Goal: Information Seeking & Learning: Learn about a topic

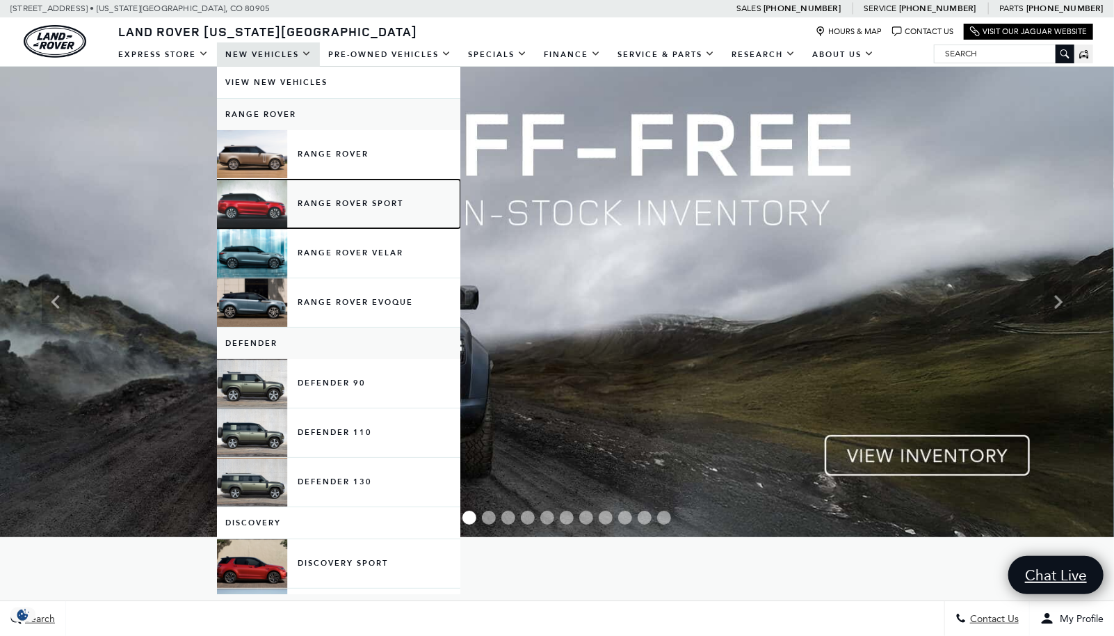
click at [340, 199] on link "Range Rover Sport" at bounding box center [338, 203] width 243 height 49
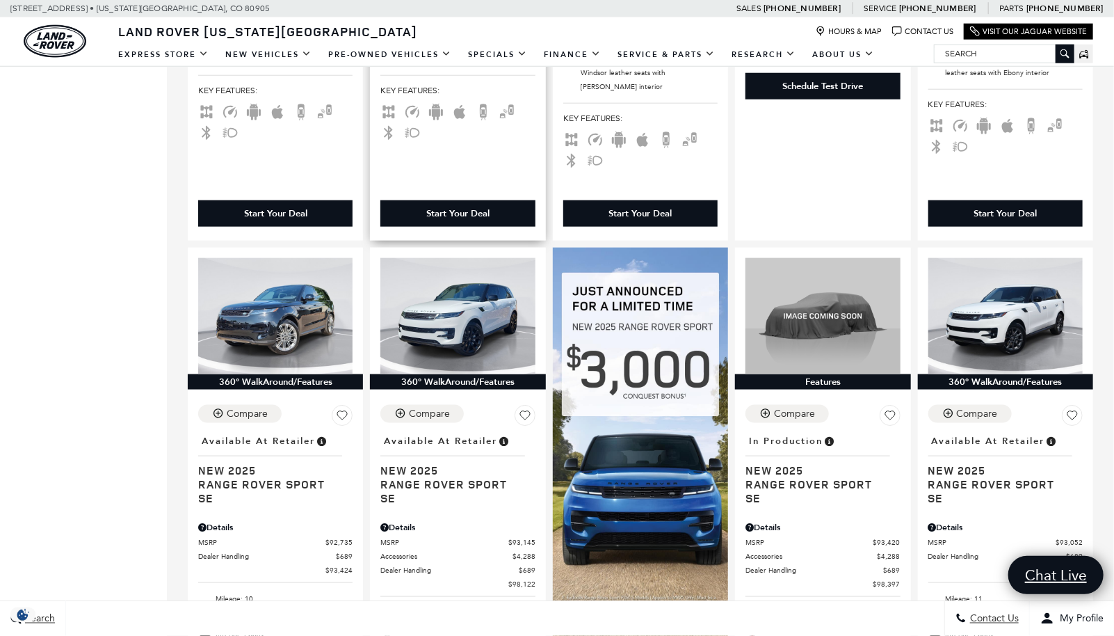
scroll to position [835, 0]
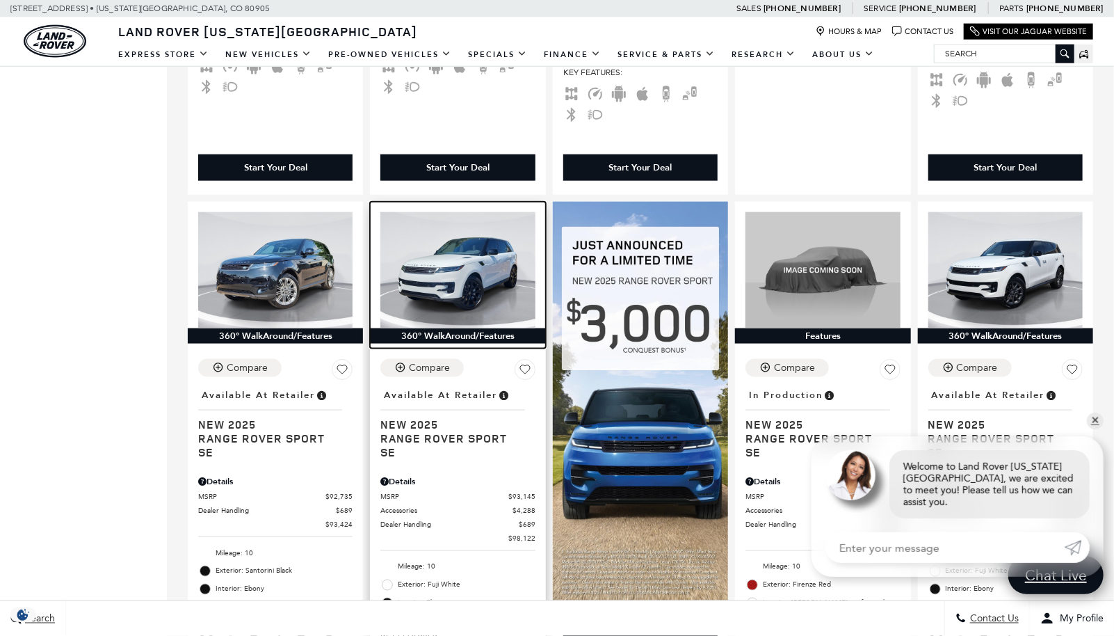
click at [467, 228] on img at bounding box center [457, 270] width 154 height 116
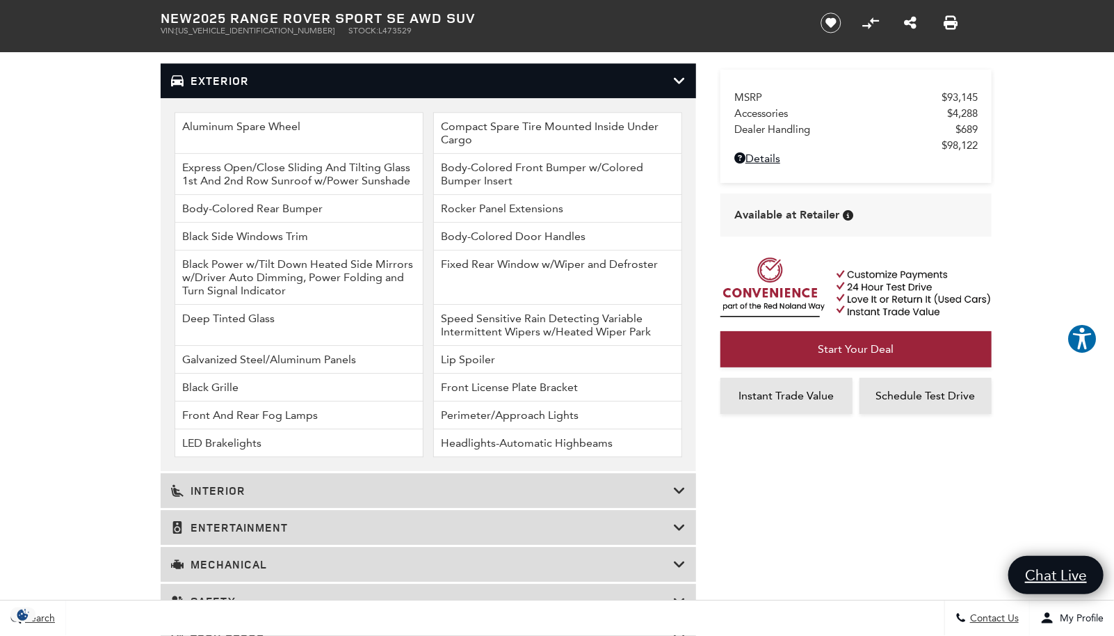
scroll to position [2086, 0]
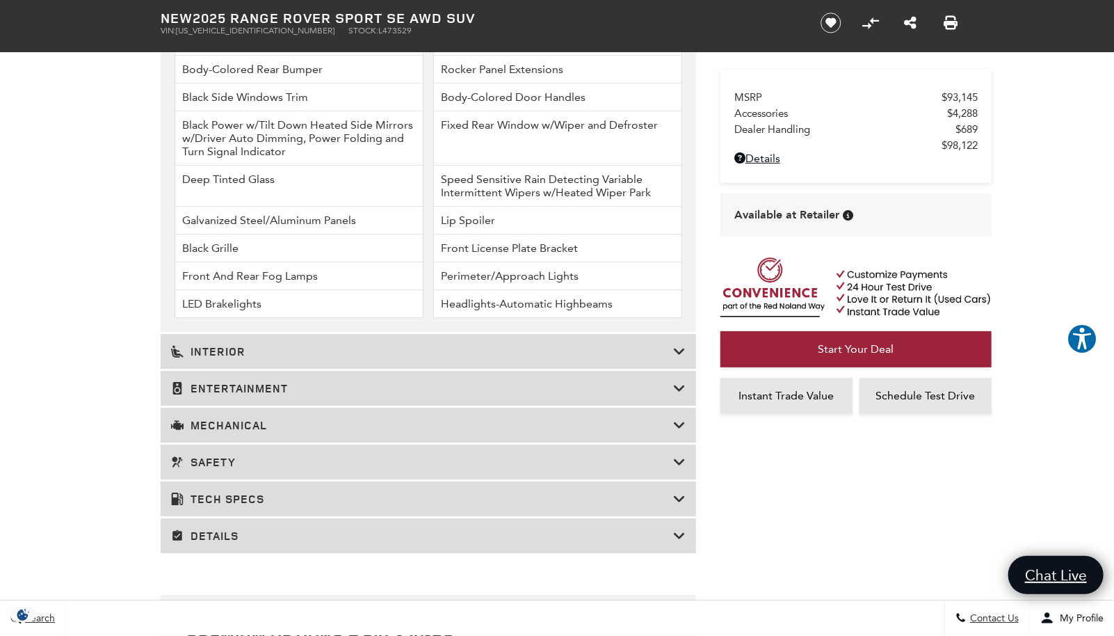
click at [679, 389] on icon at bounding box center [679, 388] width 13 height 14
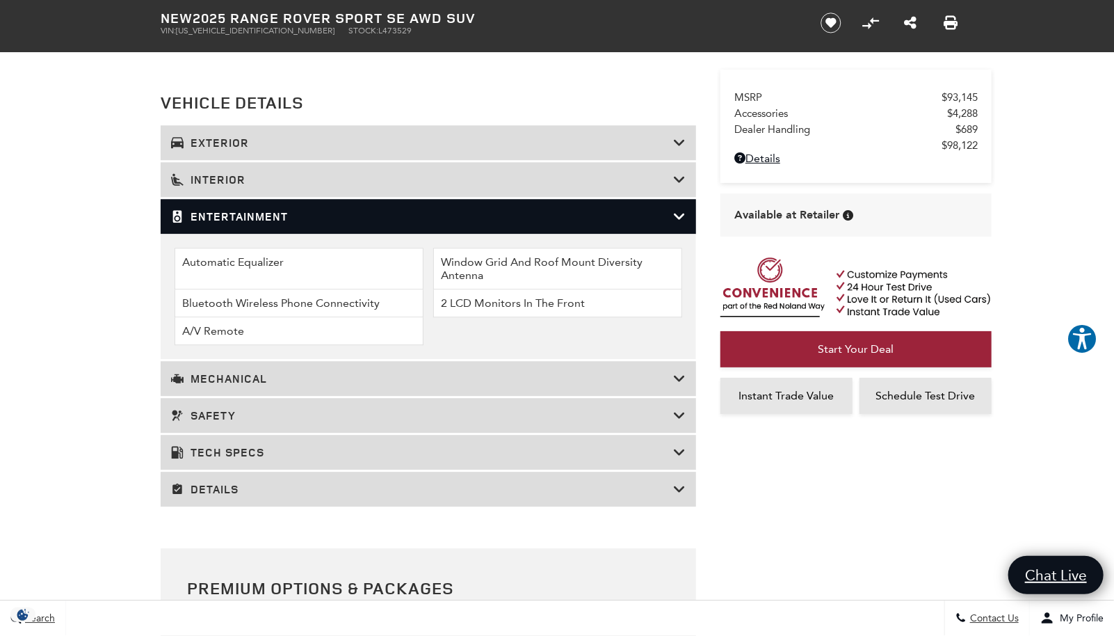
scroll to position [1878, 0]
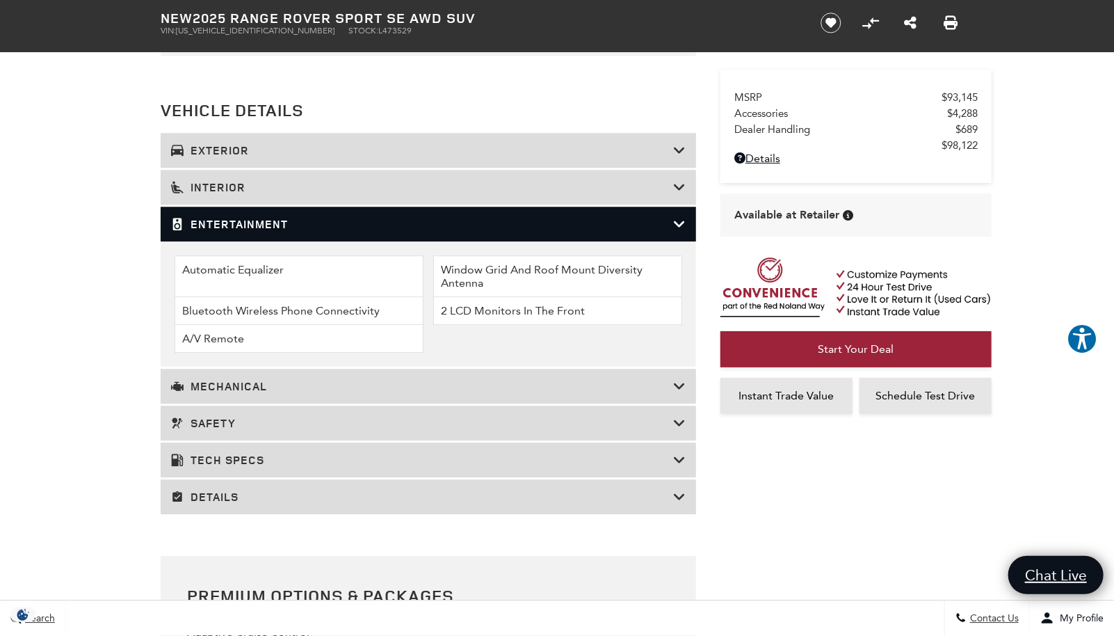
click at [675, 225] on icon at bounding box center [679, 224] width 13 height 14
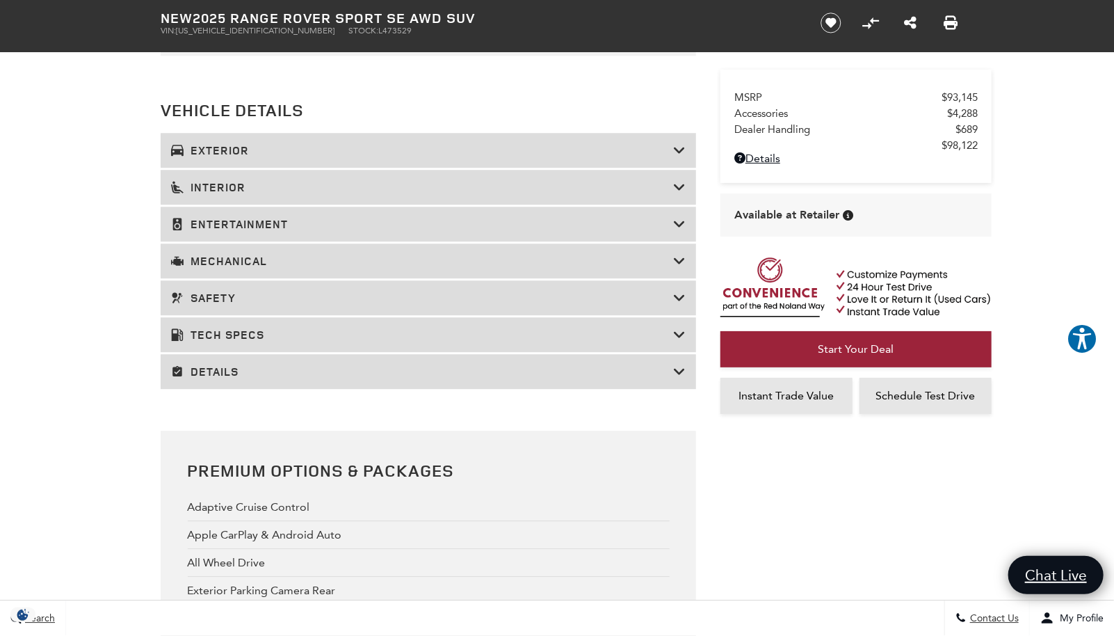
click at [679, 191] on icon at bounding box center [679, 187] width 13 height 14
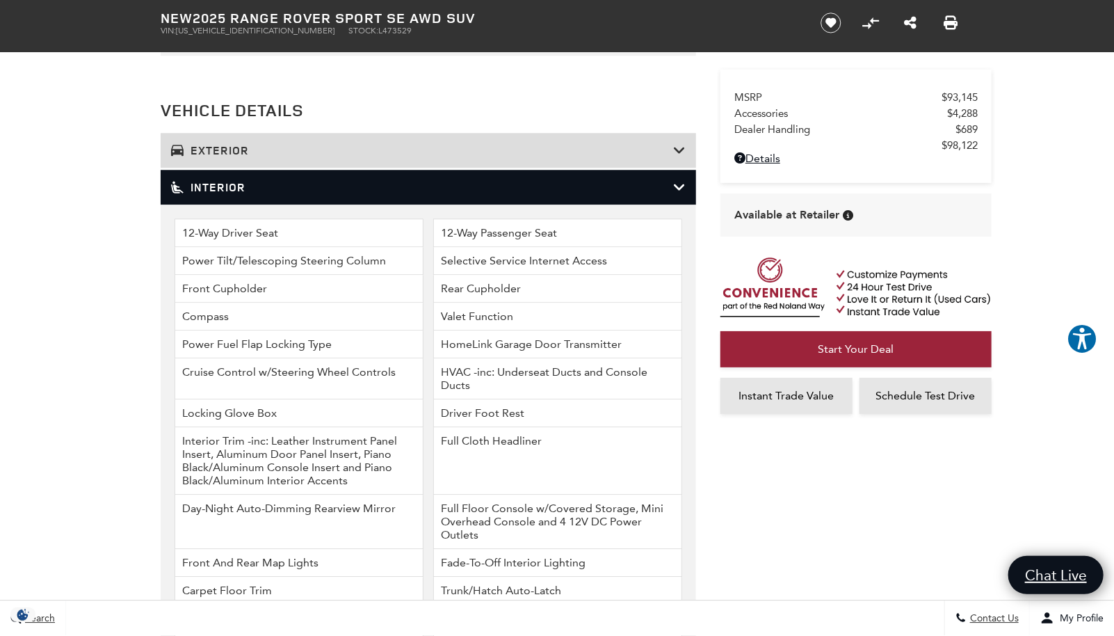
click at [679, 189] on icon at bounding box center [679, 187] width 13 height 14
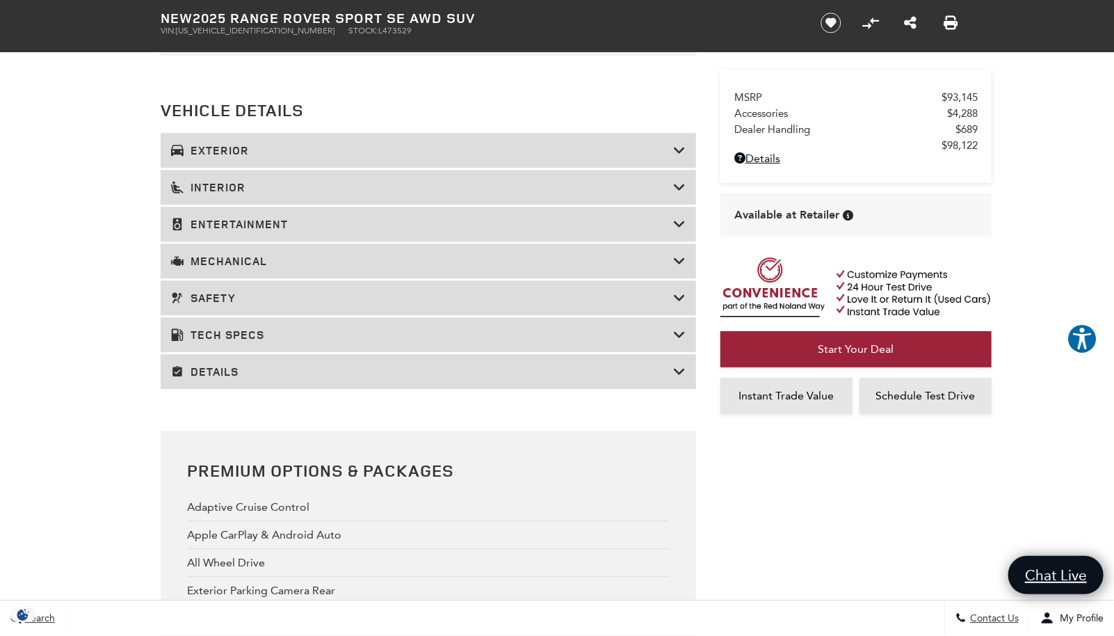
click at [681, 262] on icon at bounding box center [679, 261] width 13 height 14
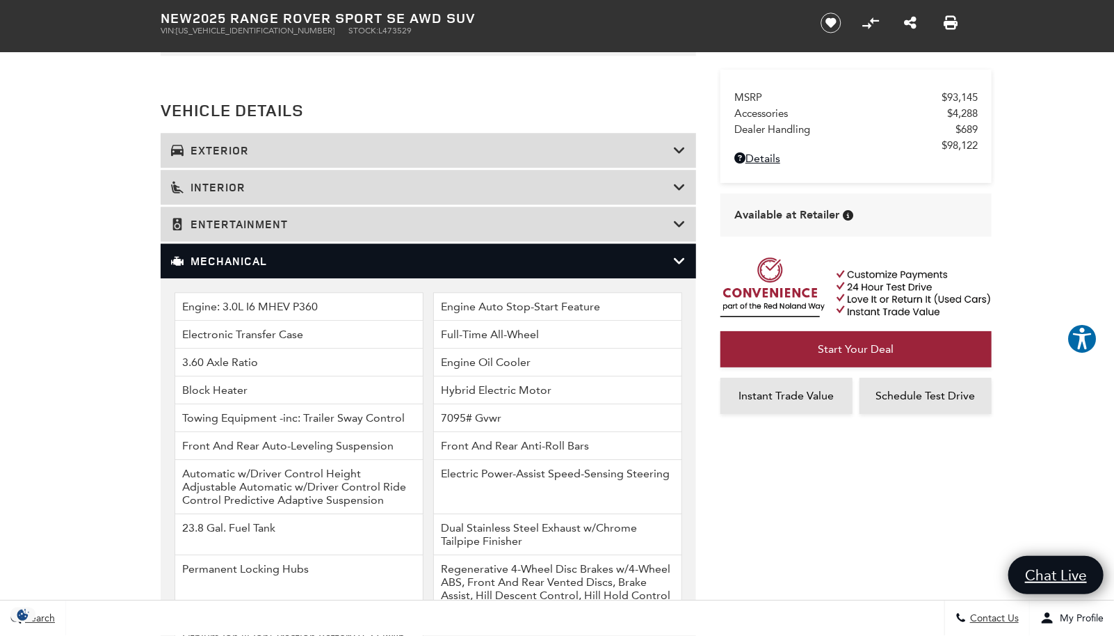
click at [681, 262] on icon at bounding box center [679, 261] width 13 height 14
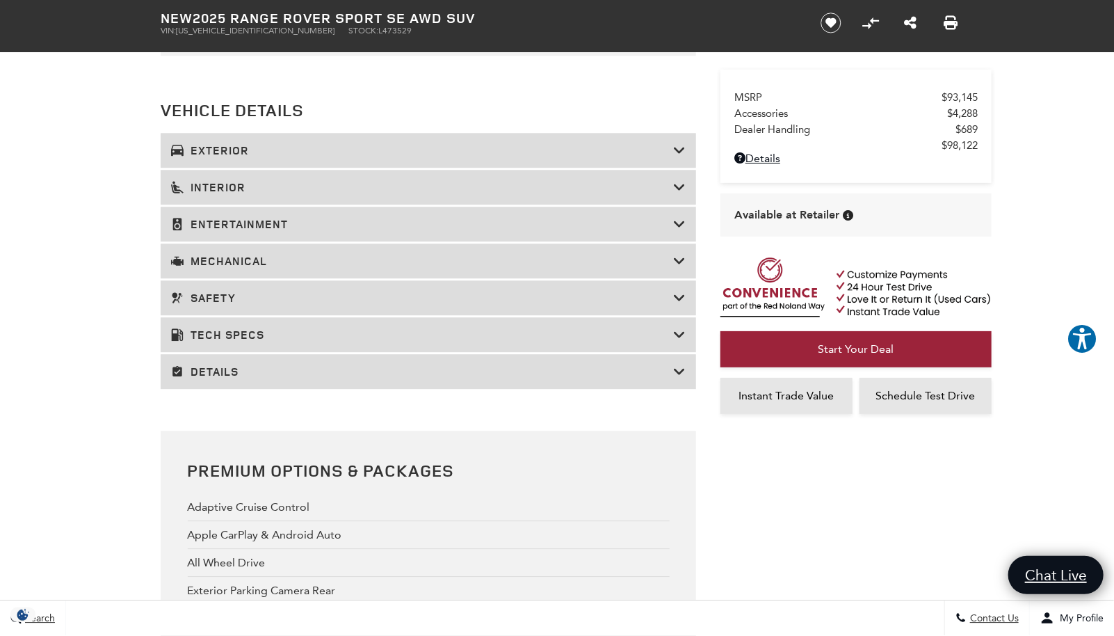
click at [679, 152] on icon at bounding box center [679, 150] width 13 height 14
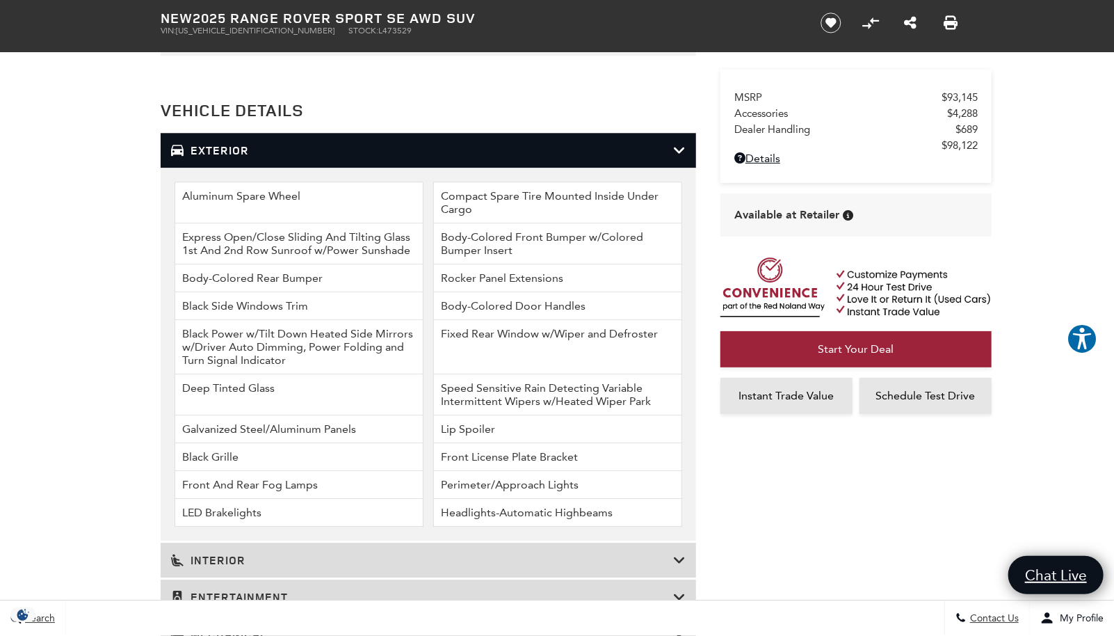
click at [679, 152] on icon at bounding box center [679, 150] width 13 height 14
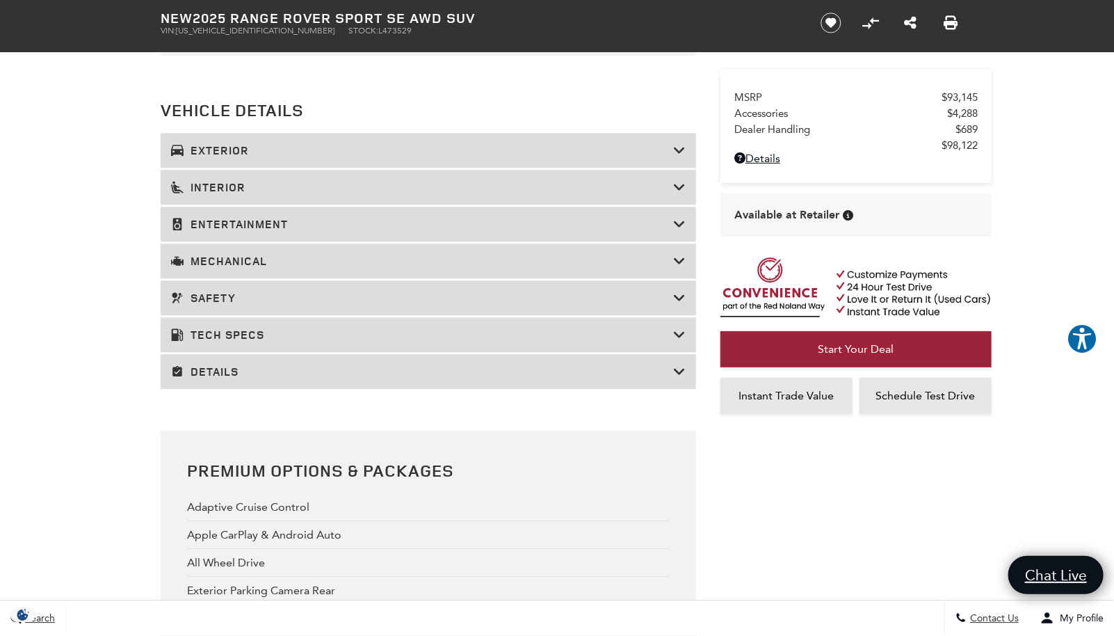
click at [676, 301] on icon at bounding box center [679, 298] width 13 height 14
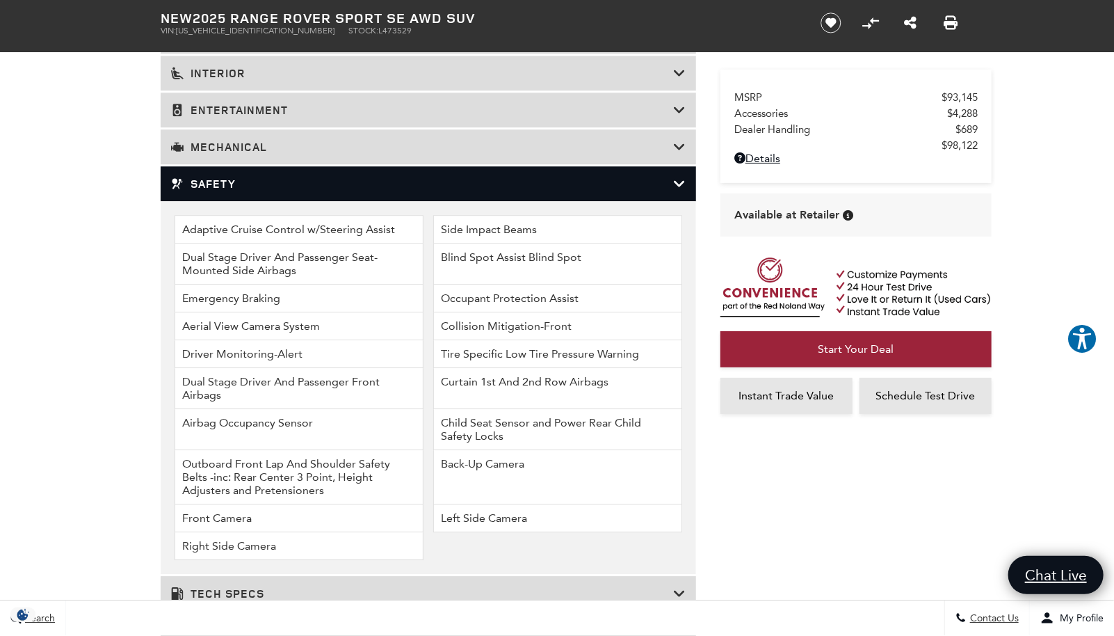
scroll to position [2017, 0]
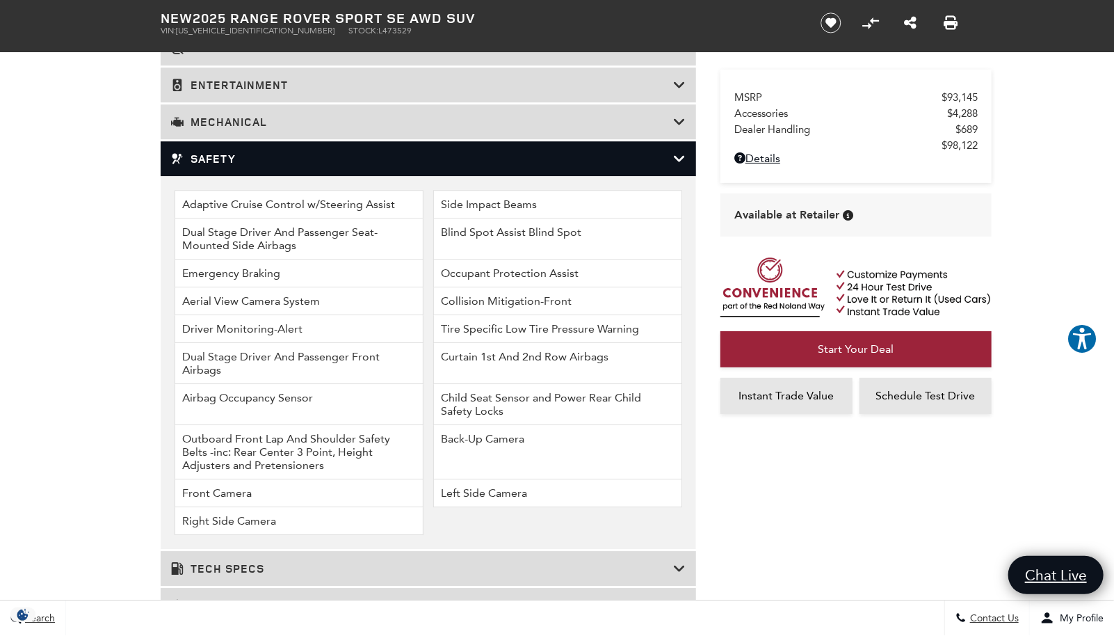
click at [679, 161] on icon at bounding box center [679, 159] width 13 height 14
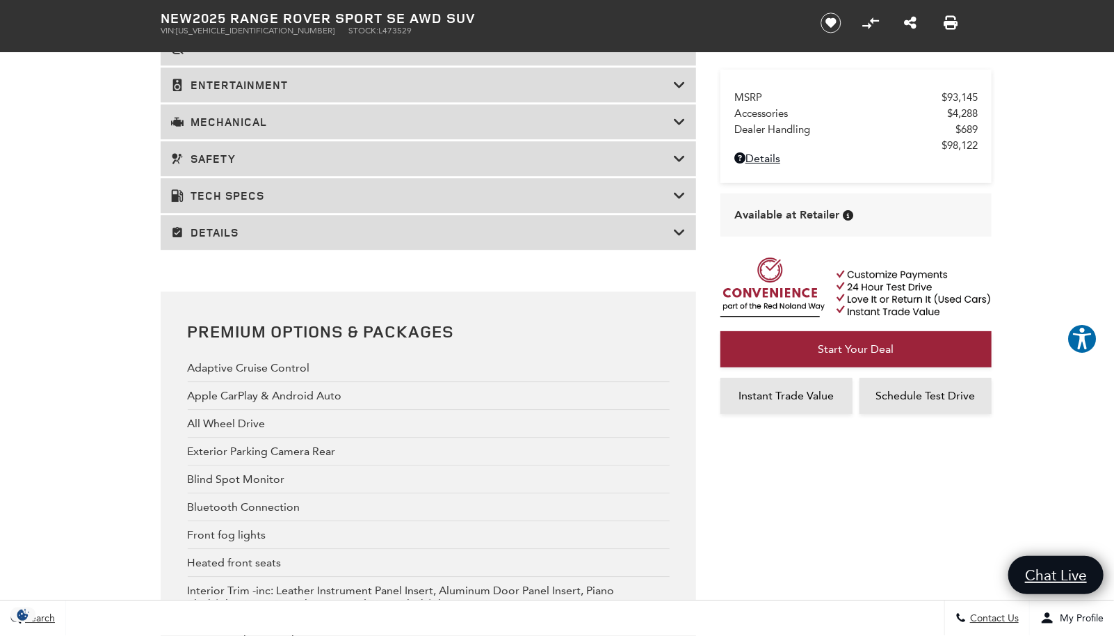
click at [679, 194] on icon at bounding box center [679, 195] width 13 height 14
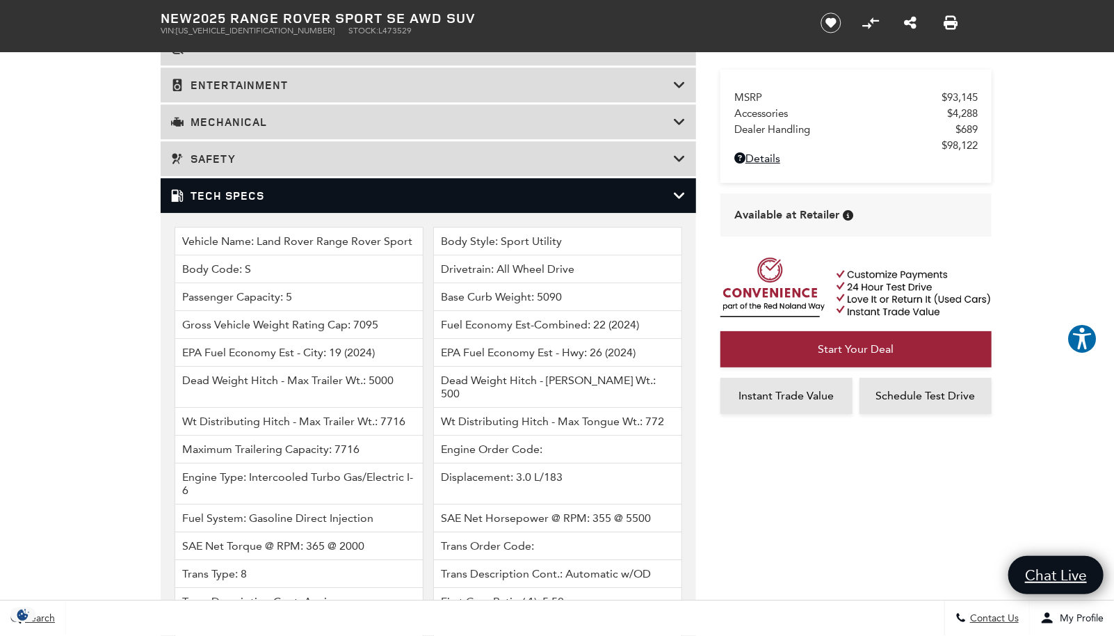
click at [679, 194] on icon at bounding box center [679, 195] width 13 height 14
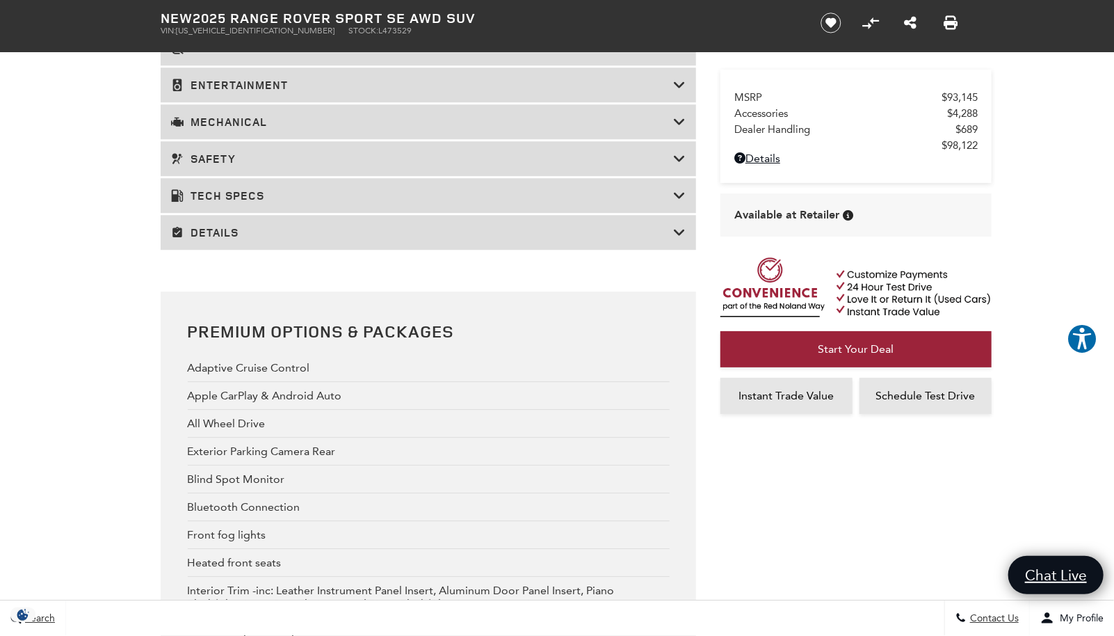
click at [676, 236] on icon at bounding box center [679, 232] width 13 height 14
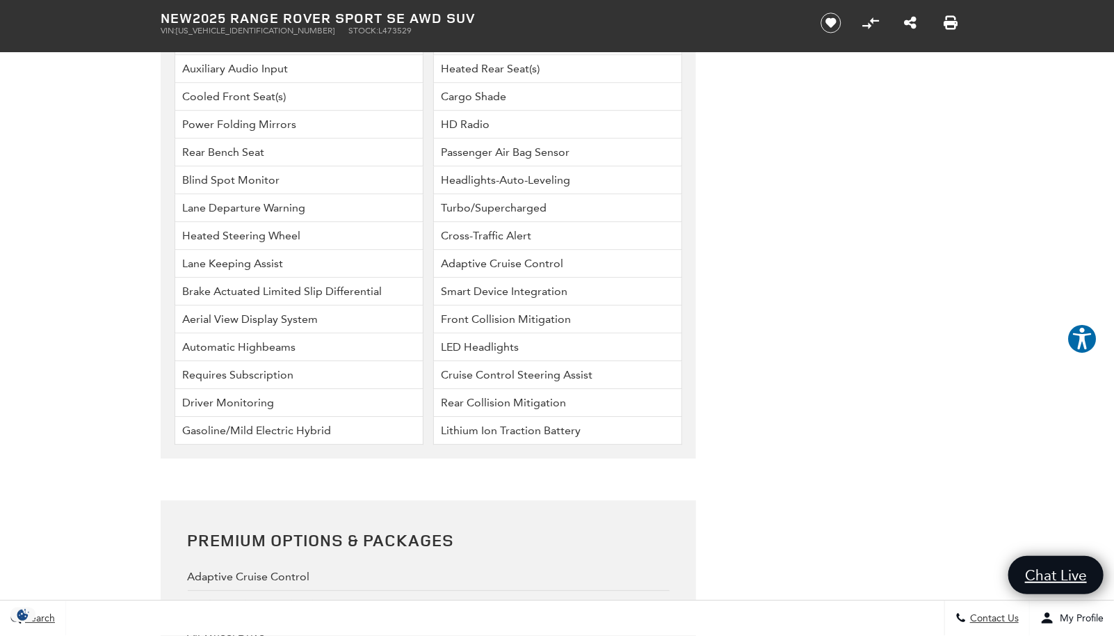
scroll to position [4590, 0]
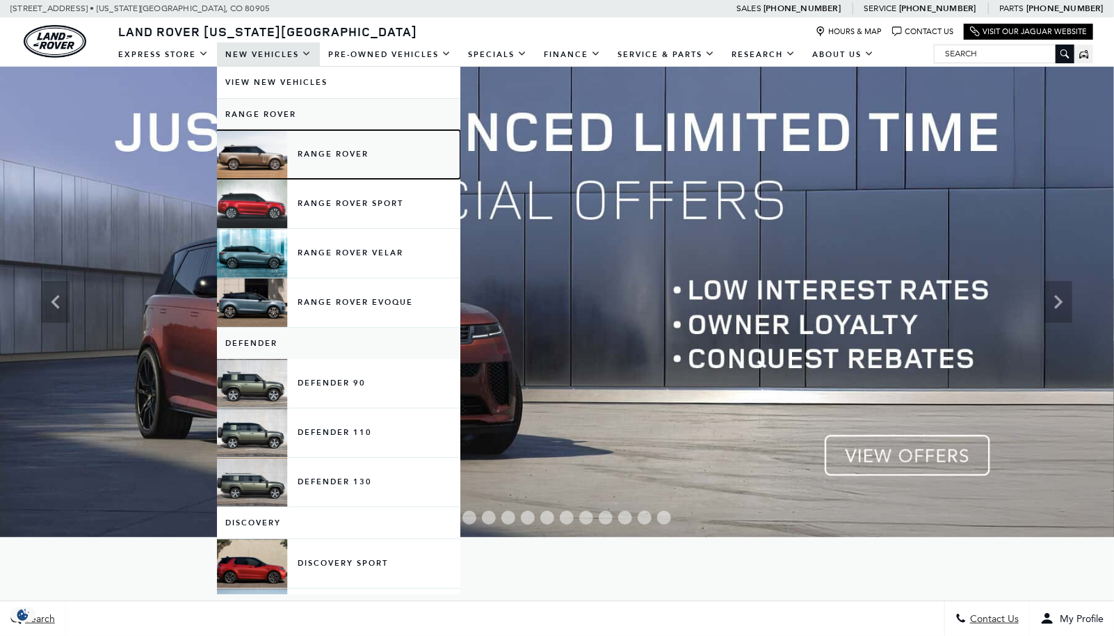
click at [316, 153] on link "Range Rover" at bounding box center [338, 154] width 243 height 49
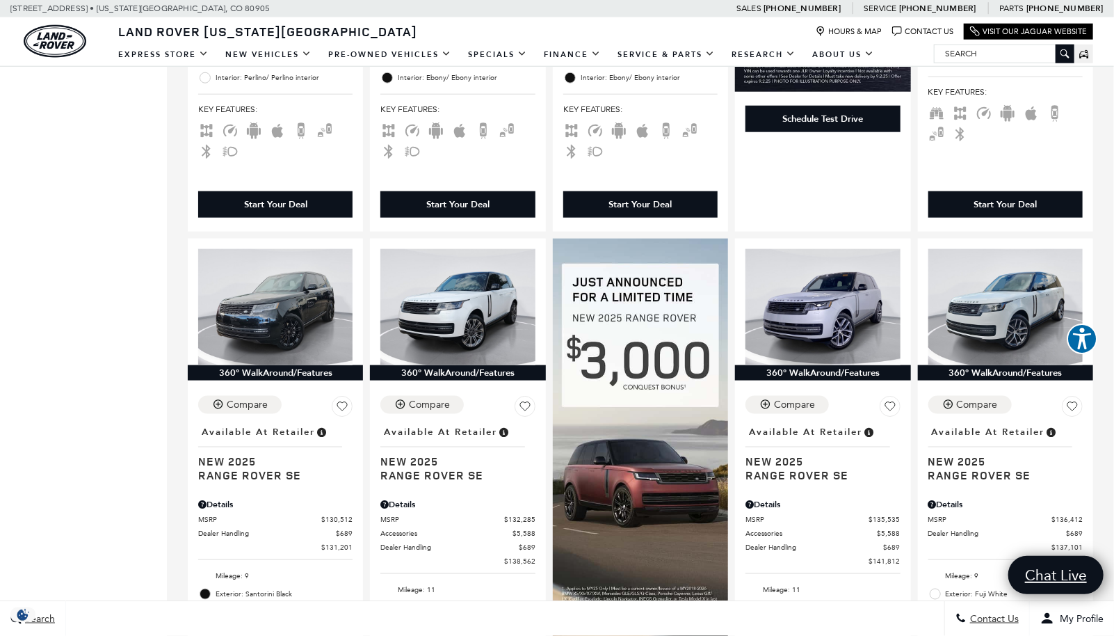
scroll to position [765, 0]
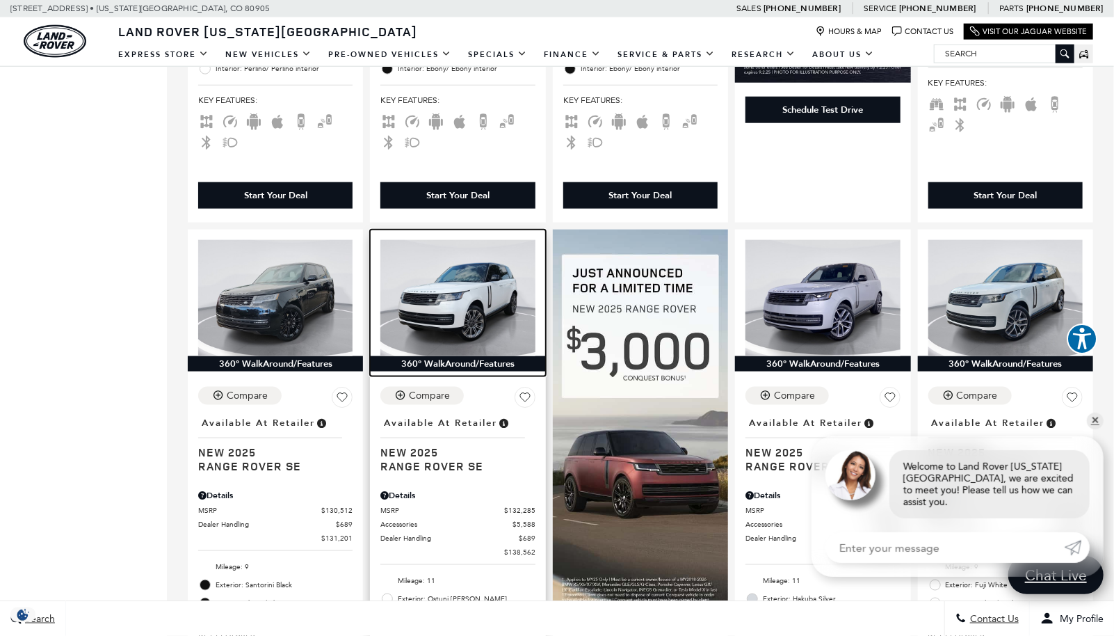
click at [462, 294] on img at bounding box center [457, 298] width 154 height 116
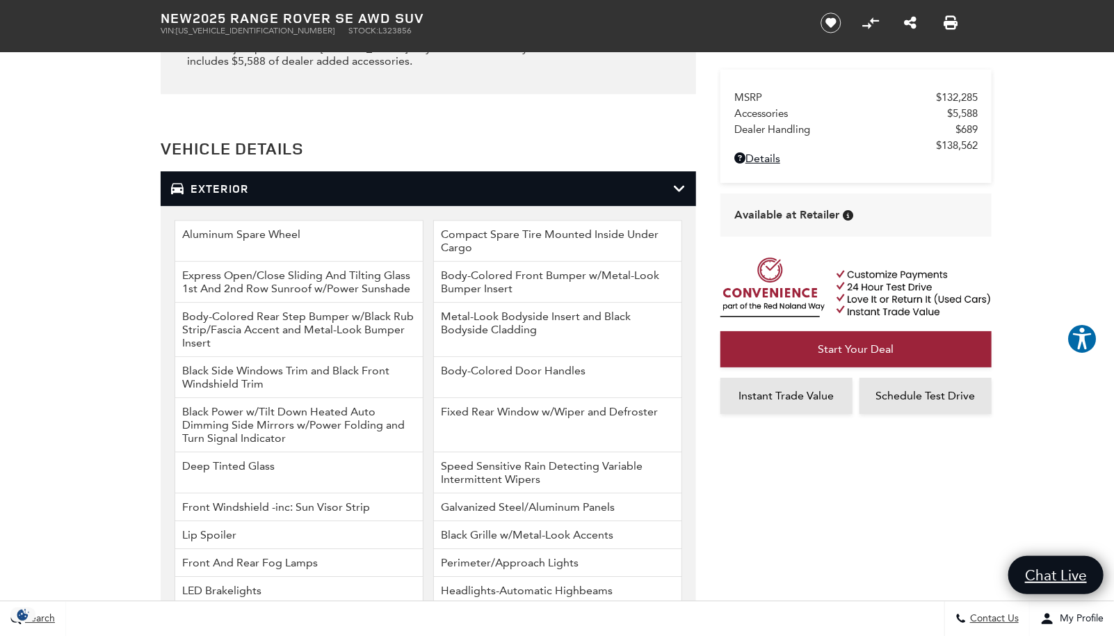
scroll to position [1878, 0]
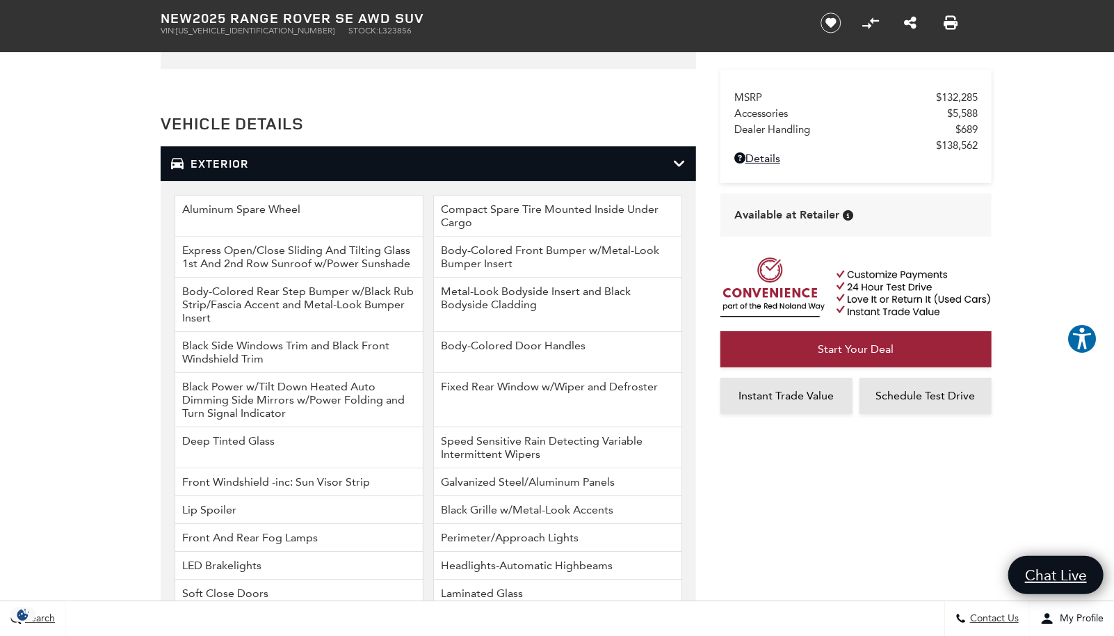
click at [680, 156] on icon at bounding box center [679, 163] width 13 height 14
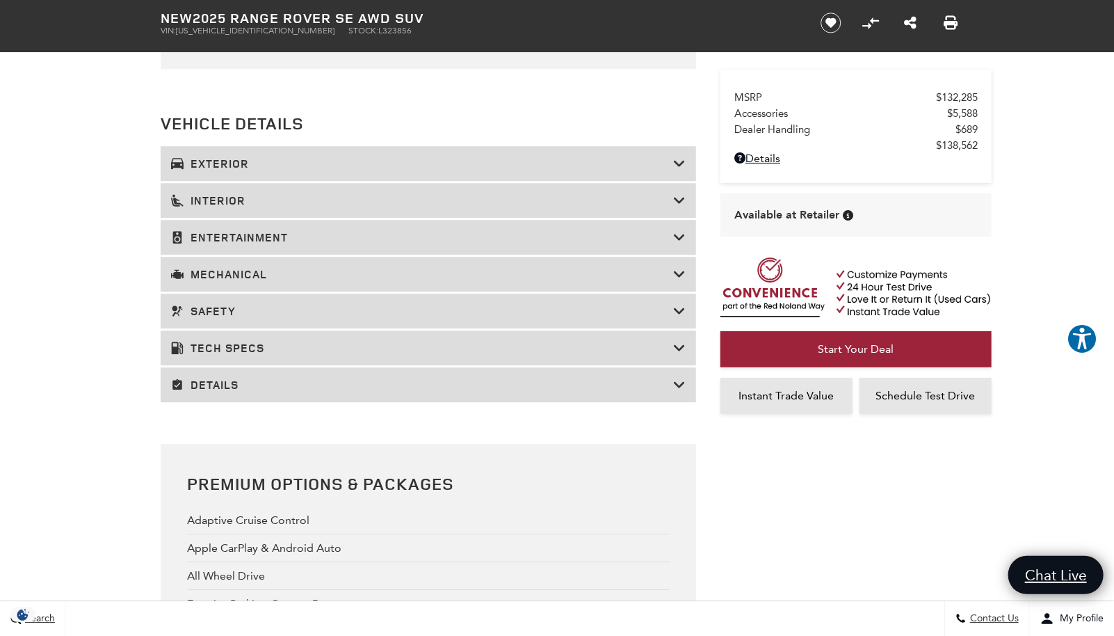
click at [679, 378] on icon at bounding box center [679, 385] width 13 height 14
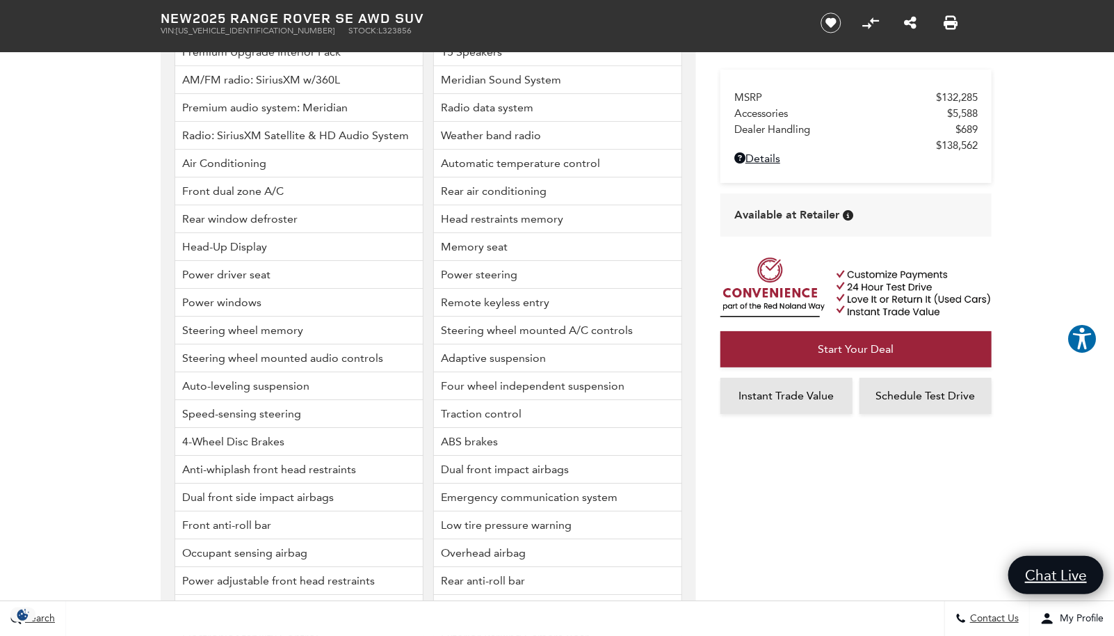
scroll to position [0, 0]
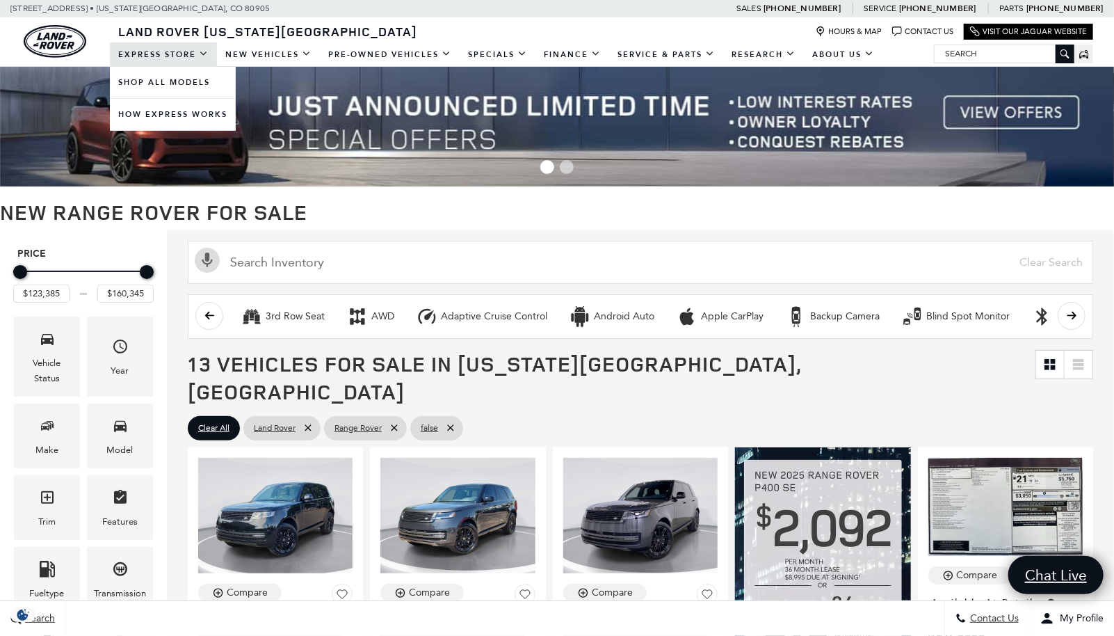
scroll to position [765, 0]
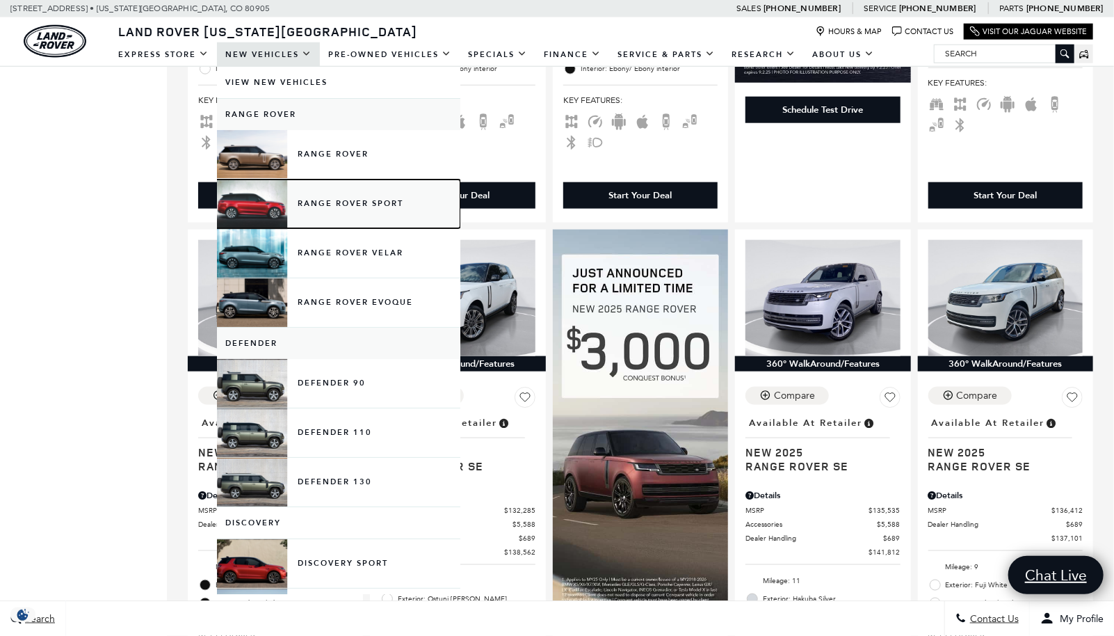
click at [334, 204] on link "Range Rover Sport" at bounding box center [338, 203] width 243 height 49
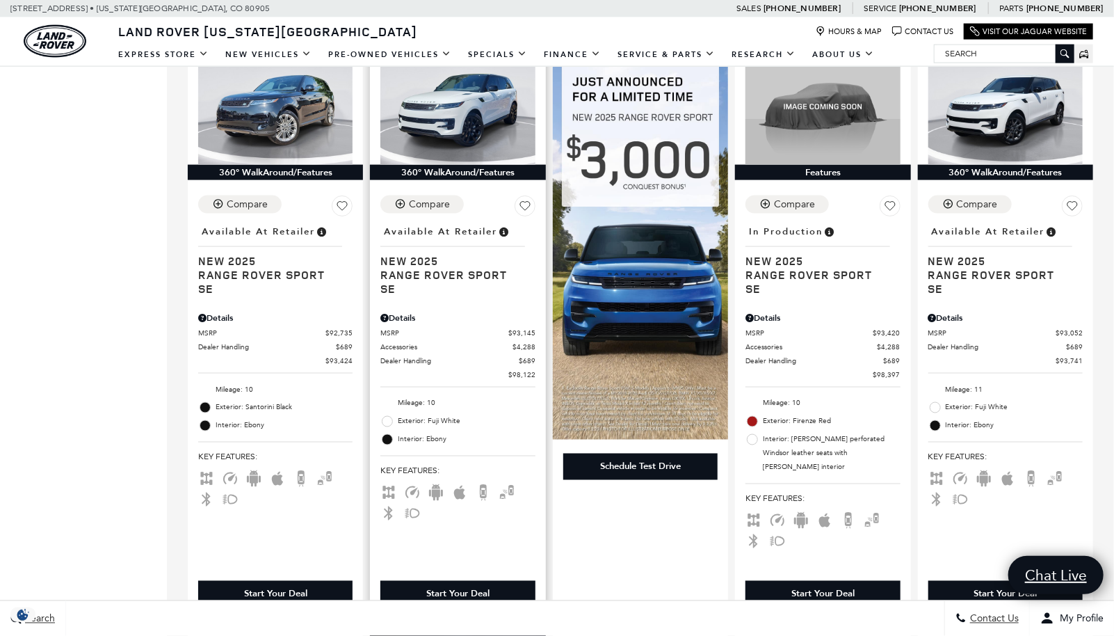
scroll to position [1043, 0]
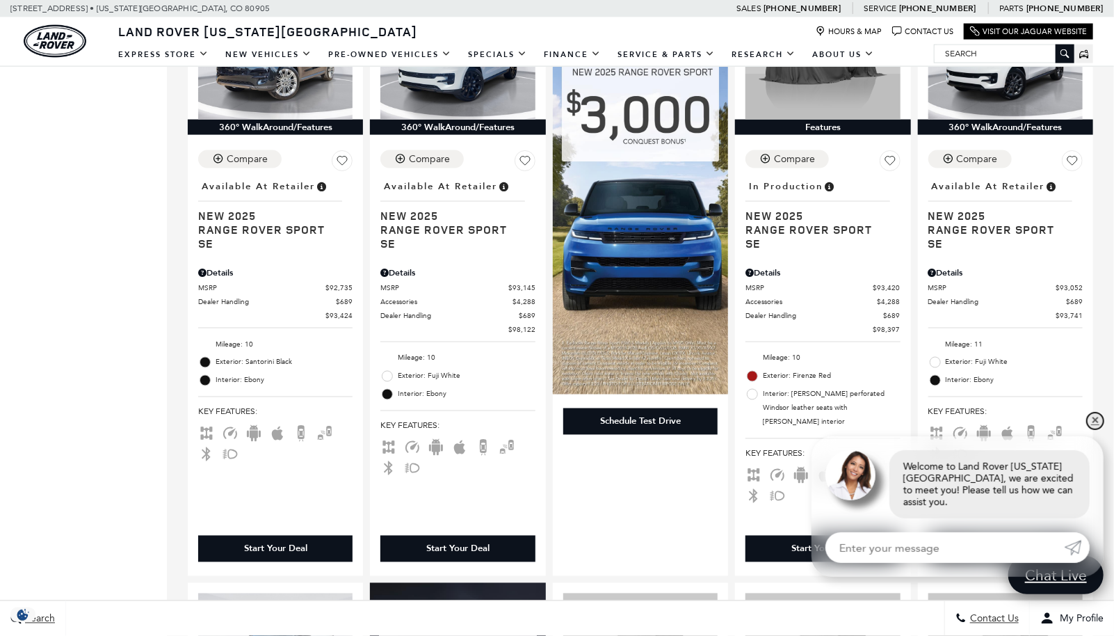
click at [1090, 429] on link "✕" at bounding box center [1095, 420] width 17 height 17
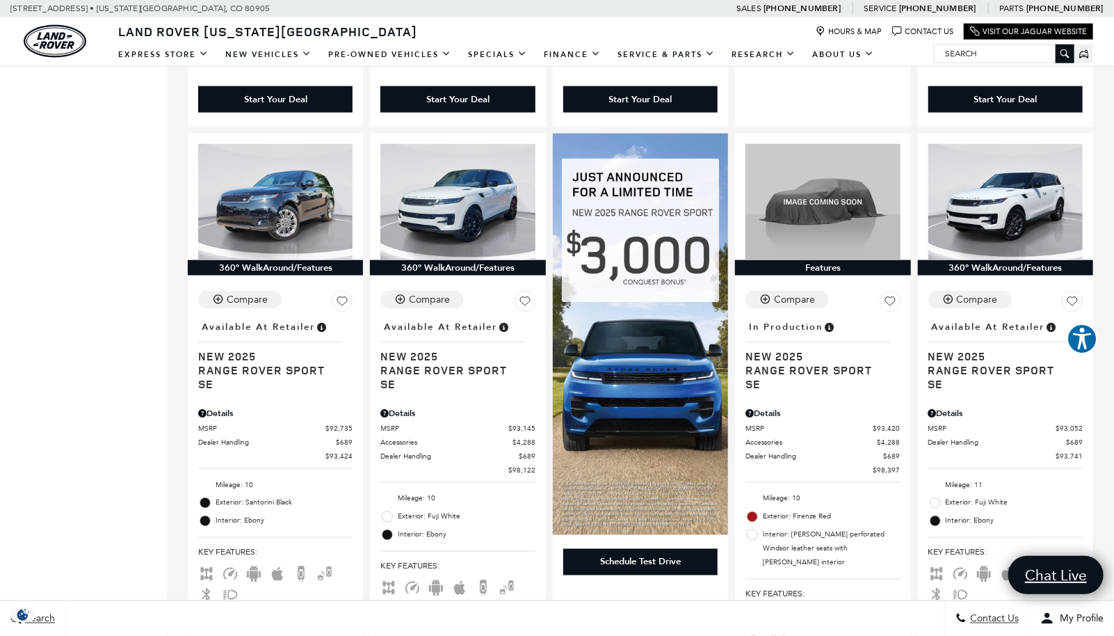
scroll to position [835, 0]
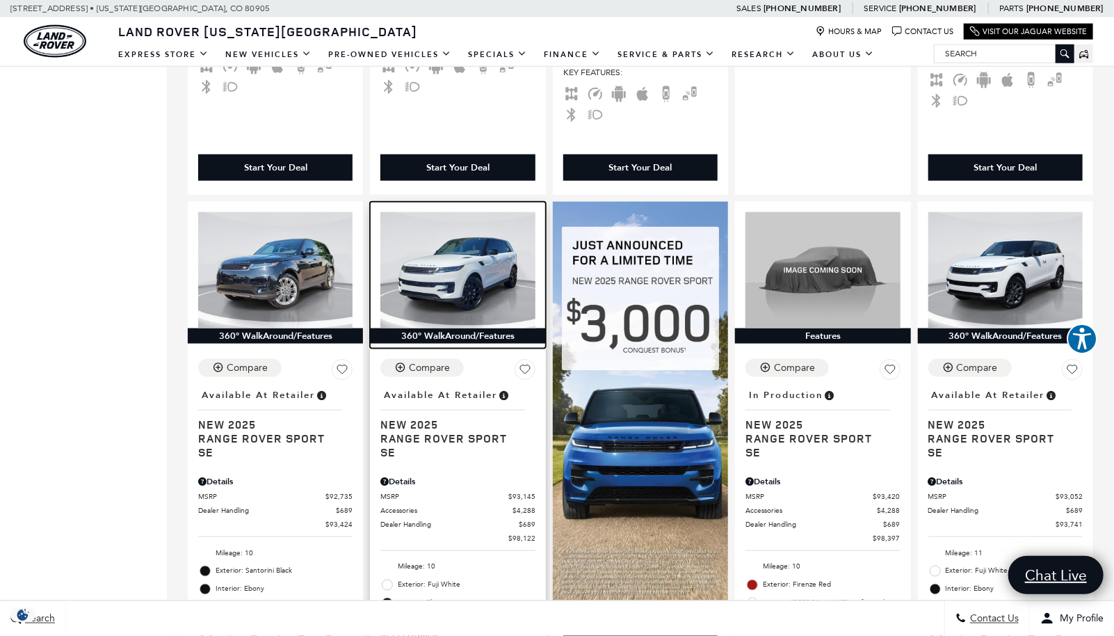
click at [465, 220] on img at bounding box center [457, 270] width 154 height 116
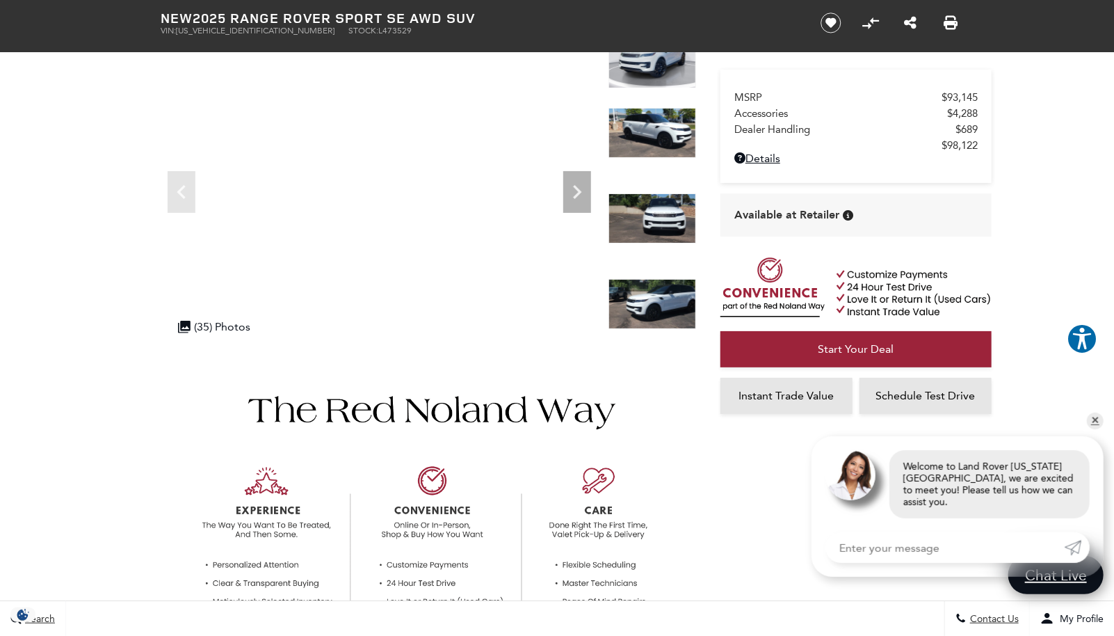
scroll to position [139, 0]
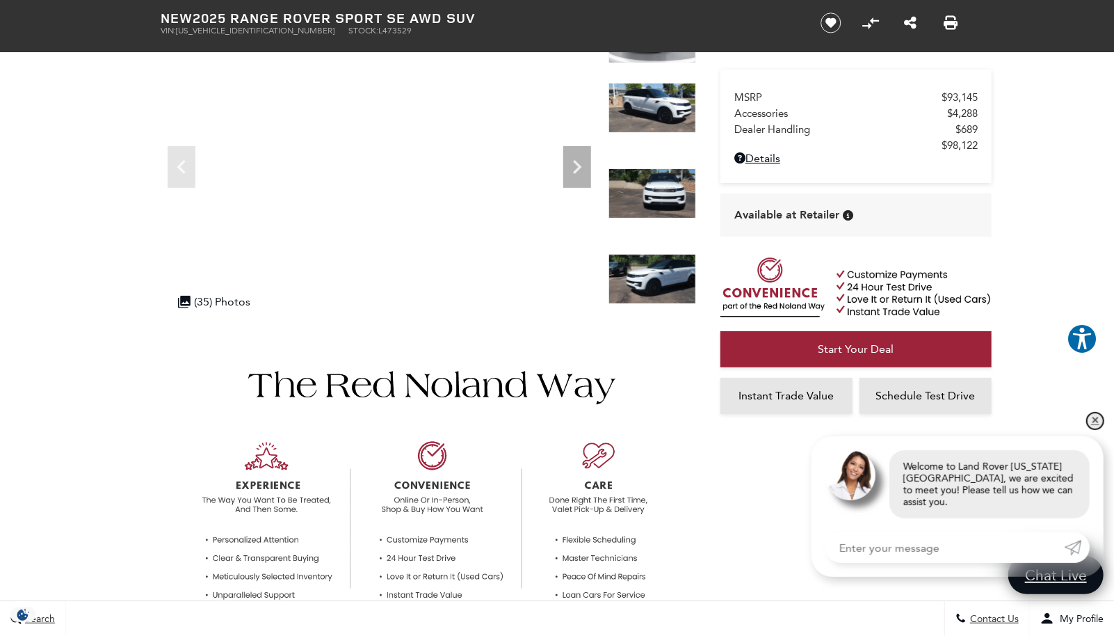
click at [1096, 429] on link "✕" at bounding box center [1095, 420] width 17 height 17
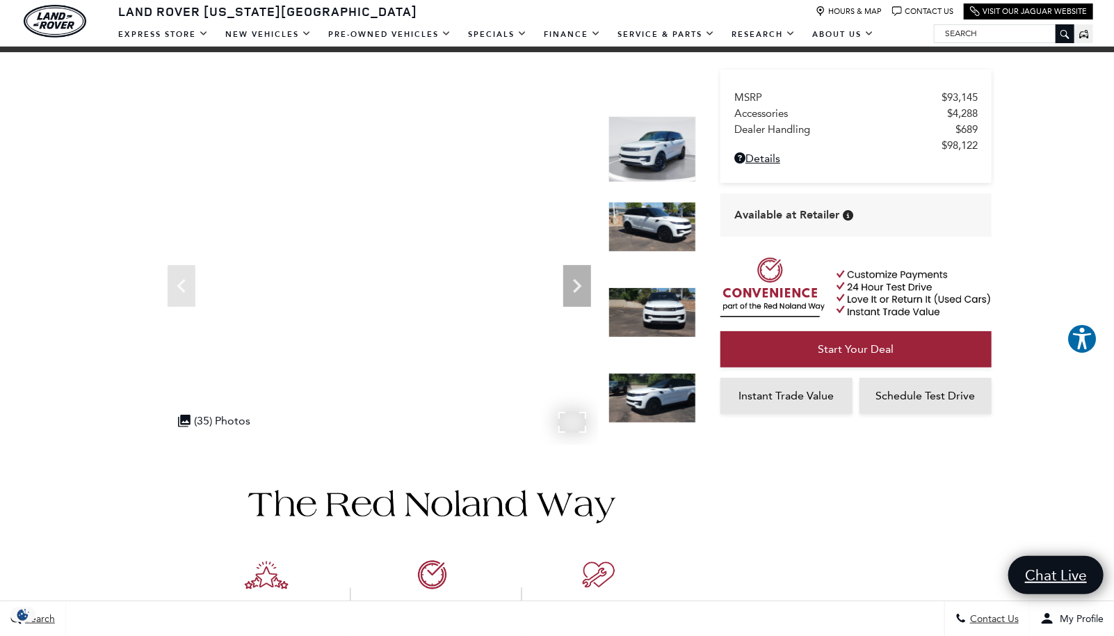
scroll to position [0, 0]
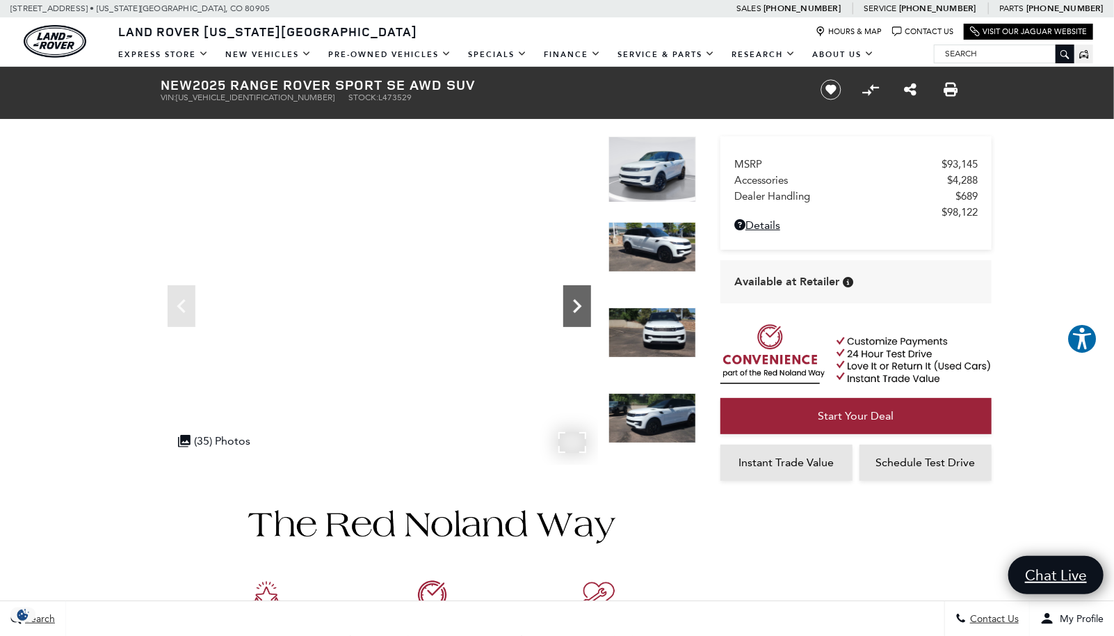
click at [577, 303] on icon "Next" at bounding box center [577, 306] width 8 height 14
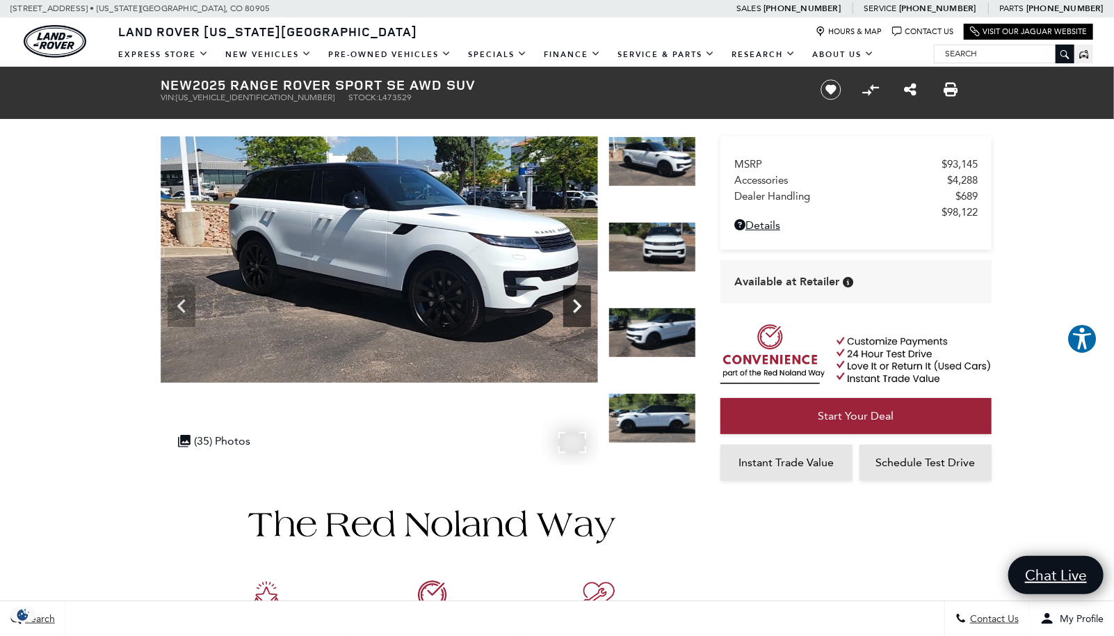
click at [577, 303] on icon "Next" at bounding box center [577, 306] width 8 height 14
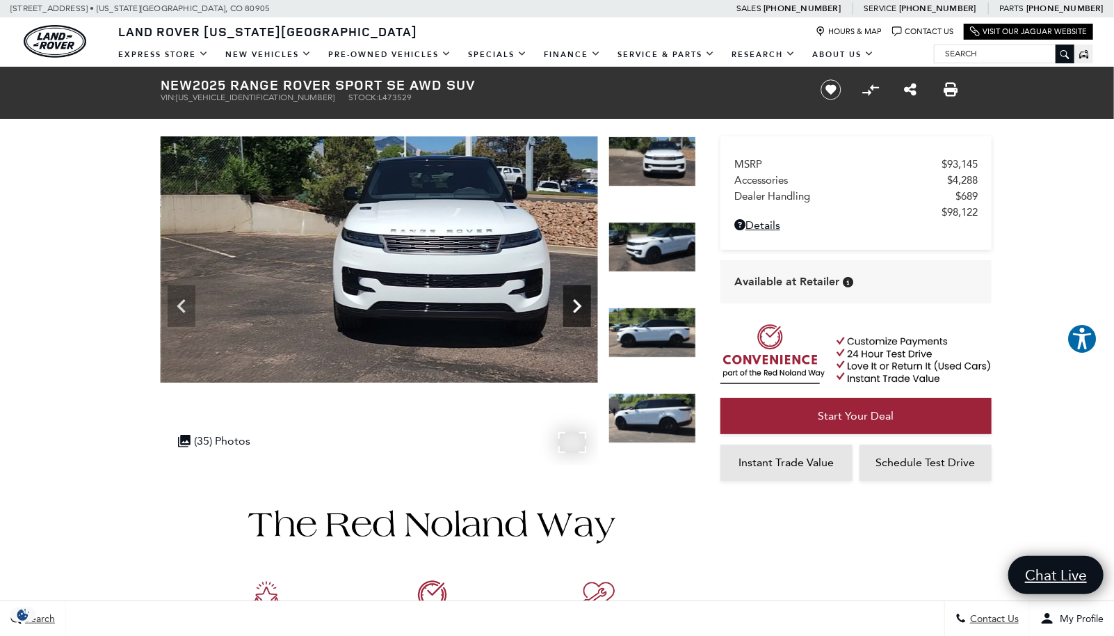
click at [577, 303] on icon "Next" at bounding box center [577, 306] width 8 height 14
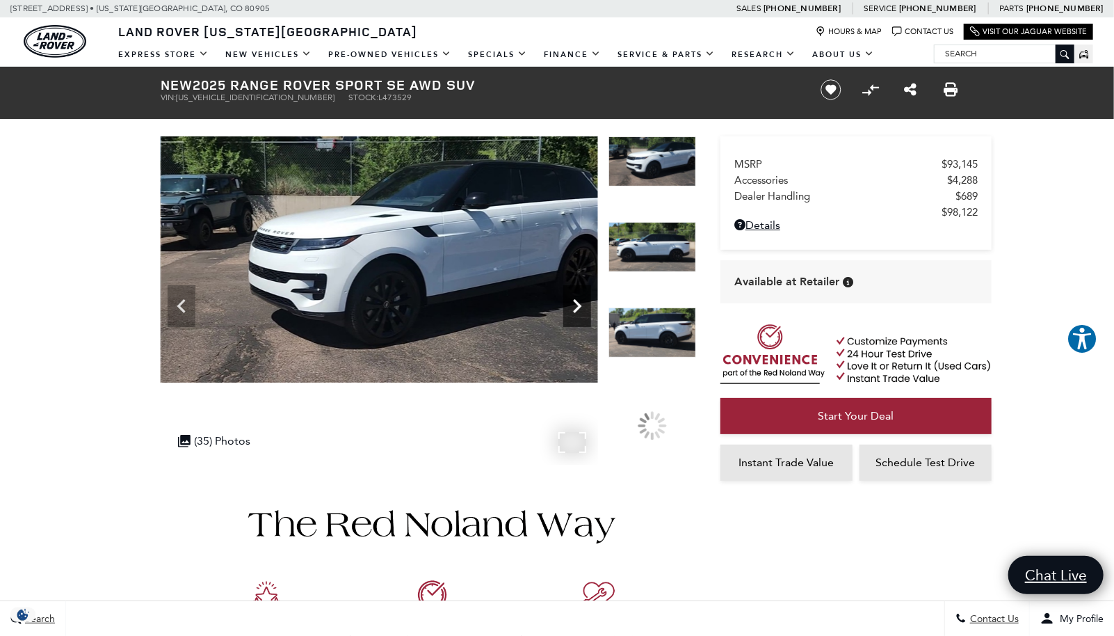
click at [577, 303] on icon "Next" at bounding box center [577, 306] width 8 height 14
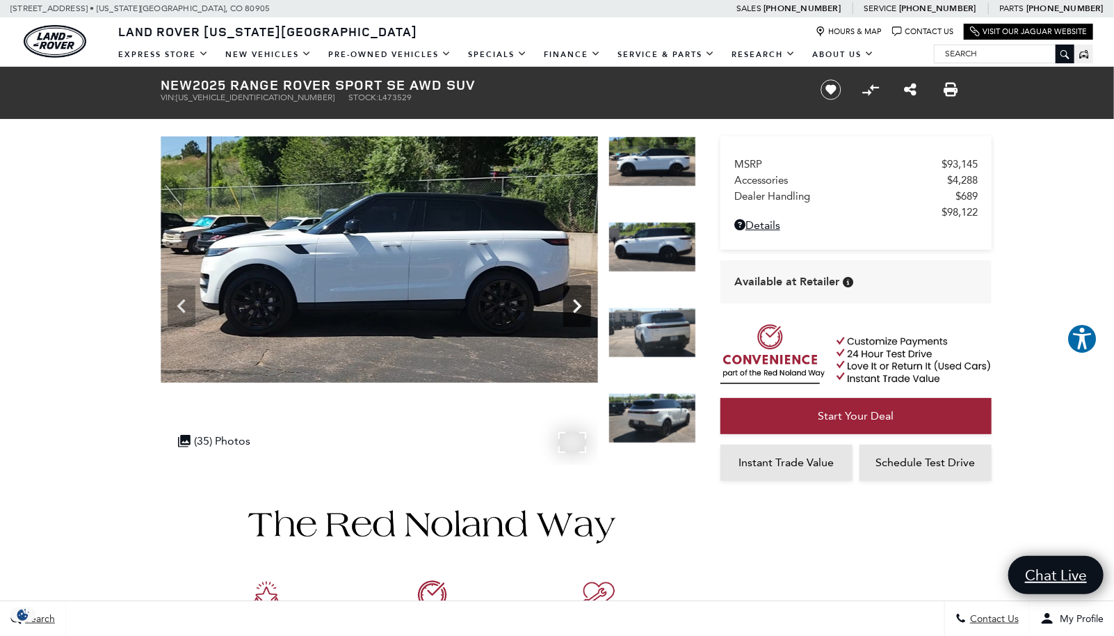
click at [577, 303] on icon "Next" at bounding box center [577, 306] width 8 height 14
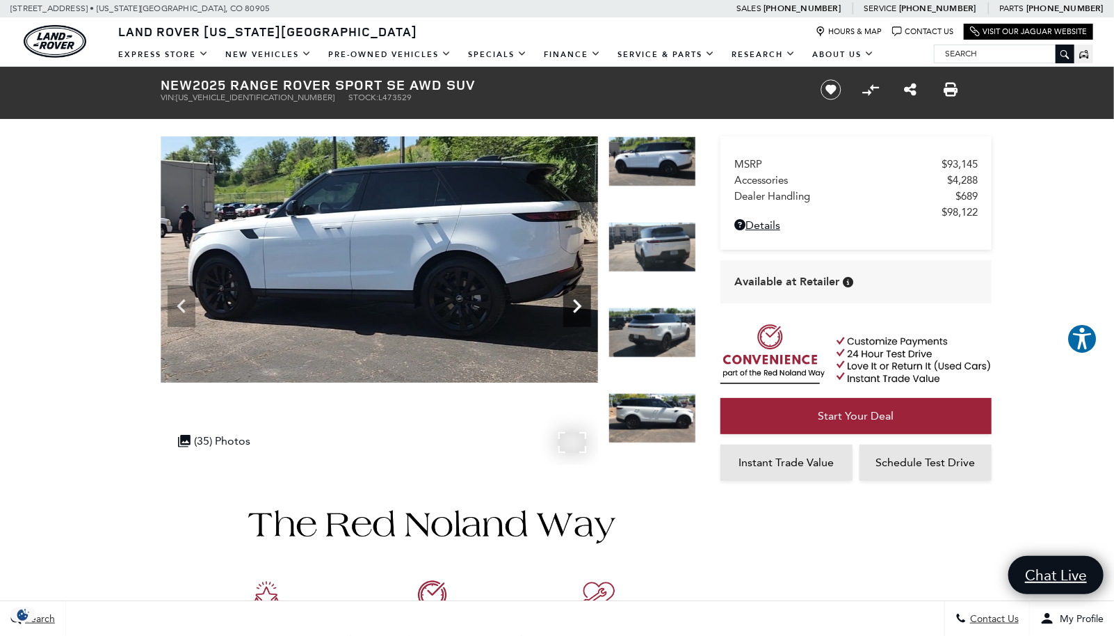
click at [577, 303] on icon "Next" at bounding box center [577, 306] width 8 height 14
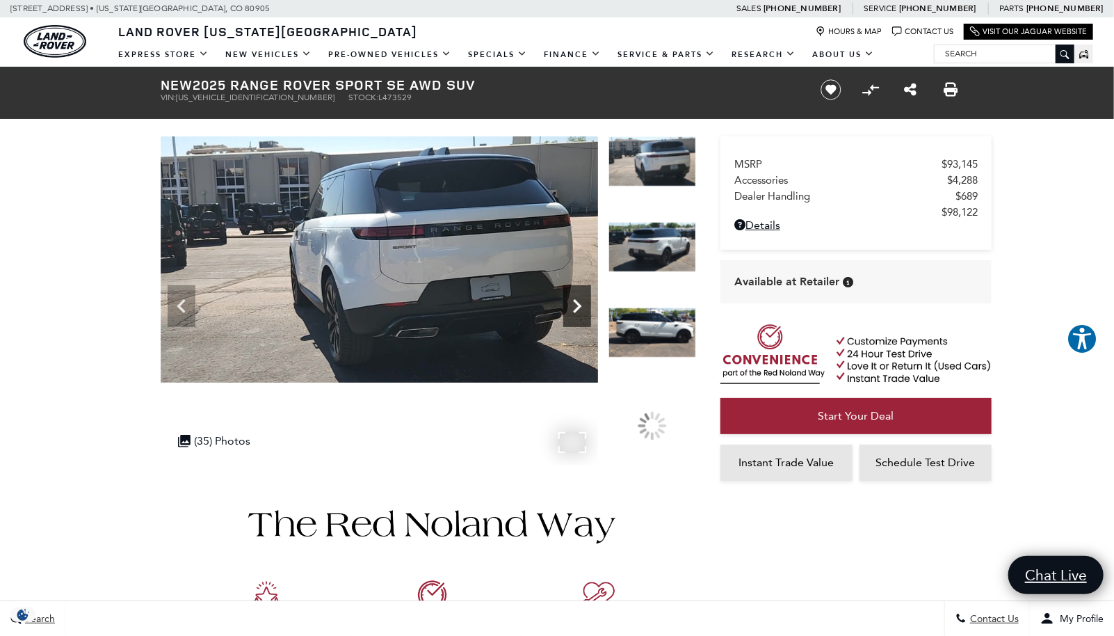
click at [577, 303] on icon "Next" at bounding box center [577, 306] width 8 height 14
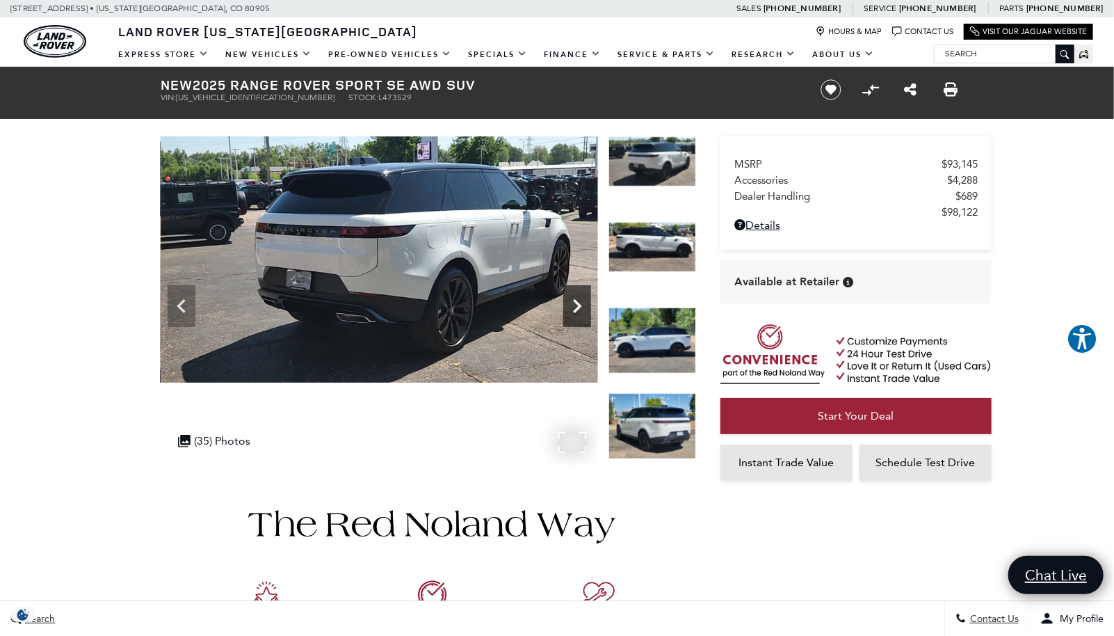
click at [577, 303] on icon "Next" at bounding box center [577, 306] width 8 height 14
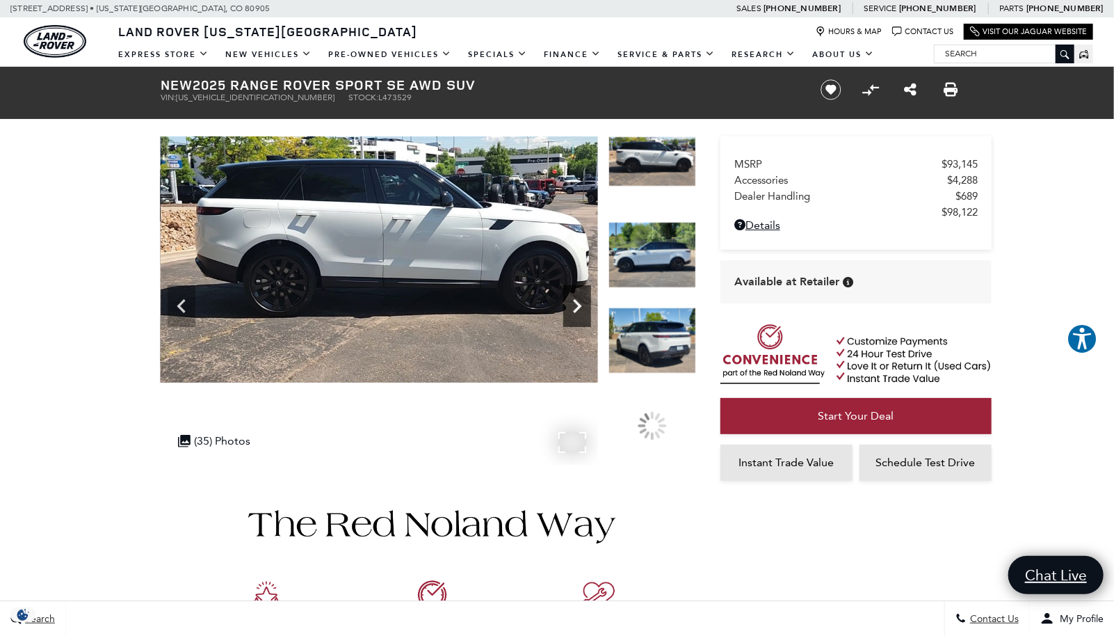
click at [577, 303] on icon "Next" at bounding box center [577, 306] width 8 height 14
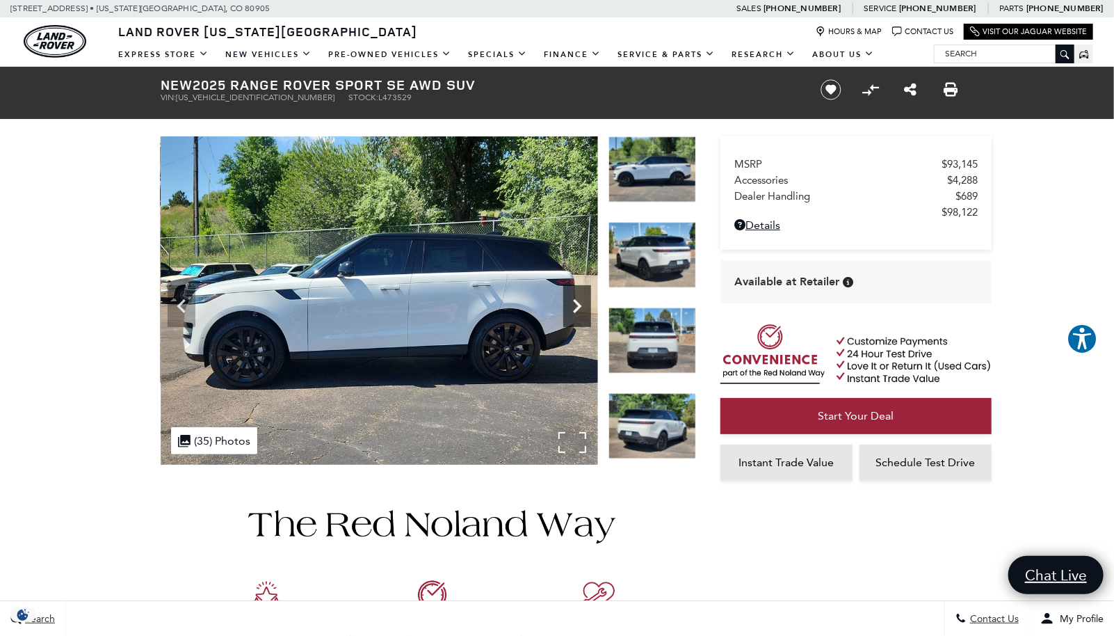
click at [577, 303] on icon "Next" at bounding box center [577, 306] width 8 height 14
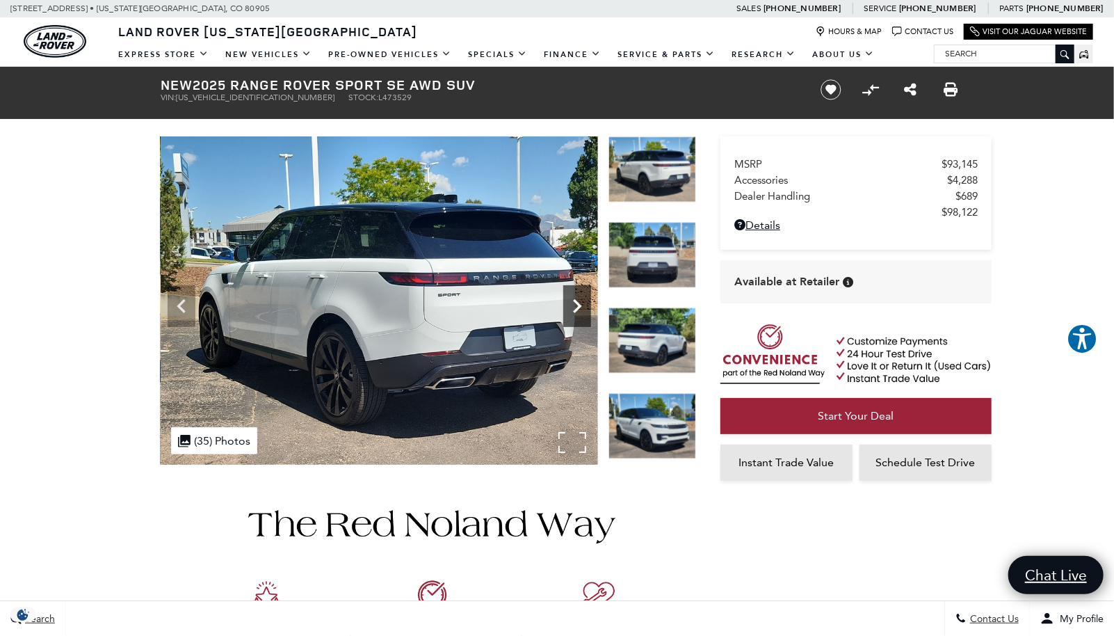
click at [577, 303] on icon "Next" at bounding box center [577, 306] width 8 height 14
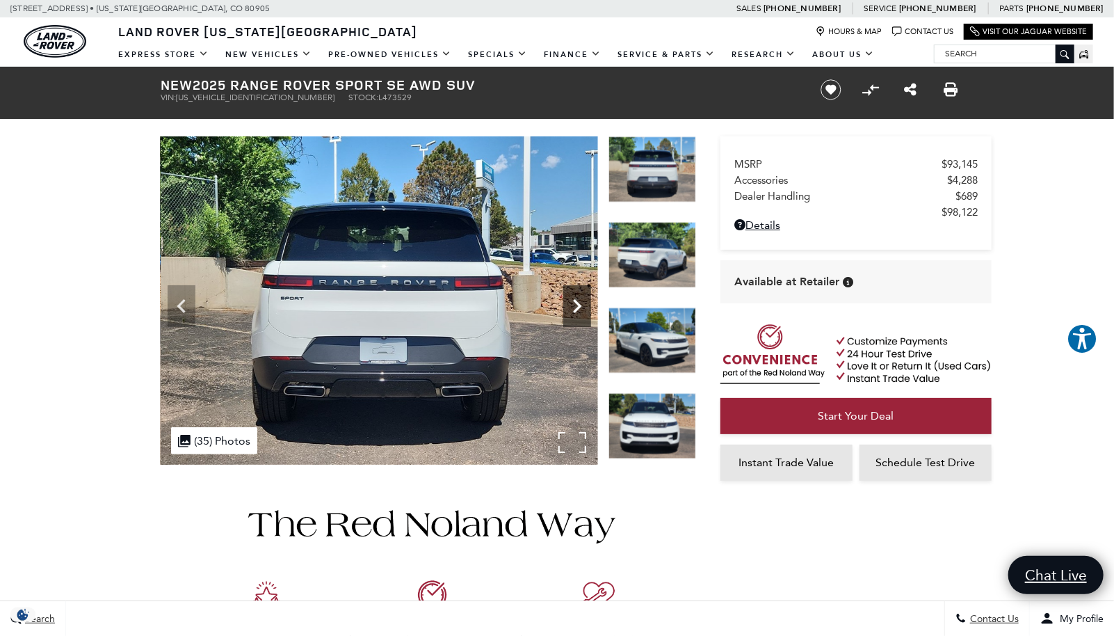
click at [577, 303] on icon "Next" at bounding box center [577, 306] width 8 height 14
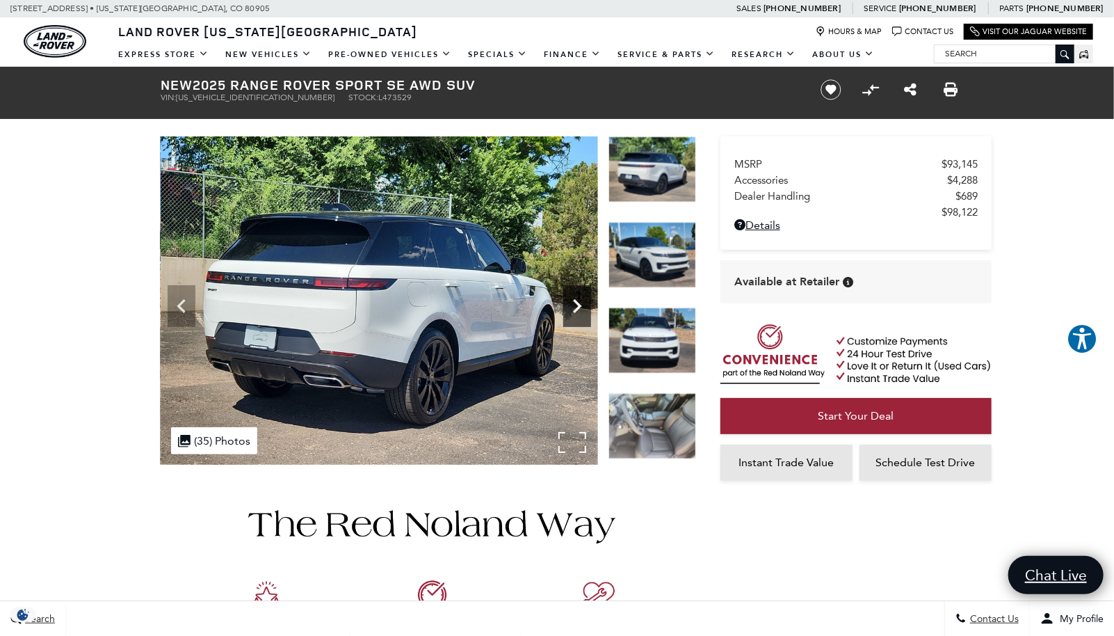
click at [577, 303] on icon "Next" at bounding box center [577, 306] width 8 height 14
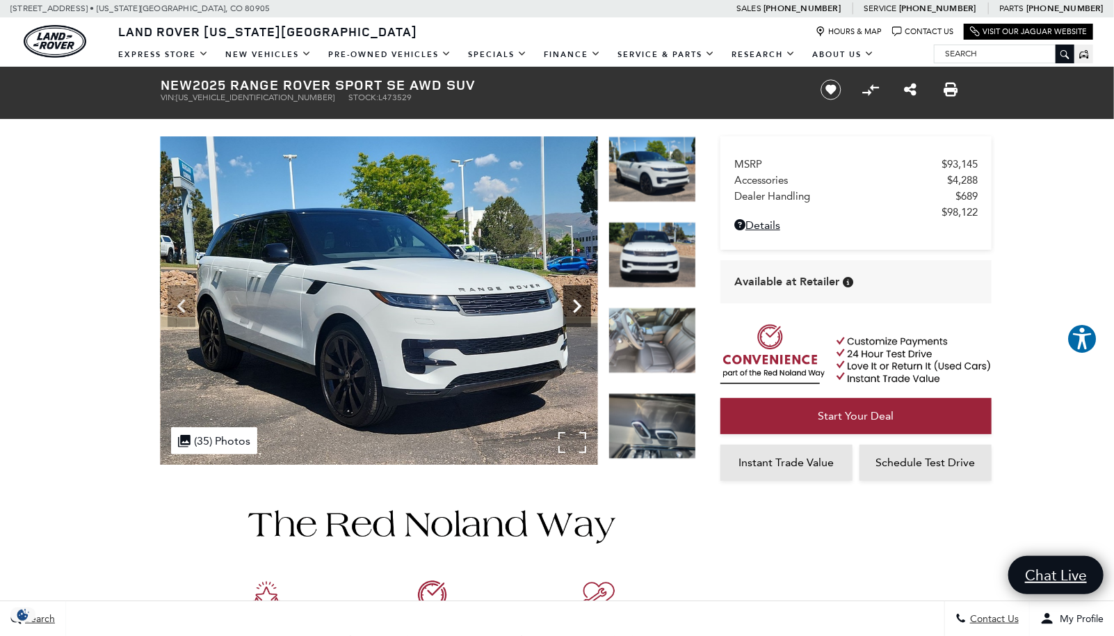
click at [577, 303] on icon "Next" at bounding box center [577, 306] width 8 height 14
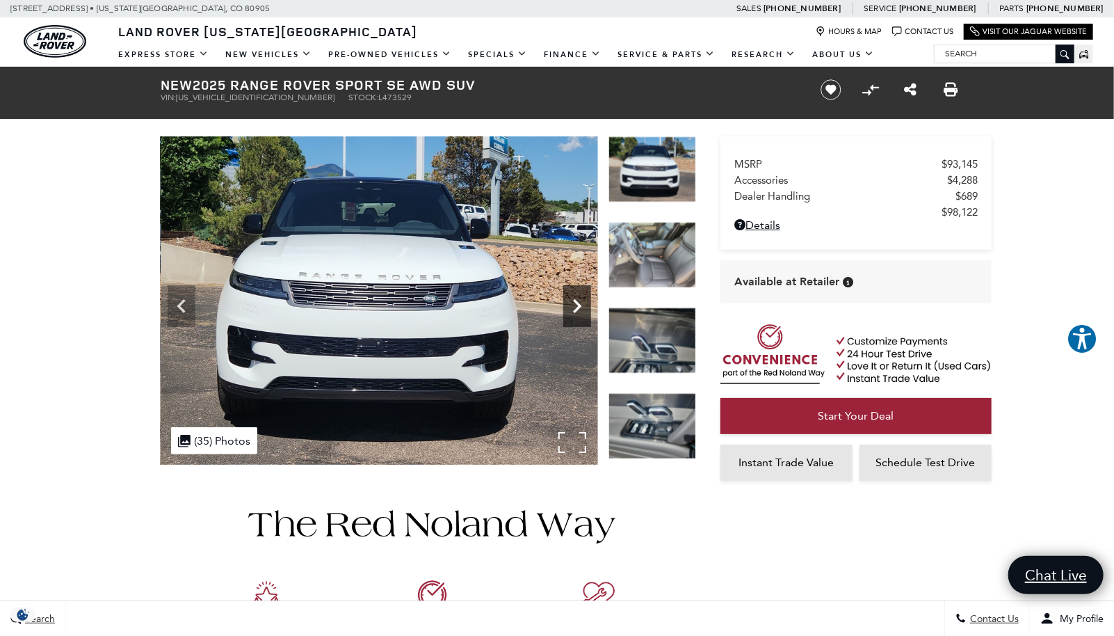
click at [577, 303] on icon "Next" at bounding box center [577, 306] width 8 height 14
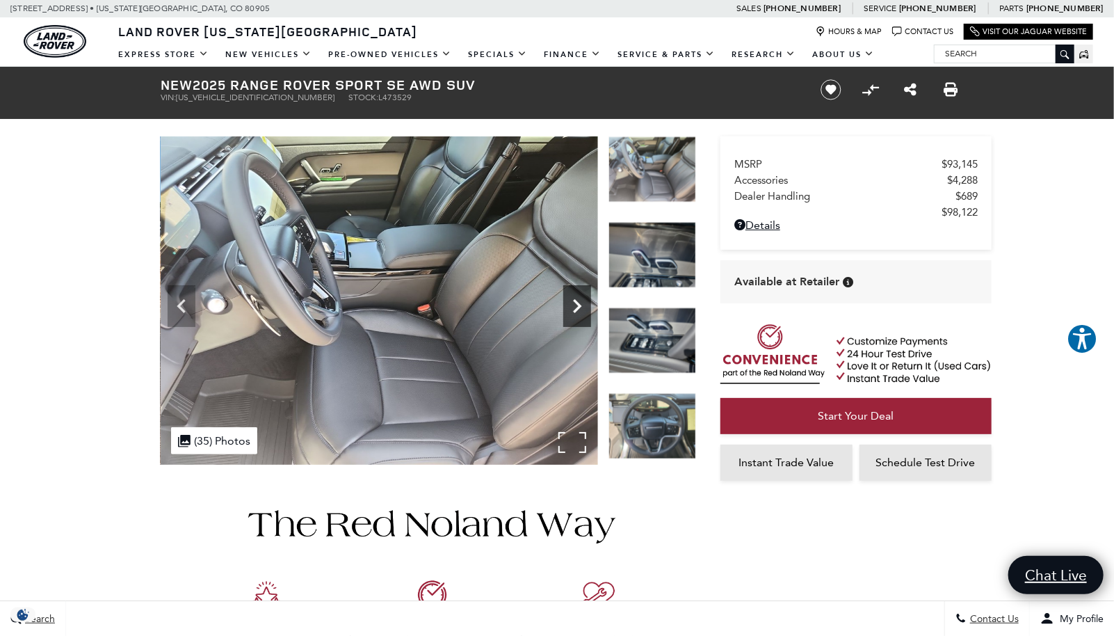
click at [577, 303] on icon "Next" at bounding box center [577, 306] width 8 height 14
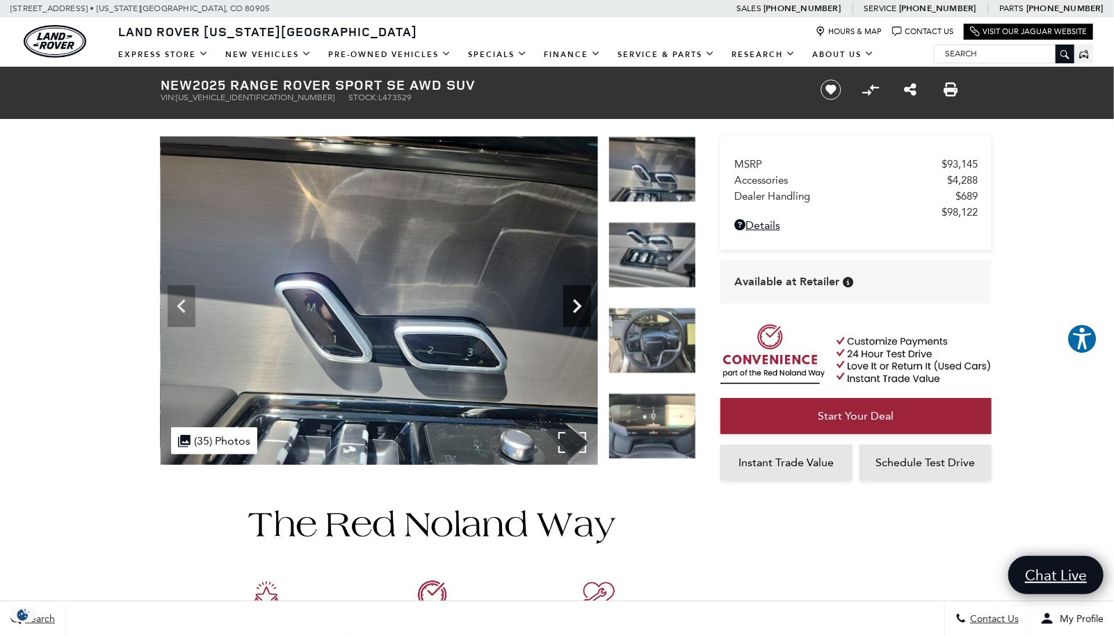
click at [577, 303] on icon "Next" at bounding box center [577, 306] width 8 height 14
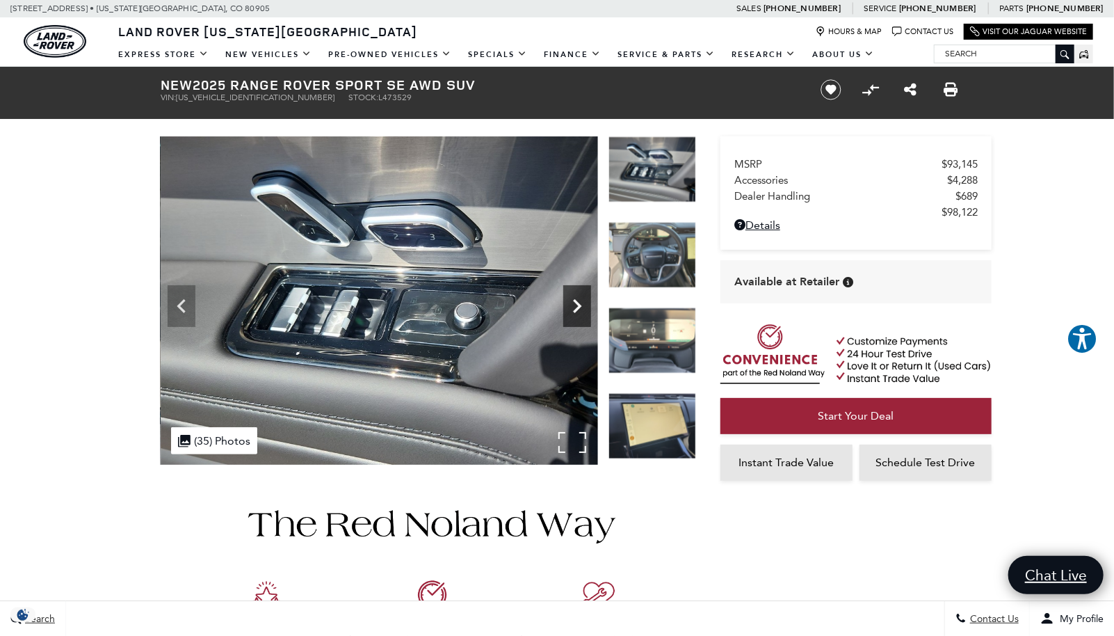
click at [577, 303] on icon "Next" at bounding box center [577, 306] width 8 height 14
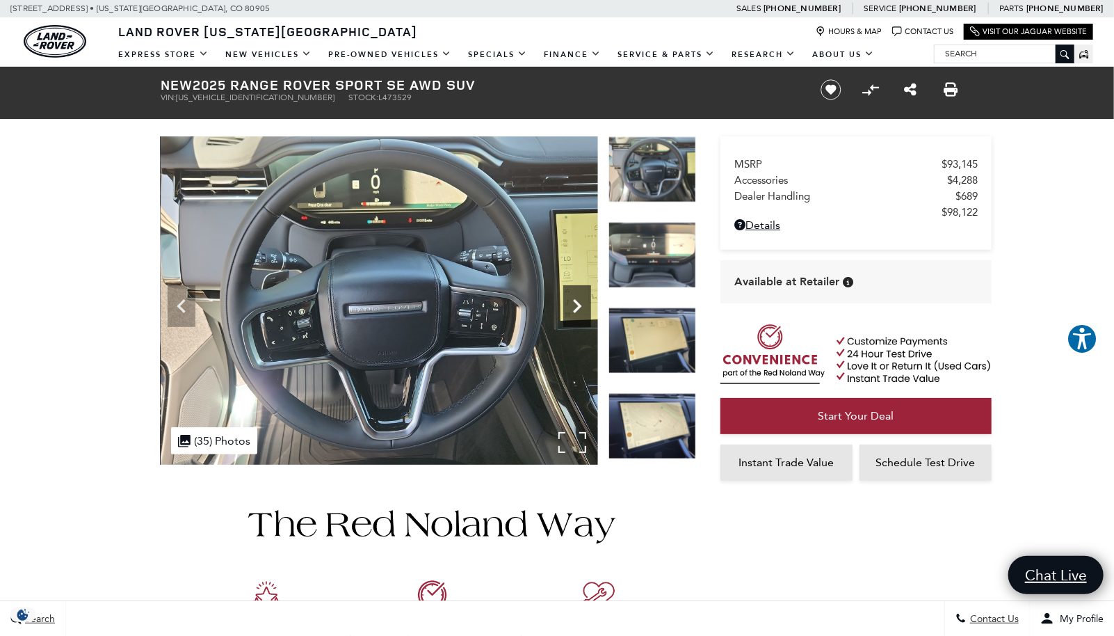
click at [577, 303] on icon "Next" at bounding box center [577, 306] width 8 height 14
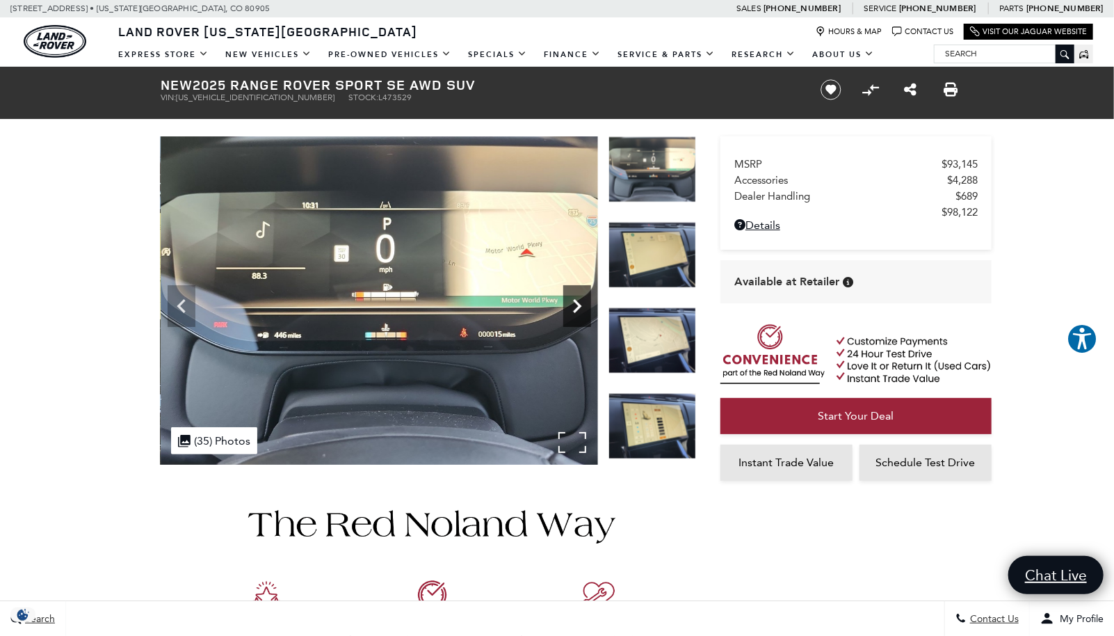
click at [577, 303] on icon "Next" at bounding box center [577, 306] width 8 height 14
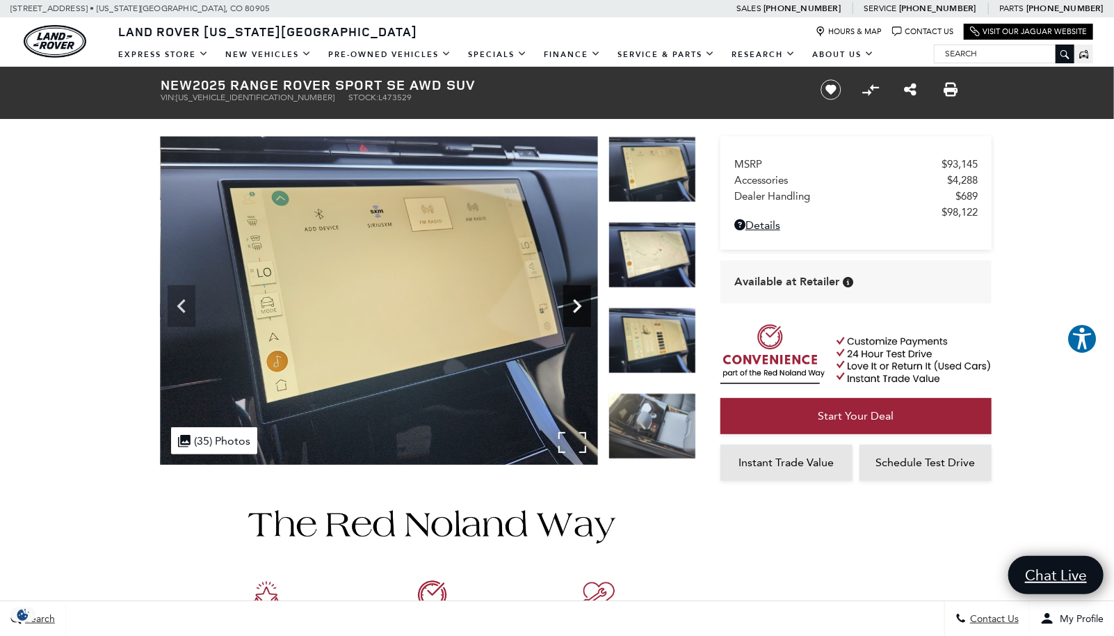
click at [577, 303] on icon "Next" at bounding box center [577, 306] width 8 height 14
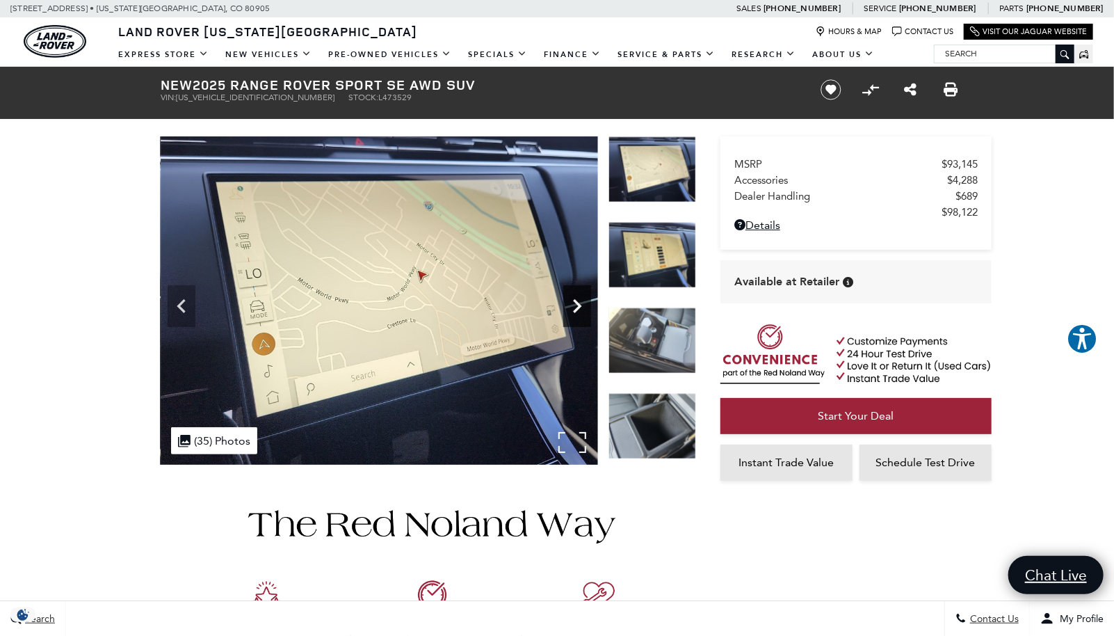
click at [577, 303] on icon "Next" at bounding box center [577, 306] width 8 height 14
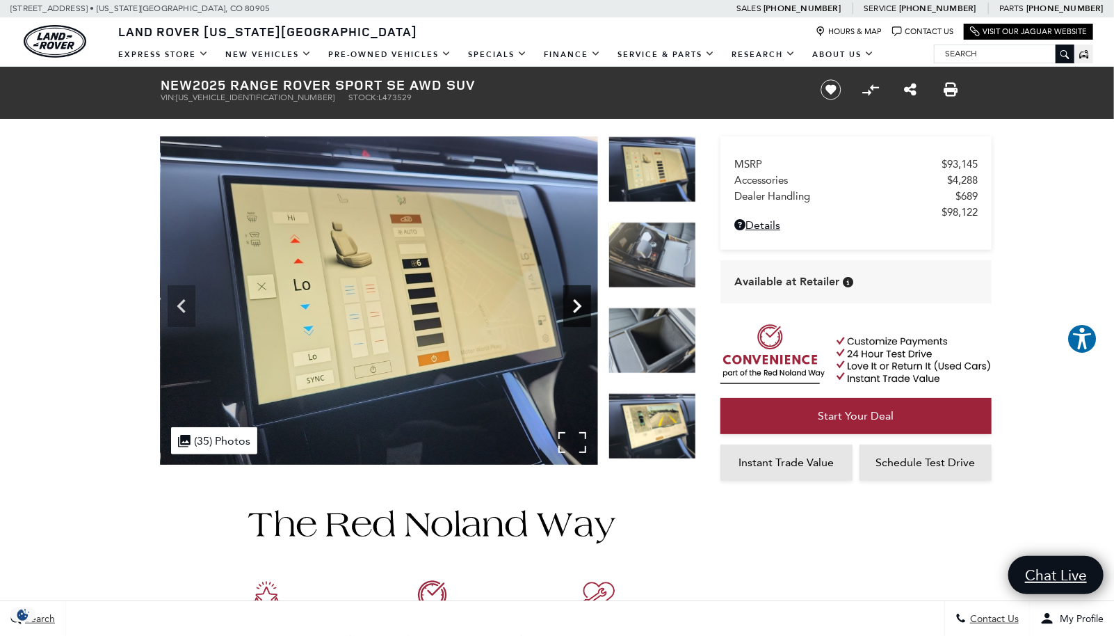
click at [577, 303] on icon "Next" at bounding box center [577, 306] width 8 height 14
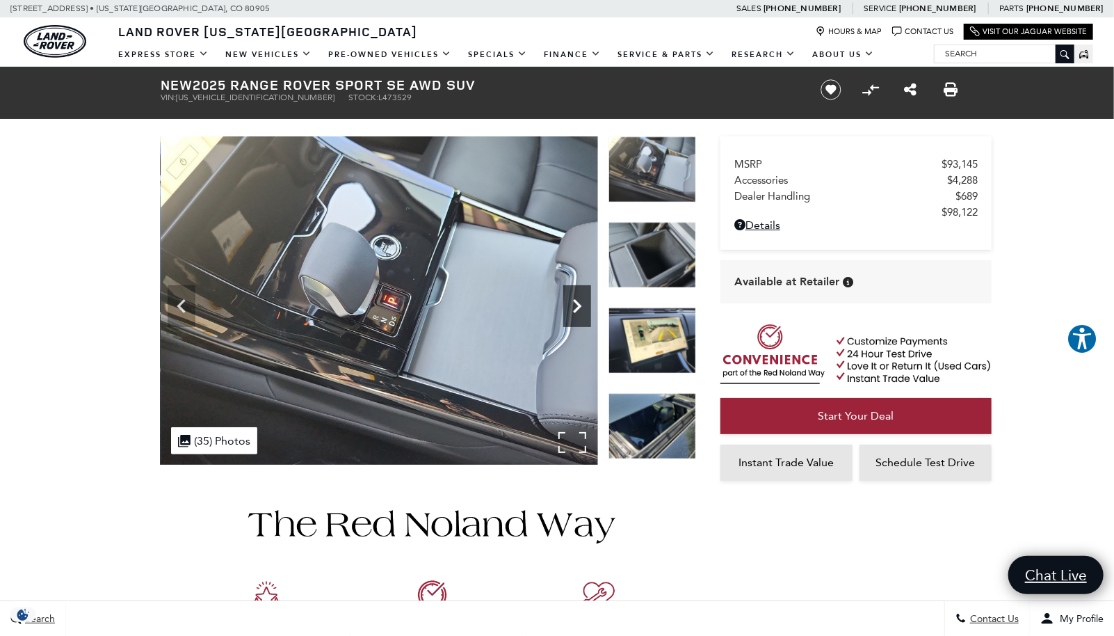
click at [577, 303] on icon "Next" at bounding box center [577, 306] width 8 height 14
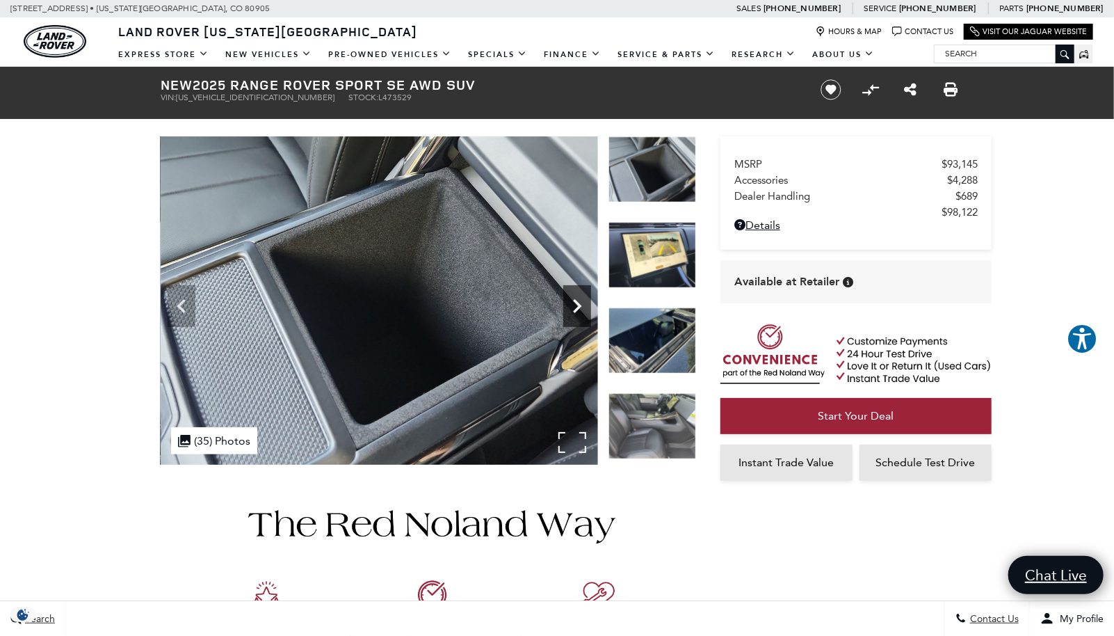
click at [577, 303] on icon "Next" at bounding box center [577, 306] width 8 height 14
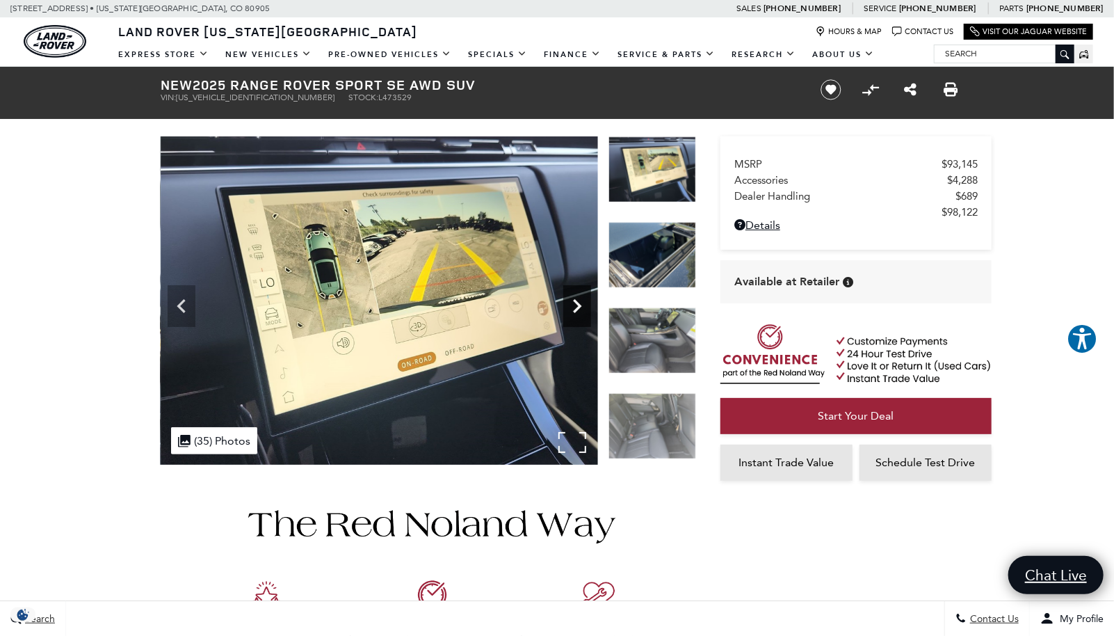
click at [577, 303] on icon "Next" at bounding box center [577, 306] width 8 height 14
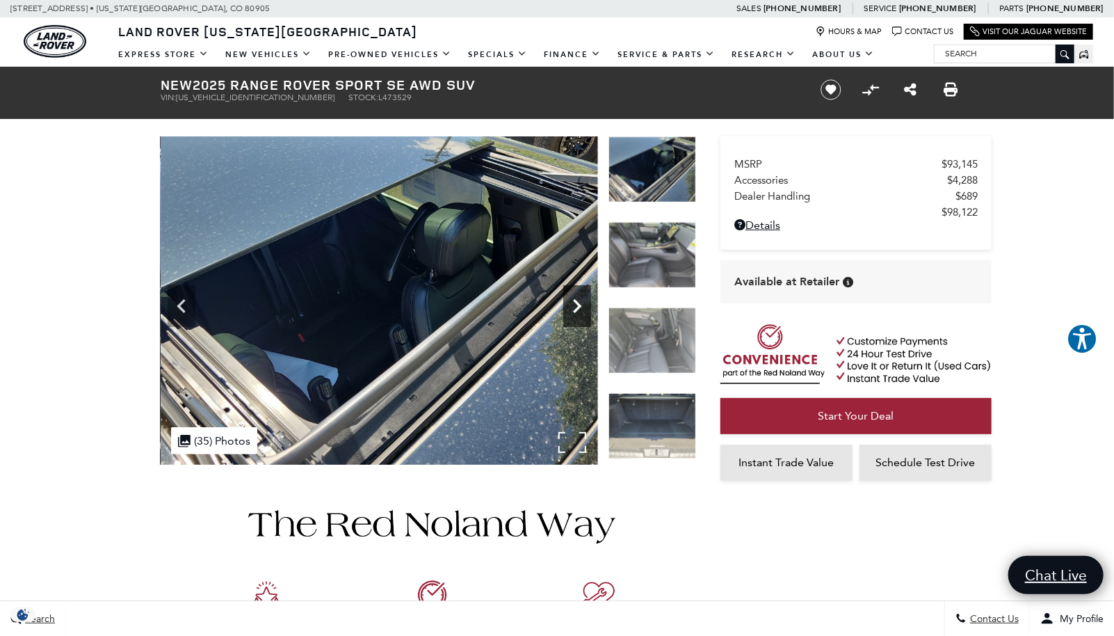
click at [577, 303] on icon "Next" at bounding box center [577, 306] width 8 height 14
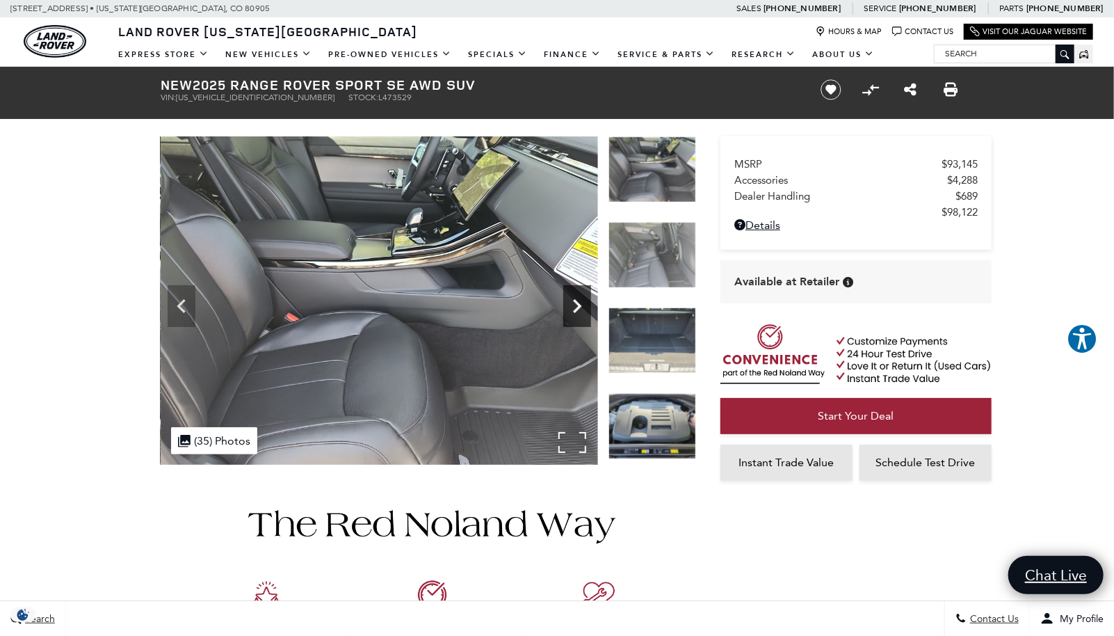
click at [577, 303] on icon "Next" at bounding box center [577, 306] width 8 height 14
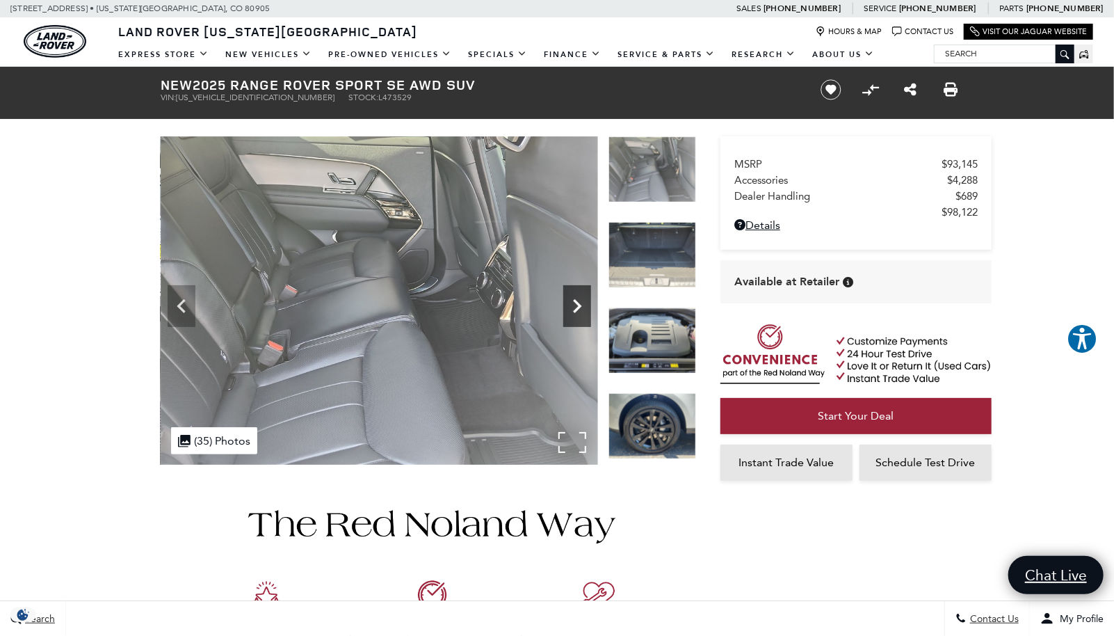
click at [577, 303] on icon "Next" at bounding box center [577, 306] width 8 height 14
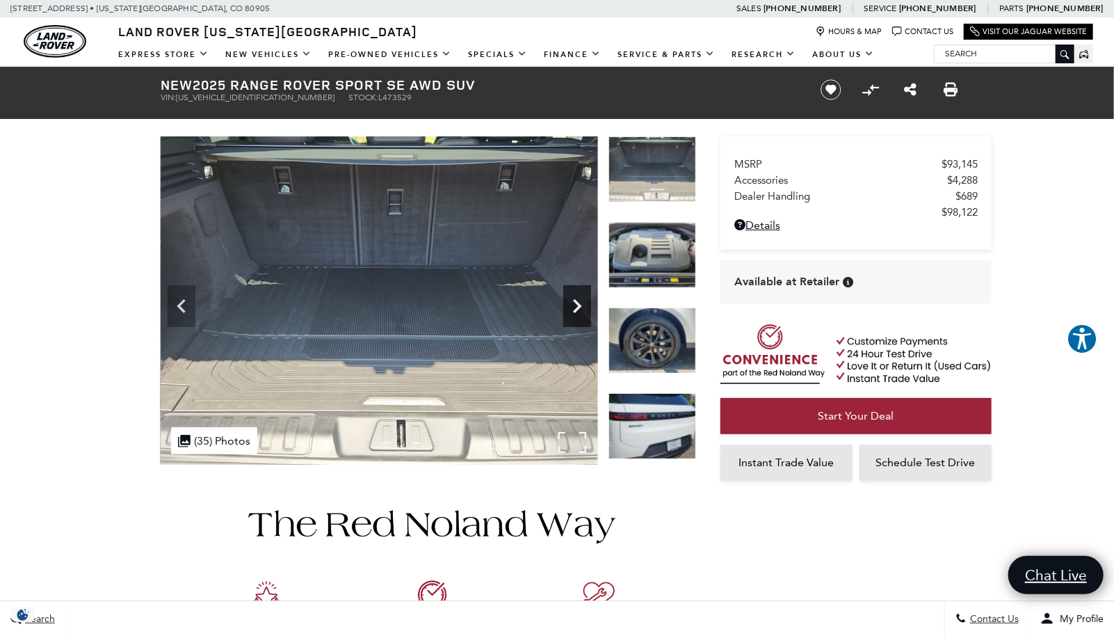
click at [577, 303] on icon "Next" at bounding box center [577, 306] width 8 height 14
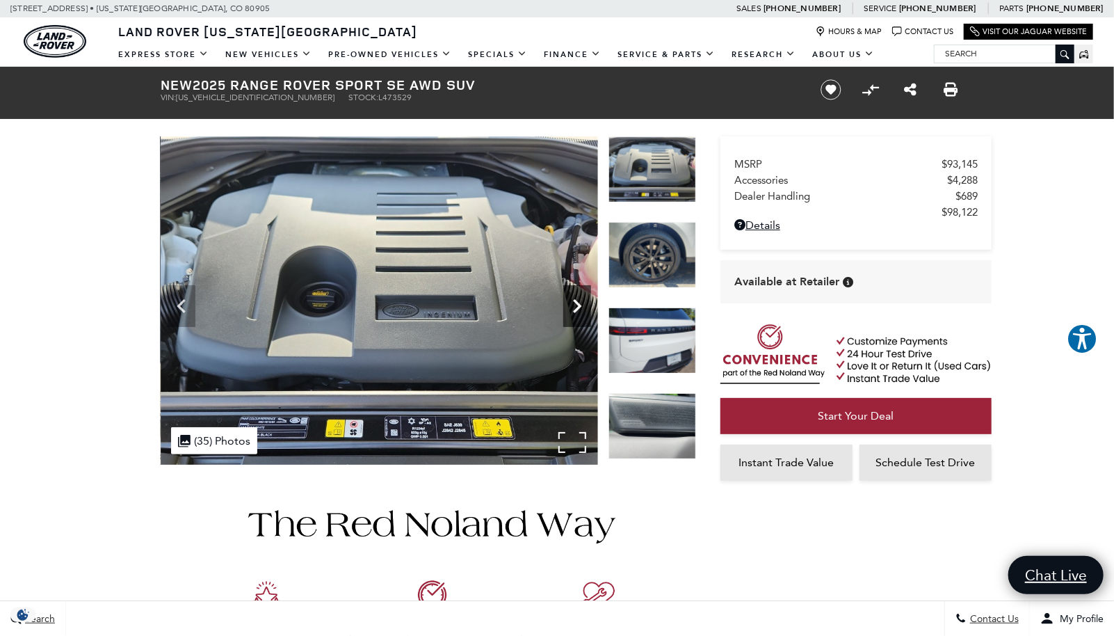
click at [577, 303] on icon "Next" at bounding box center [577, 306] width 8 height 14
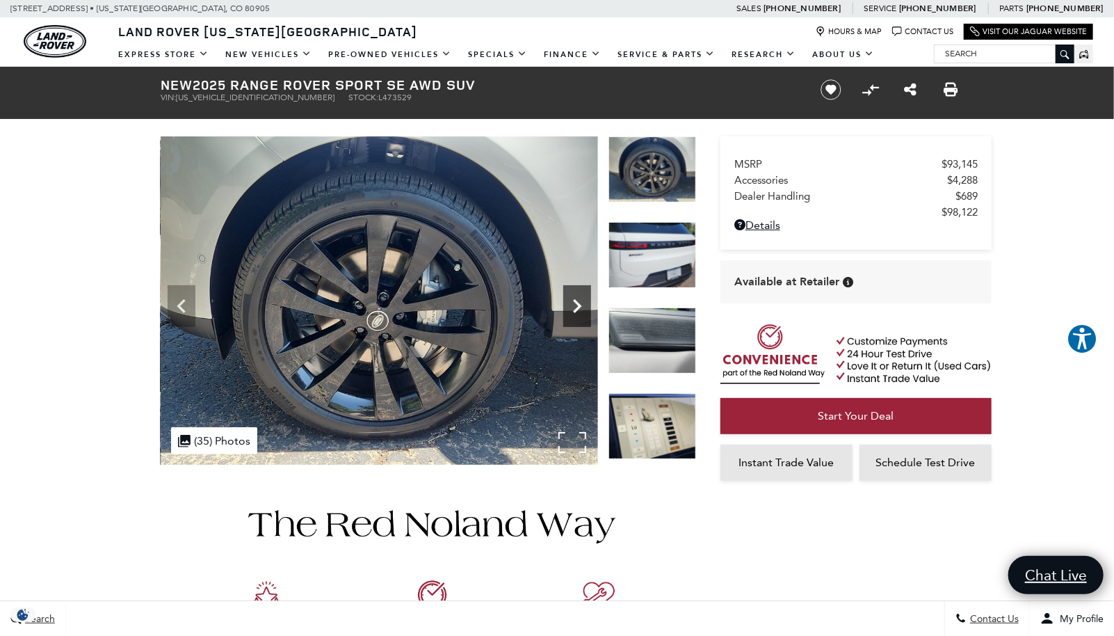
click at [577, 303] on icon "Next" at bounding box center [577, 306] width 8 height 14
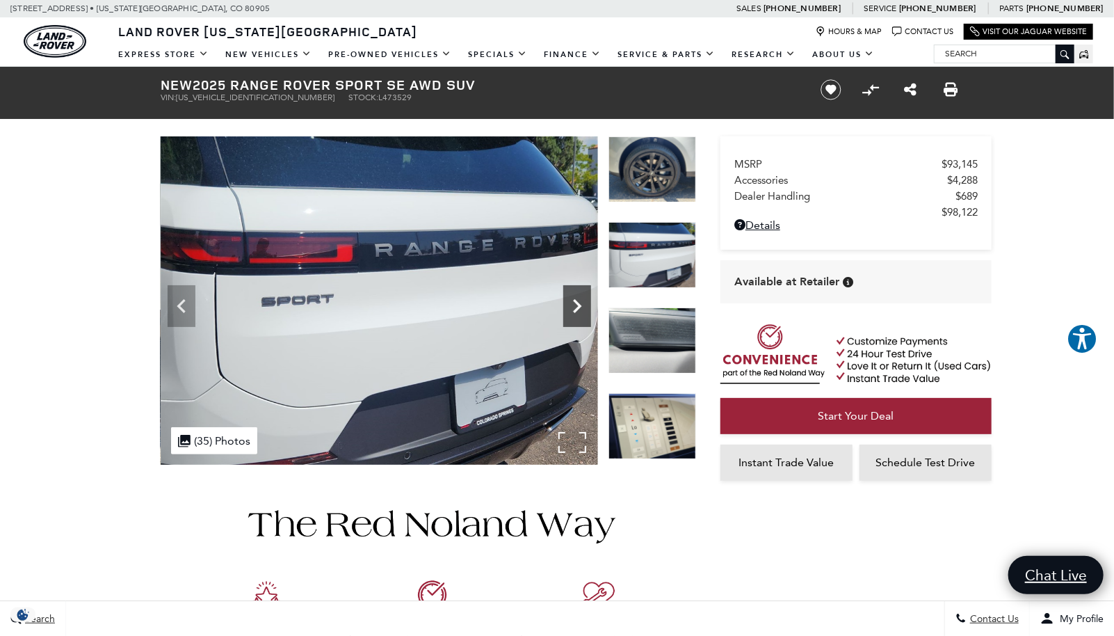
click at [577, 303] on icon "Next" at bounding box center [577, 306] width 8 height 14
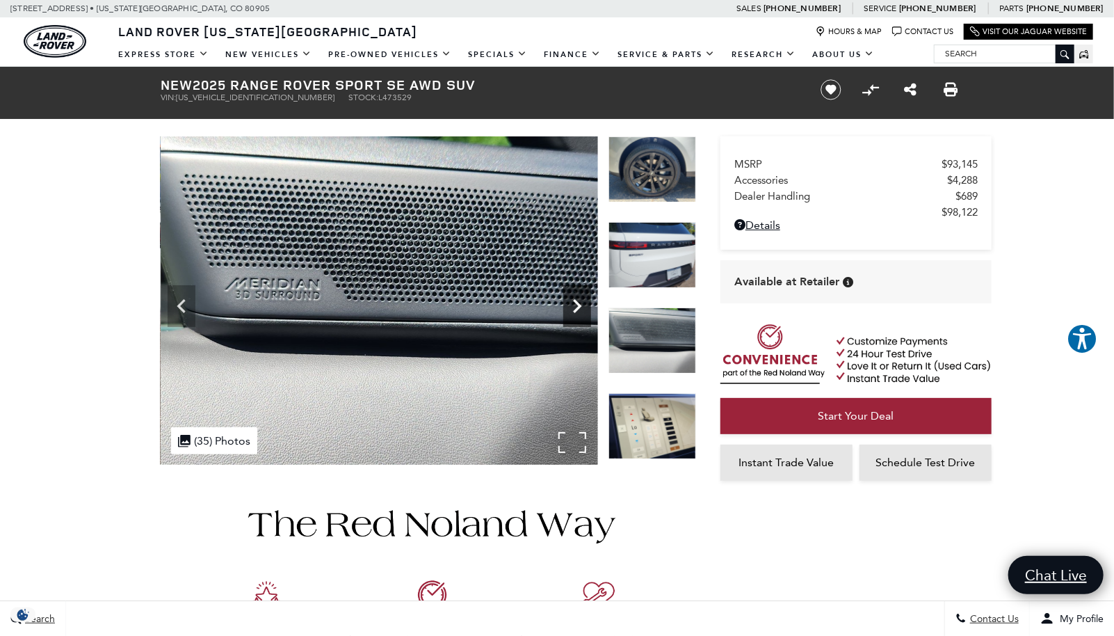
click at [577, 303] on icon "Next" at bounding box center [577, 306] width 8 height 14
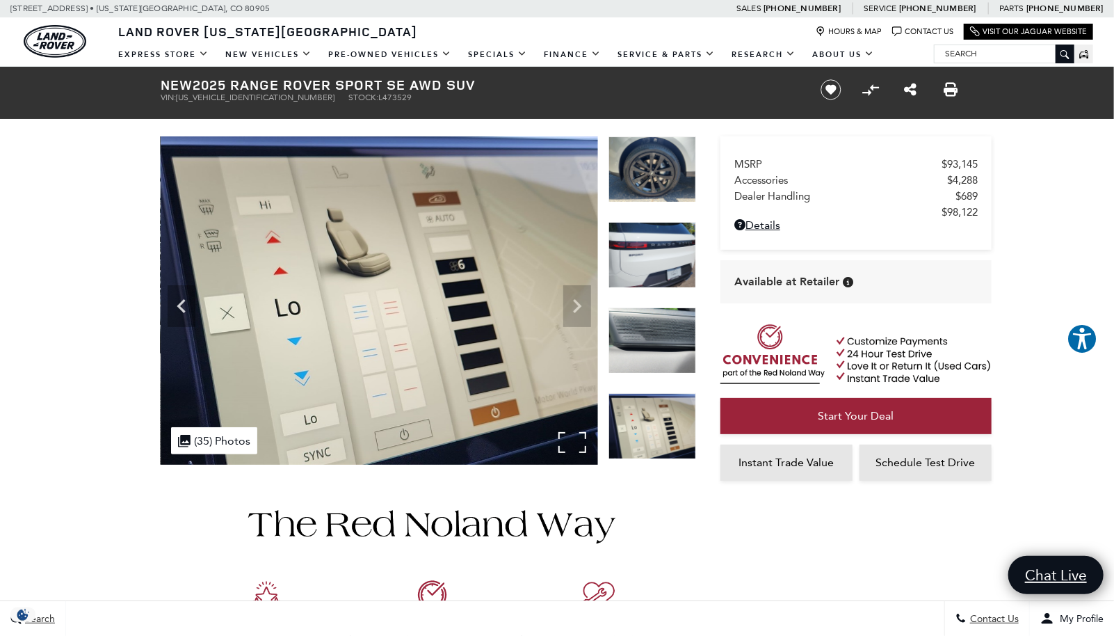
click at [577, 303] on img at bounding box center [379, 300] width 437 height 328
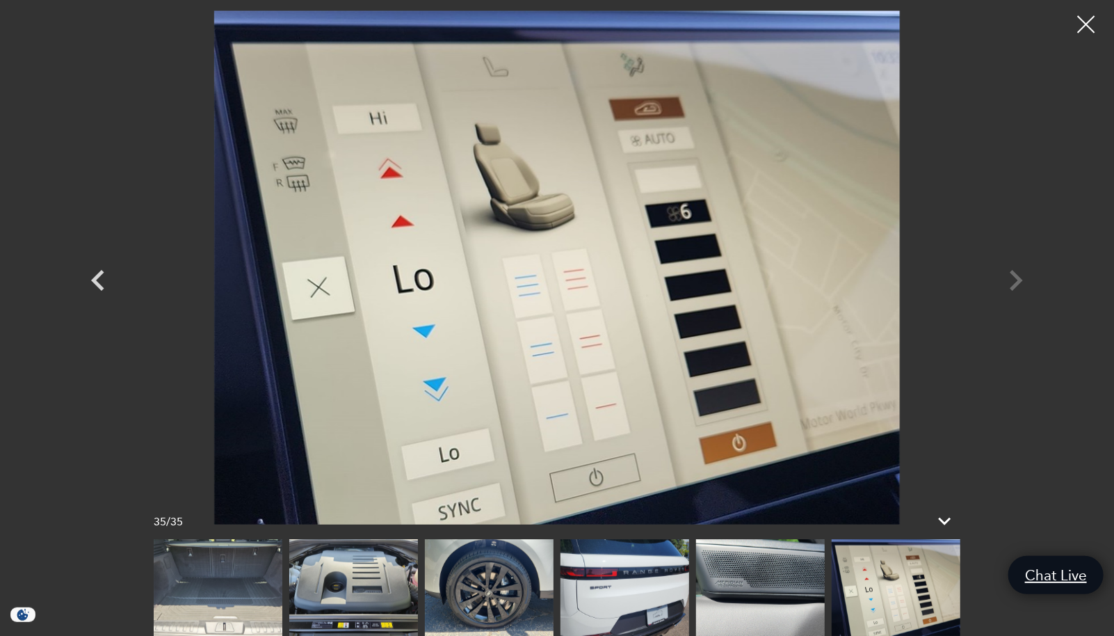
click at [1014, 279] on div at bounding box center [557, 267] width 974 height 514
click at [1081, 24] on div at bounding box center [1086, 24] width 37 height 37
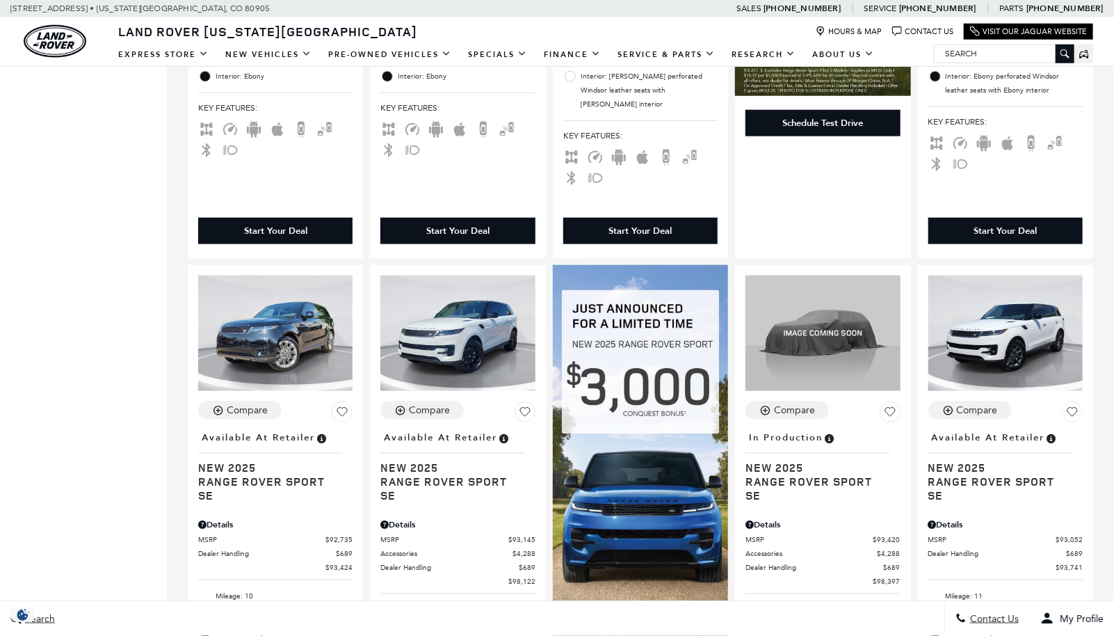
scroll to position [765, 0]
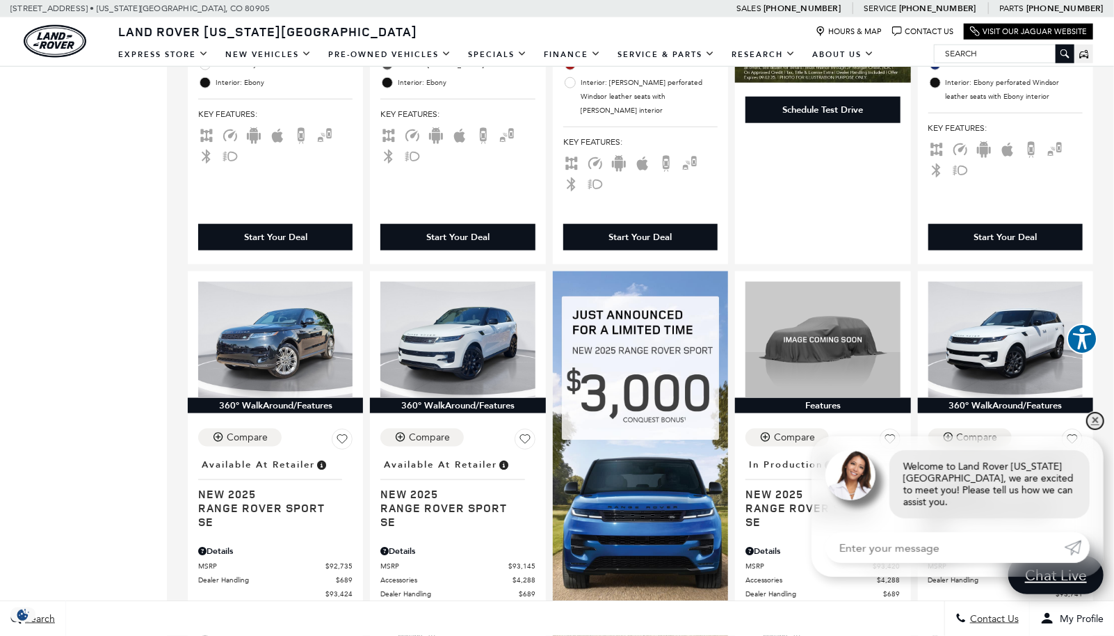
click at [1097, 429] on link "✕" at bounding box center [1095, 420] width 17 height 17
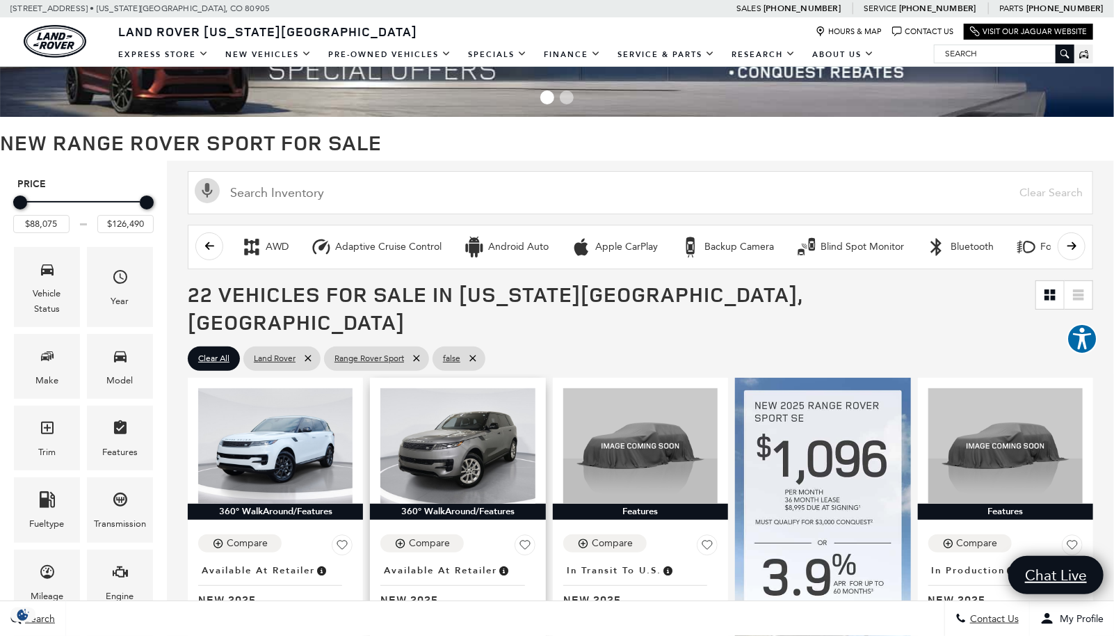
scroll to position [0, 0]
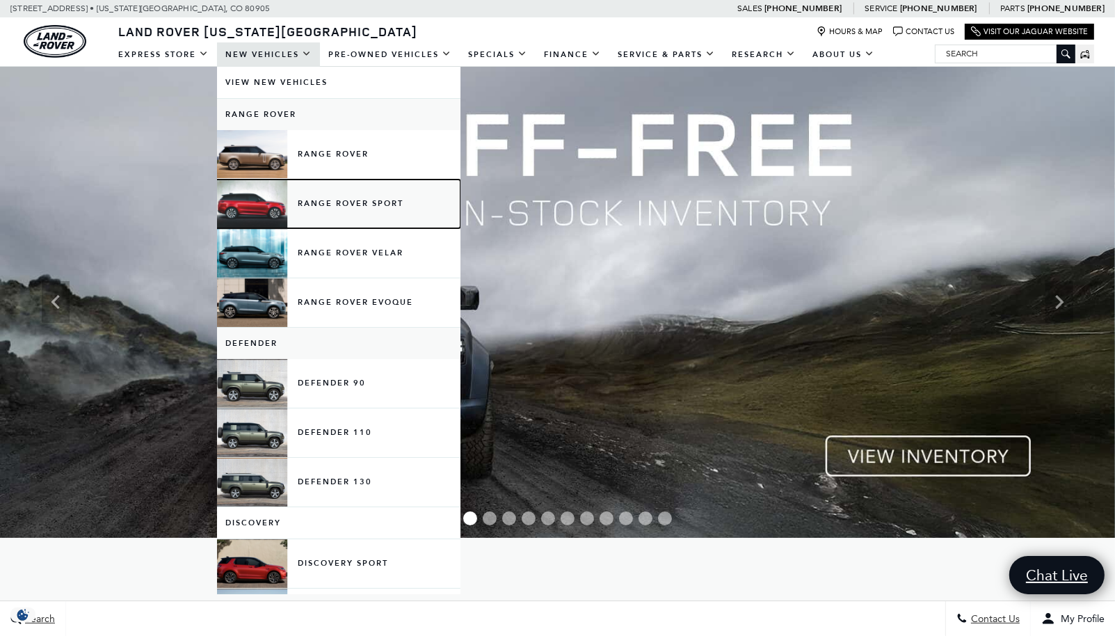
click at [339, 203] on link "Range Rover Sport" at bounding box center [338, 203] width 243 height 49
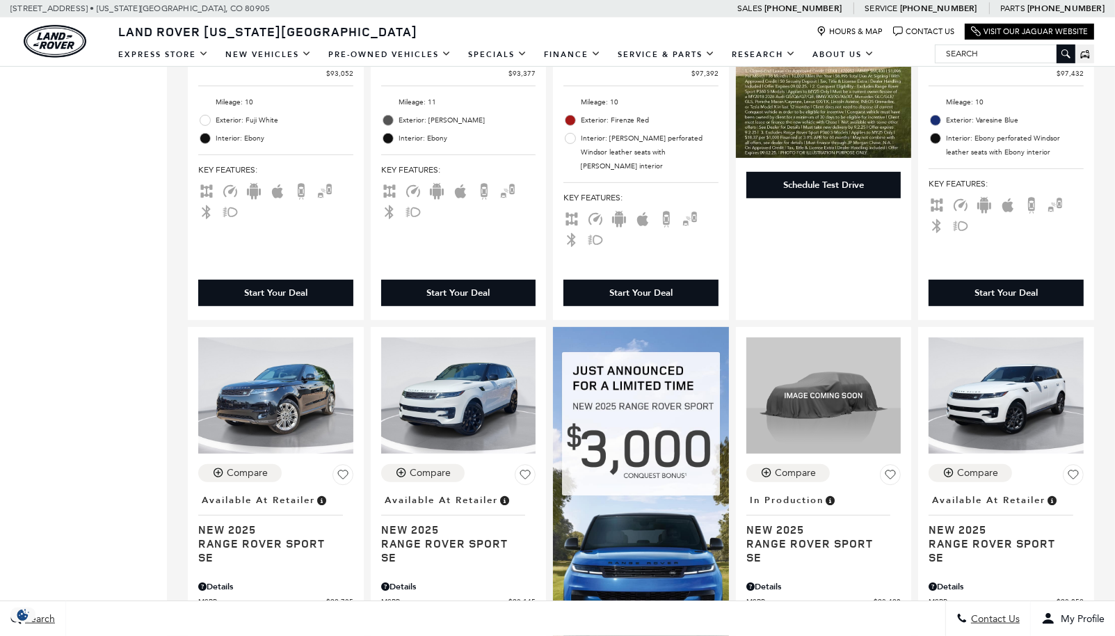
scroll to position [835, 0]
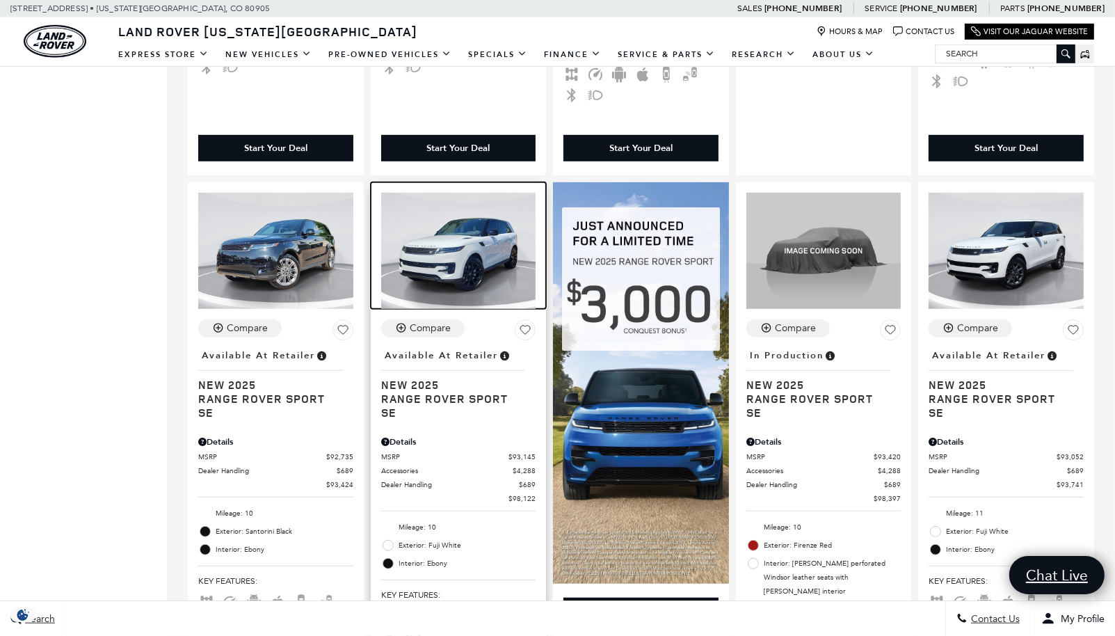
click at [460, 200] on img at bounding box center [458, 251] width 155 height 116
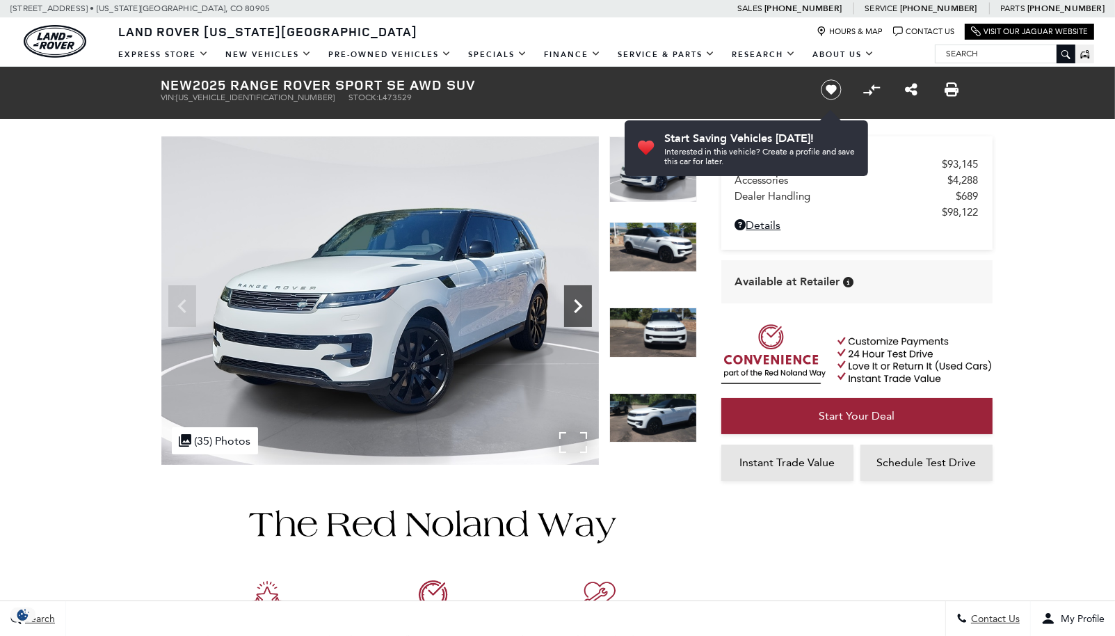
click at [579, 307] on icon "Next" at bounding box center [578, 306] width 8 height 14
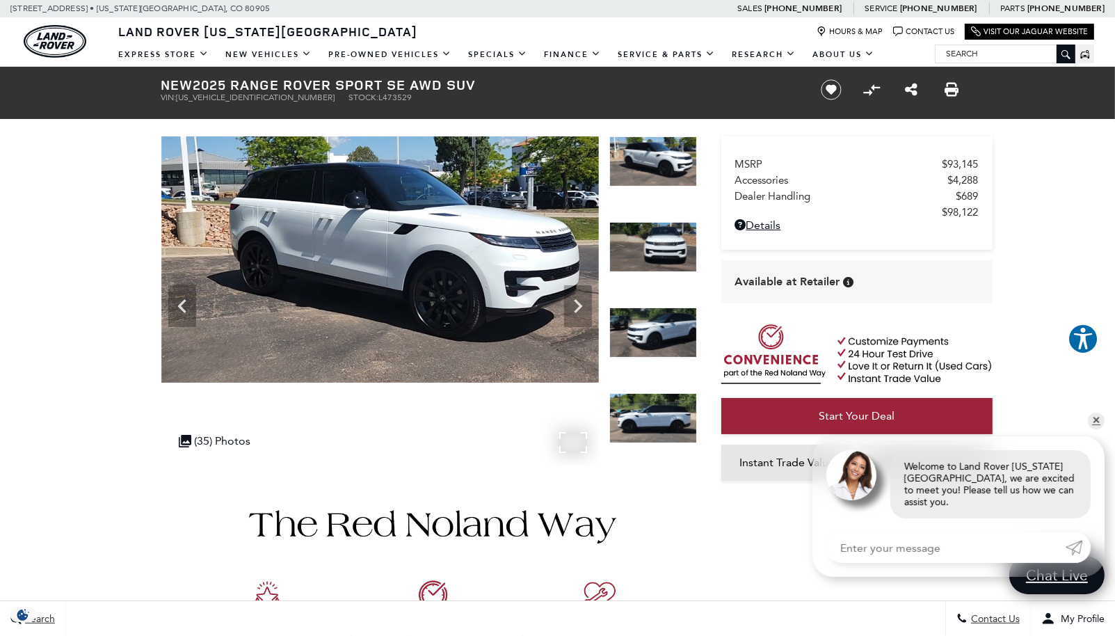
click at [461, 272] on img at bounding box center [379, 259] width 437 height 246
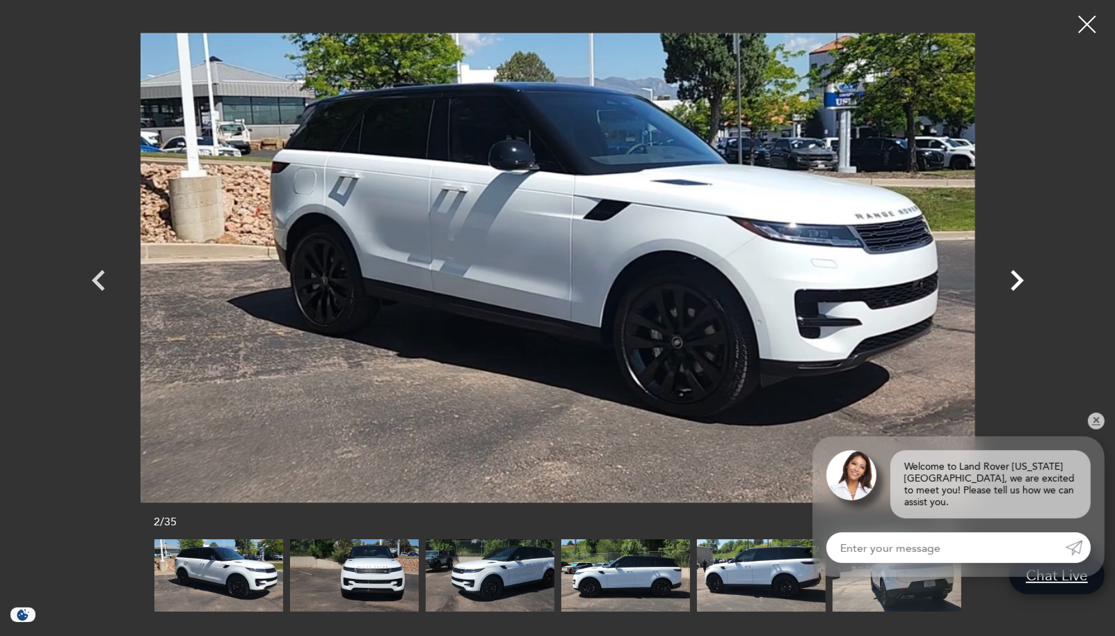
click at [1018, 280] on icon "Next" at bounding box center [1016, 280] width 13 height 21
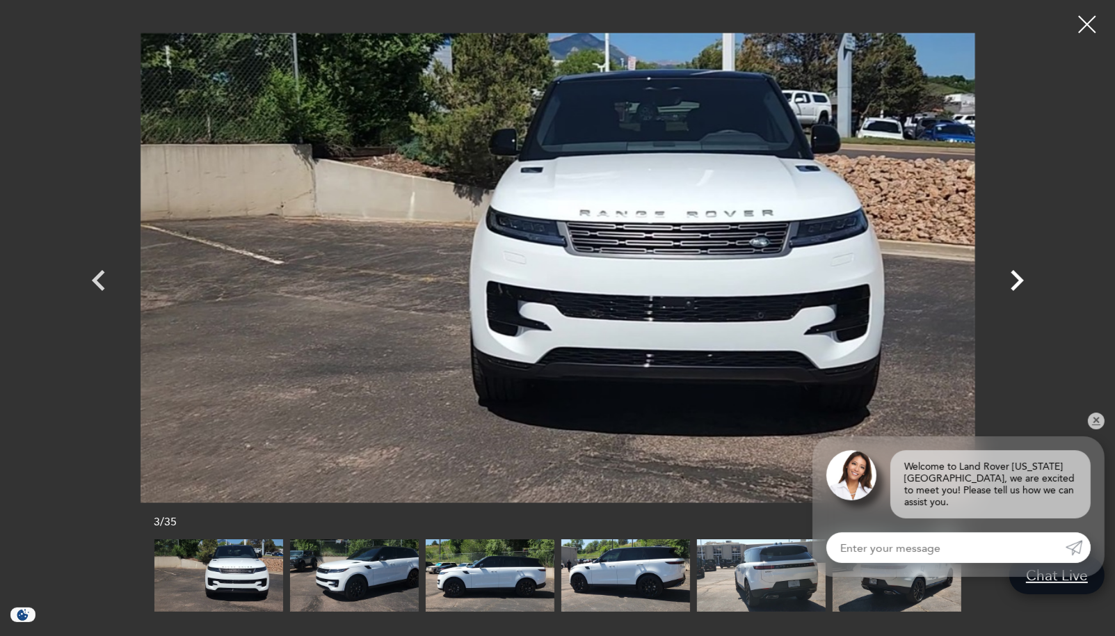
click at [1018, 280] on icon "Next" at bounding box center [1016, 280] width 13 height 21
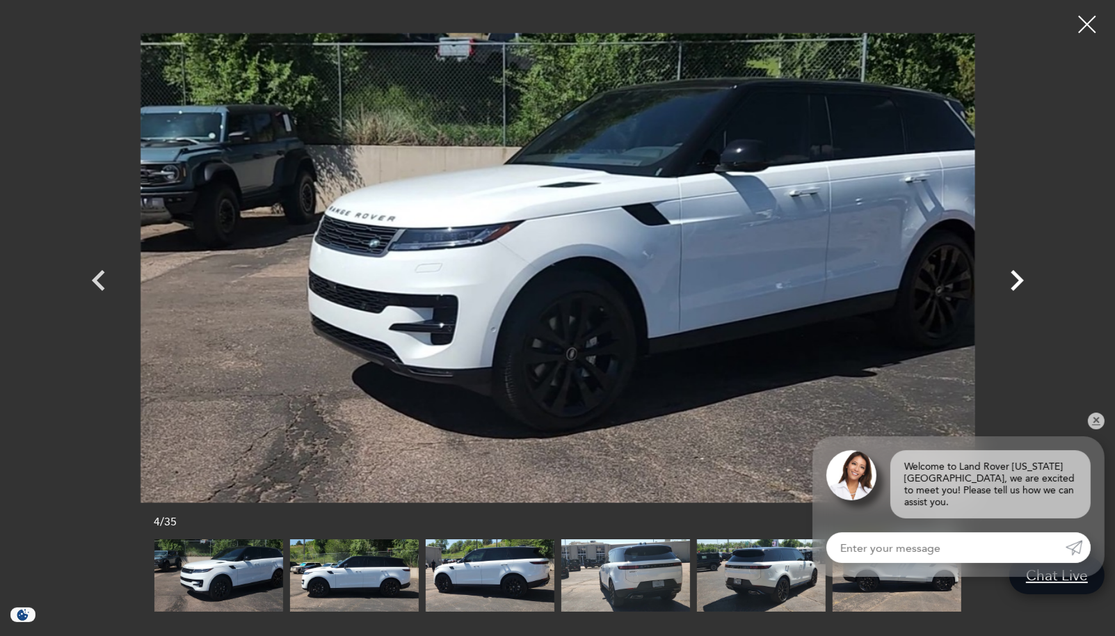
click at [1018, 280] on icon "Next" at bounding box center [1016, 280] width 13 height 21
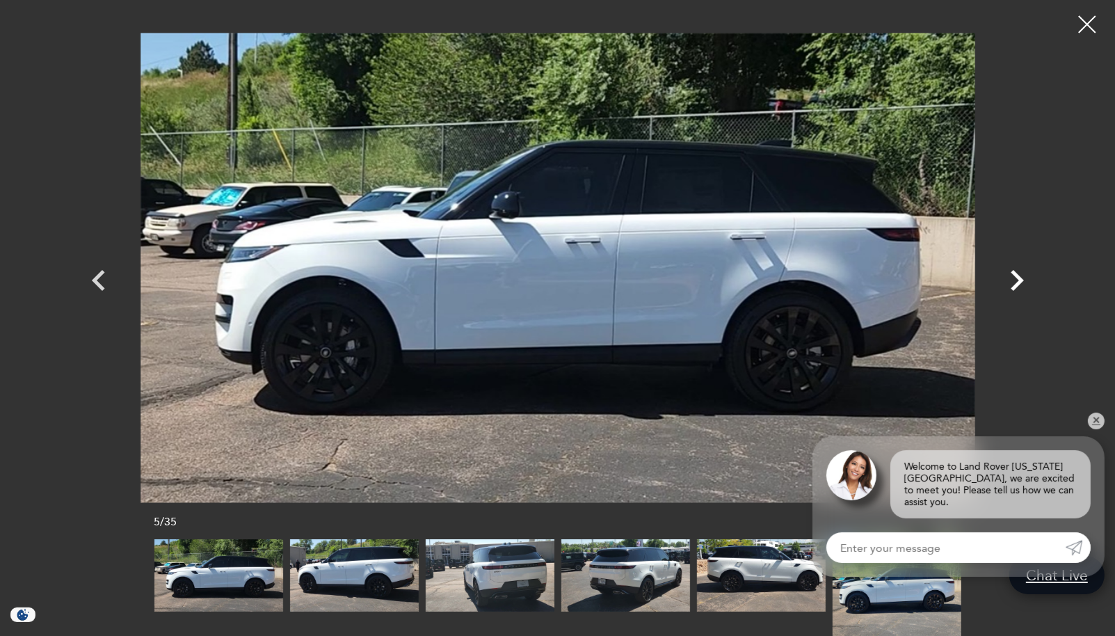
click at [1018, 280] on icon "Next" at bounding box center [1016, 280] width 13 height 21
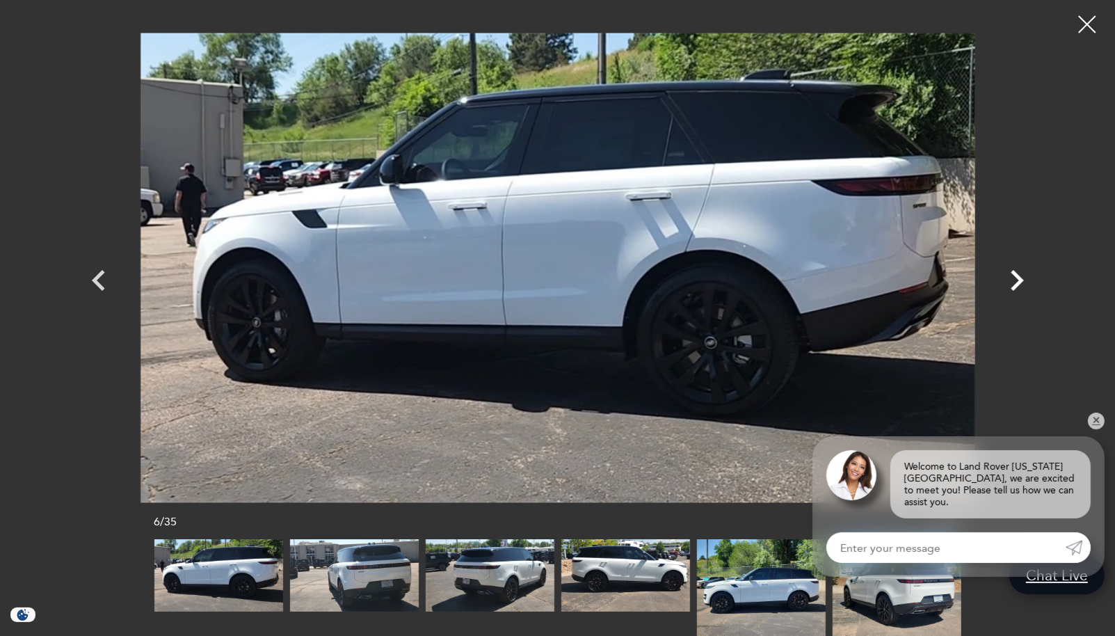
click at [1018, 280] on icon "Next" at bounding box center [1016, 280] width 13 height 21
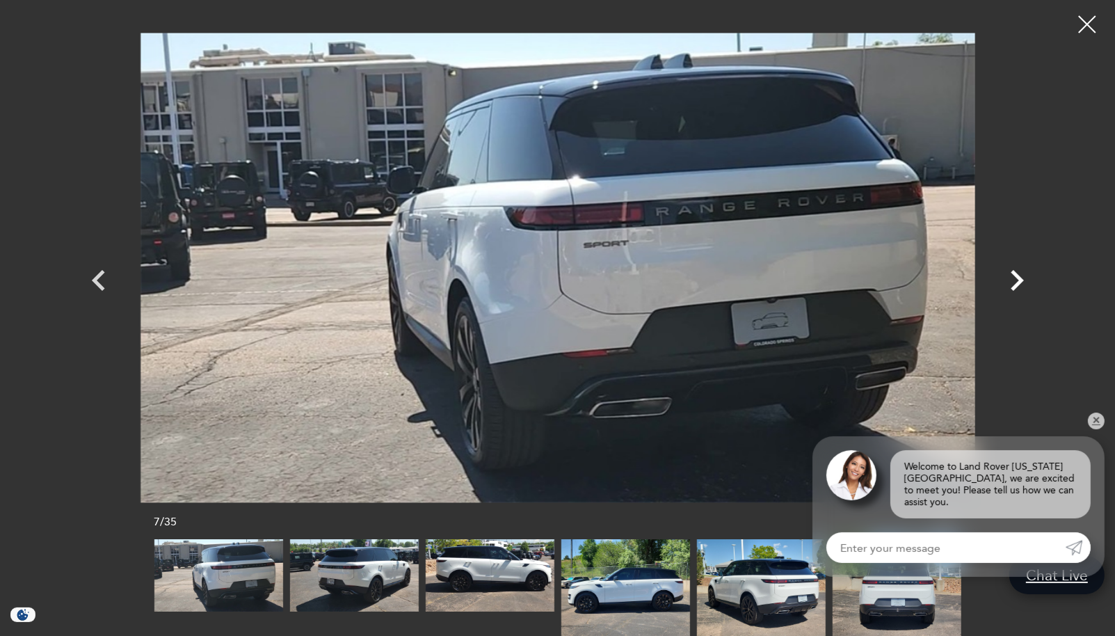
click at [1018, 280] on icon "Next" at bounding box center [1016, 280] width 13 height 21
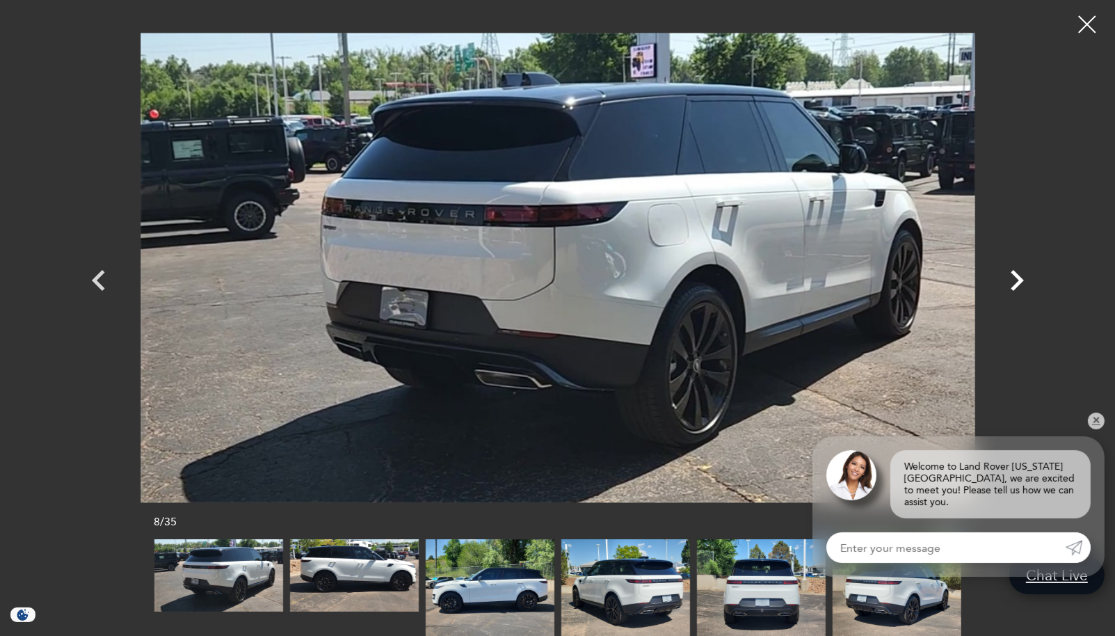
click at [1018, 280] on icon "Next" at bounding box center [1016, 280] width 13 height 21
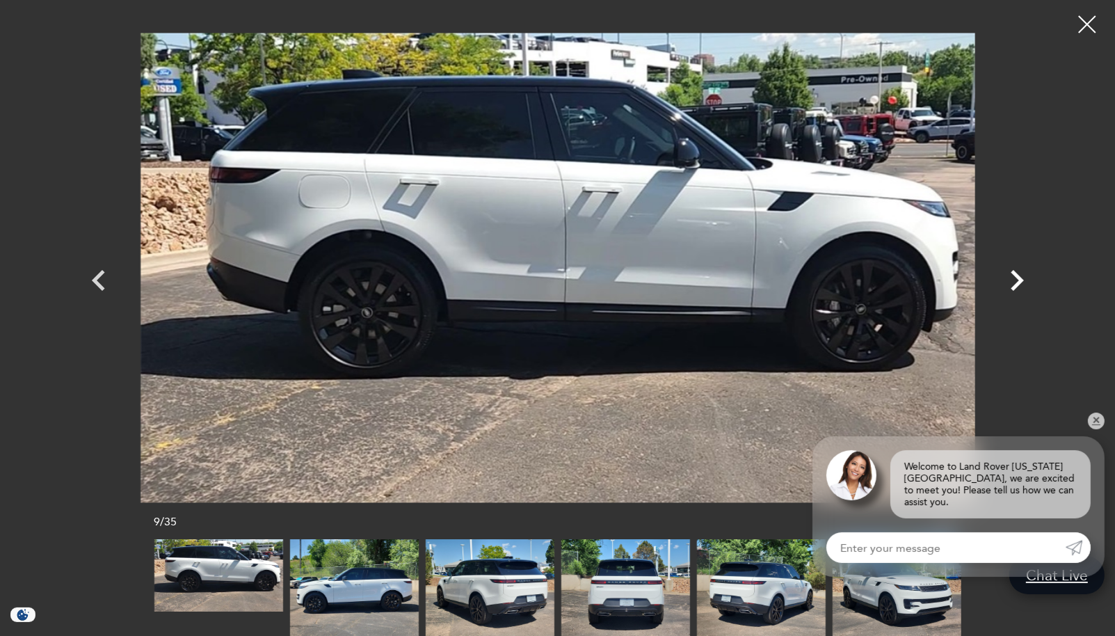
click at [1018, 280] on icon "Next" at bounding box center [1016, 280] width 13 height 21
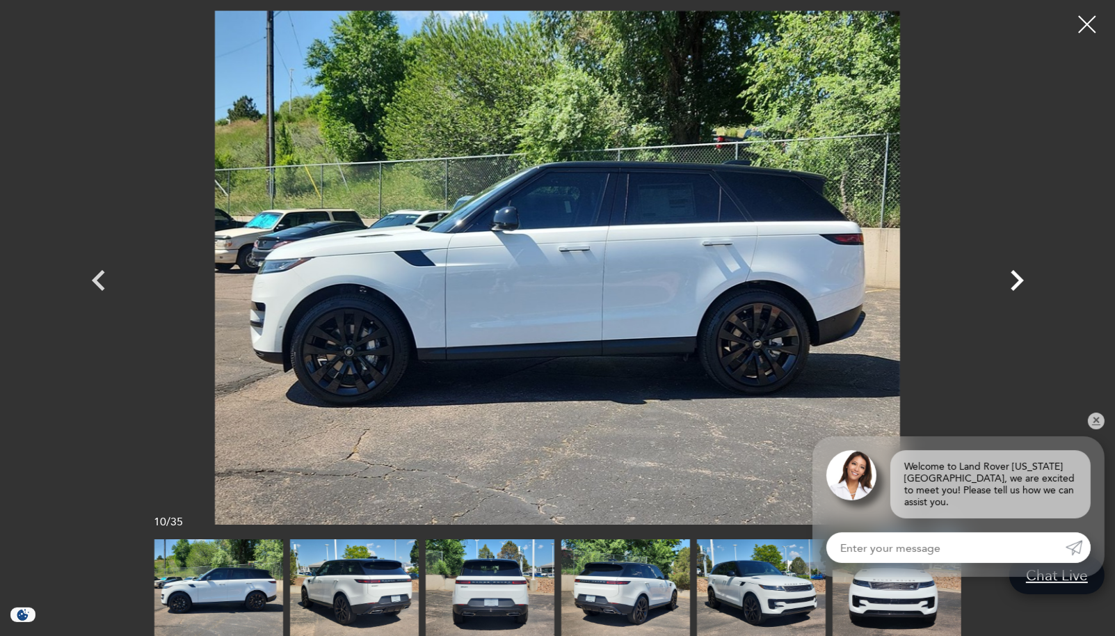
click at [1018, 280] on icon "Next" at bounding box center [1016, 280] width 13 height 21
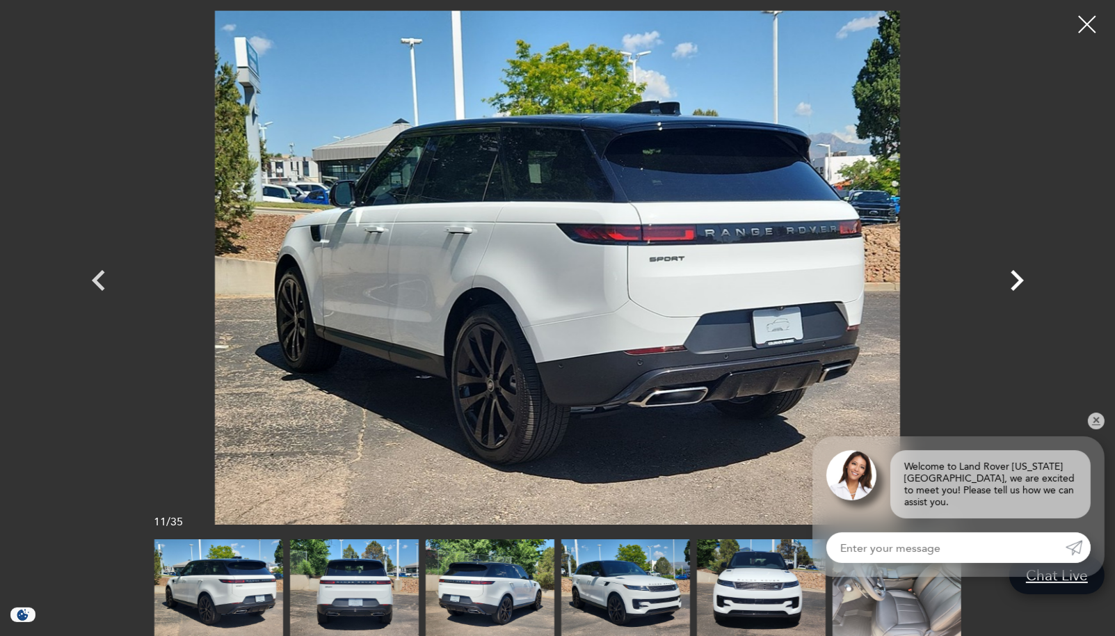
click at [1018, 280] on icon "Next" at bounding box center [1016, 280] width 13 height 21
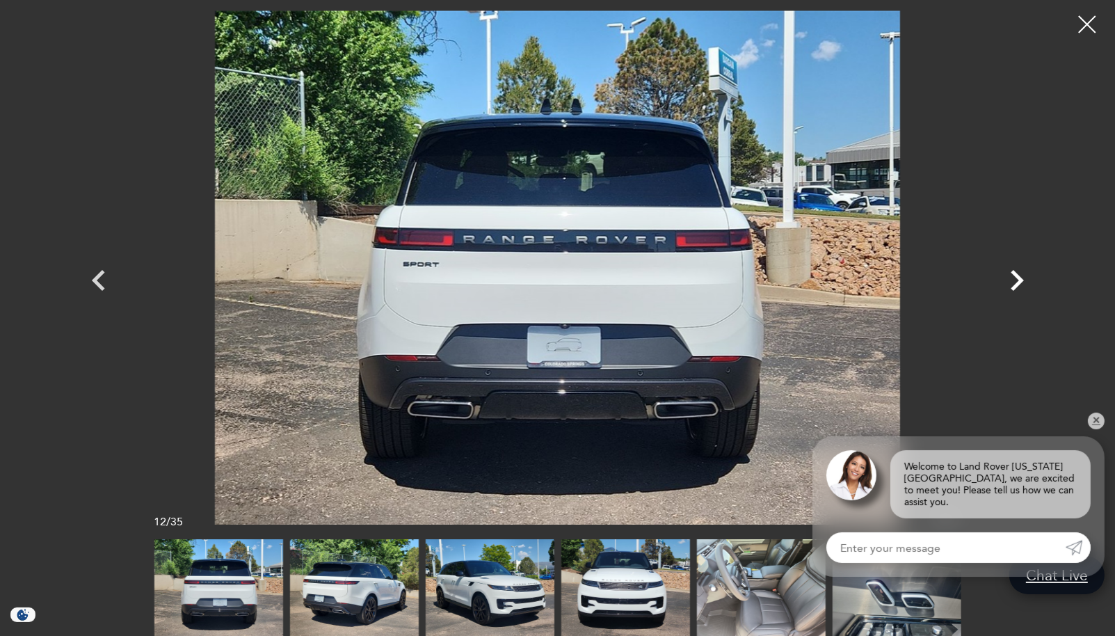
click at [1018, 280] on icon "Next" at bounding box center [1016, 280] width 13 height 21
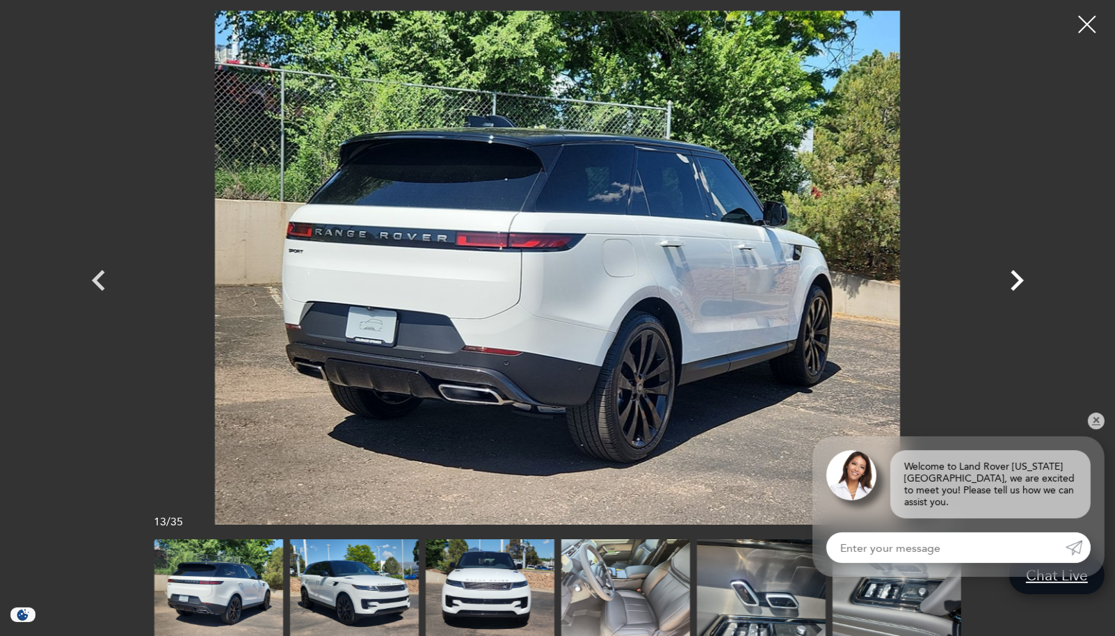
click at [1018, 280] on icon "Next" at bounding box center [1016, 280] width 13 height 21
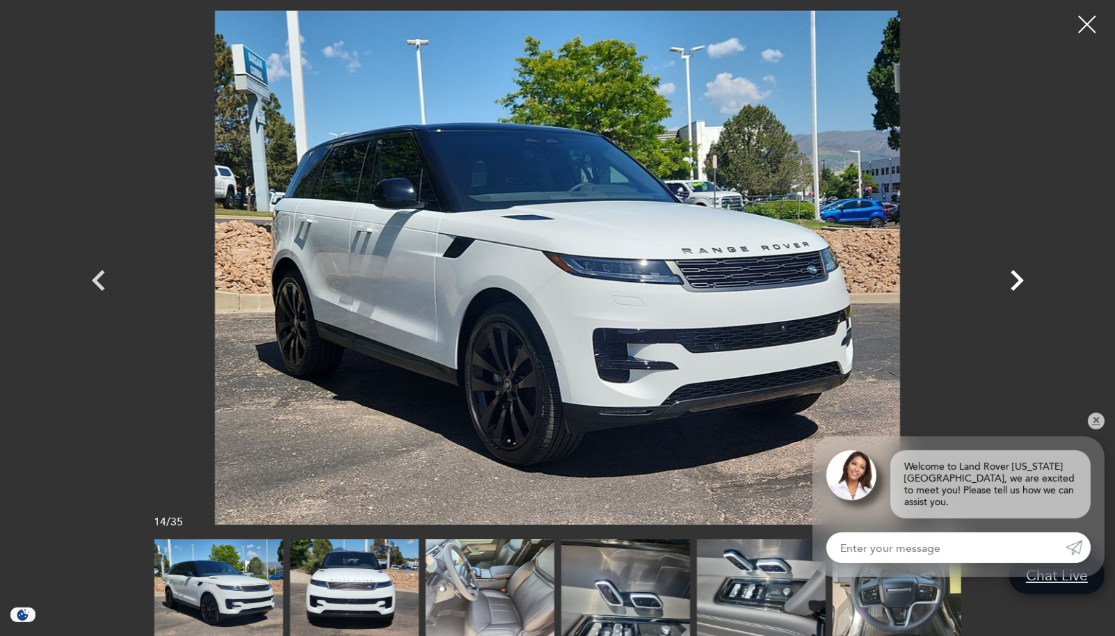
click at [1018, 280] on icon "Next" at bounding box center [1016, 280] width 13 height 21
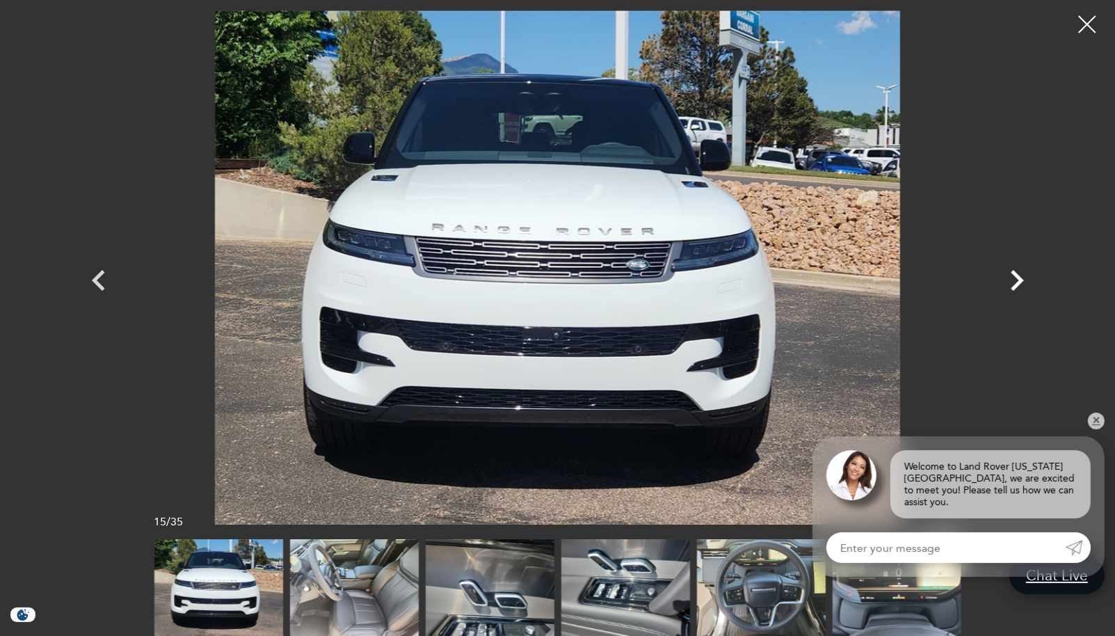
click at [1018, 280] on icon "Next" at bounding box center [1016, 280] width 13 height 21
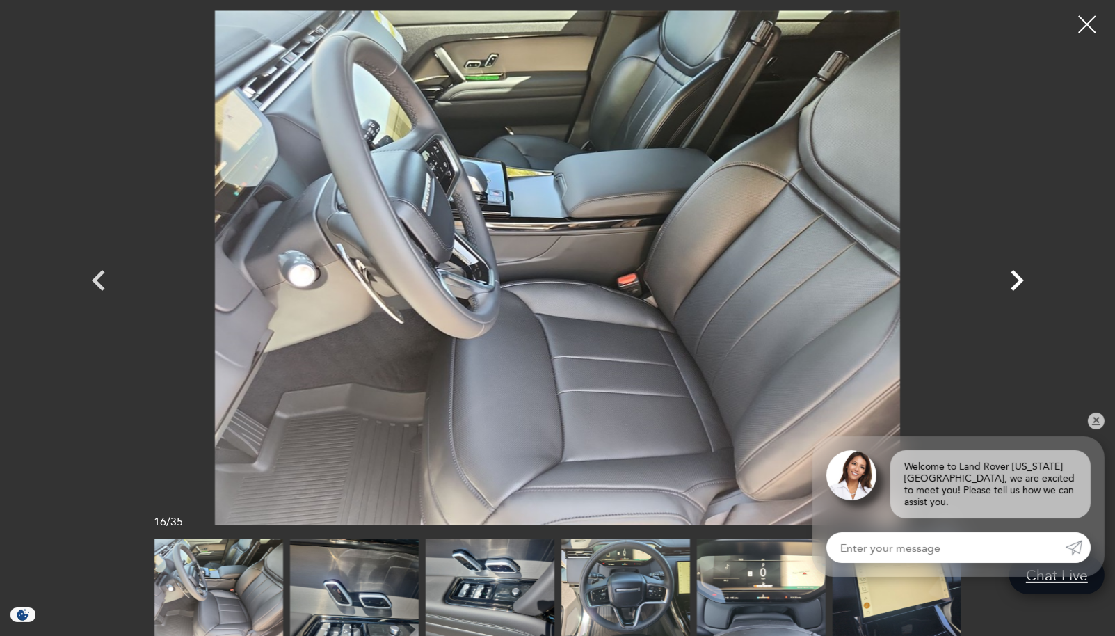
click at [1018, 280] on icon "Next" at bounding box center [1016, 280] width 13 height 21
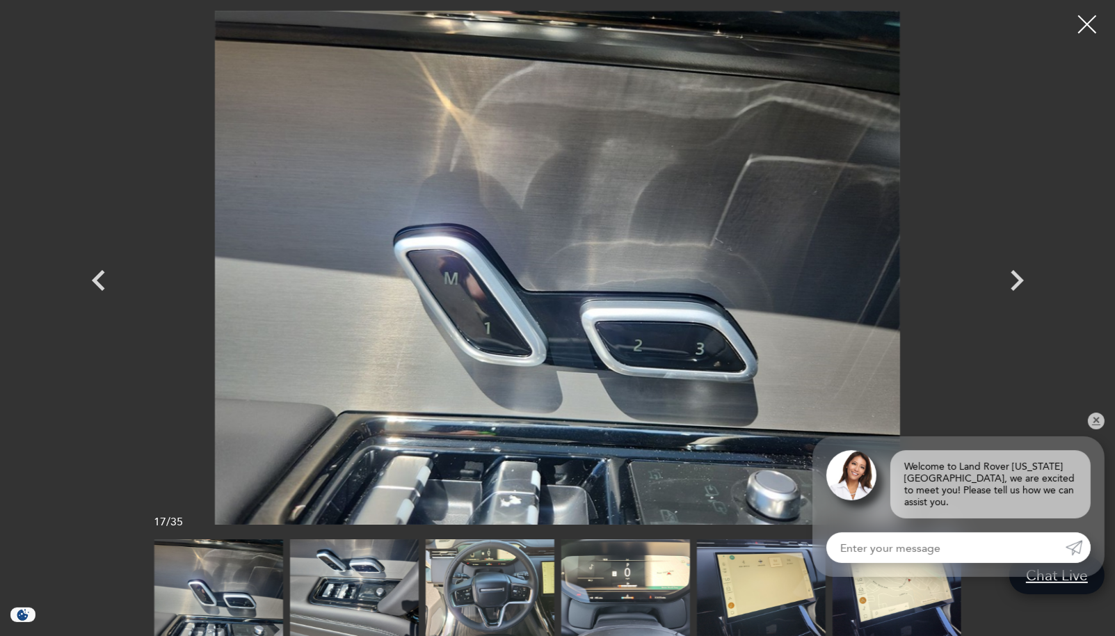
click at [1087, 22] on div at bounding box center [1087, 24] width 37 height 37
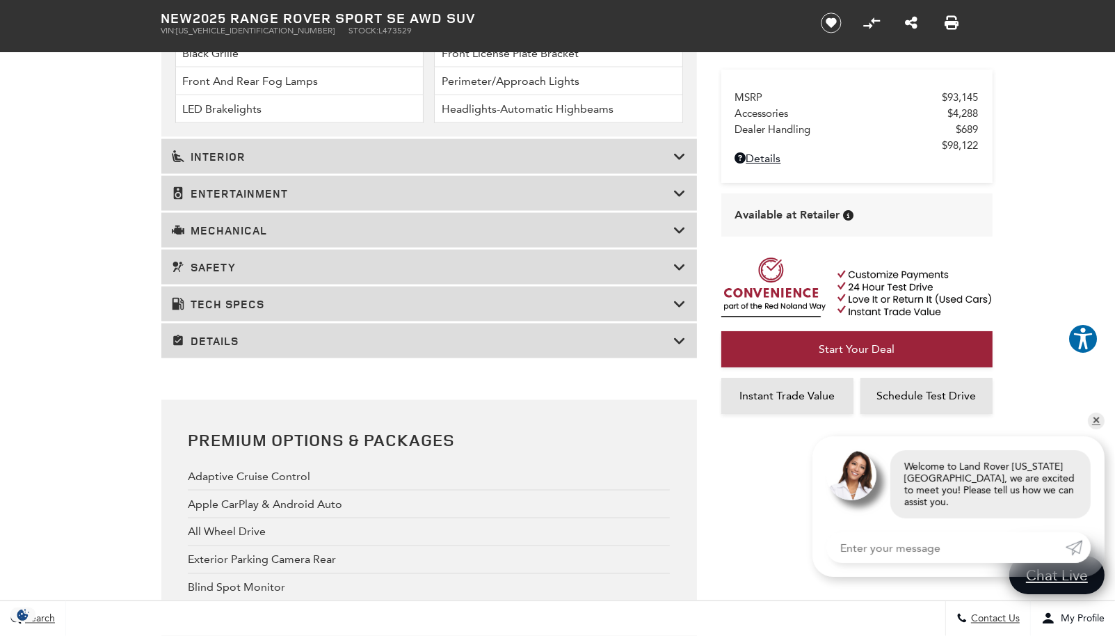
scroll to position [2295, 0]
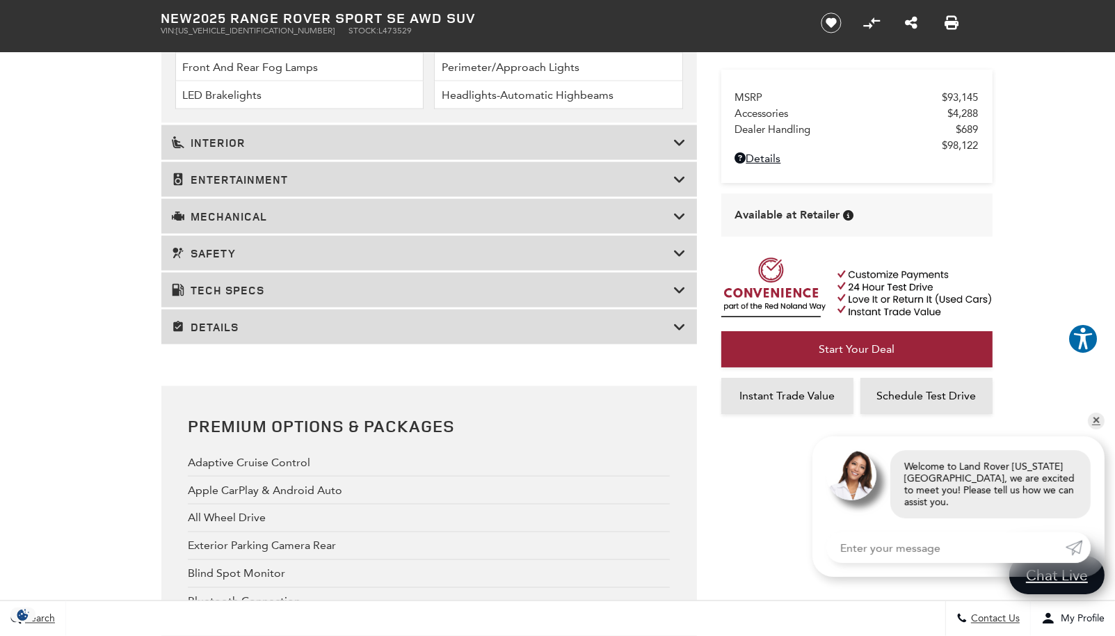
click at [679, 293] on icon at bounding box center [680, 290] width 13 height 14
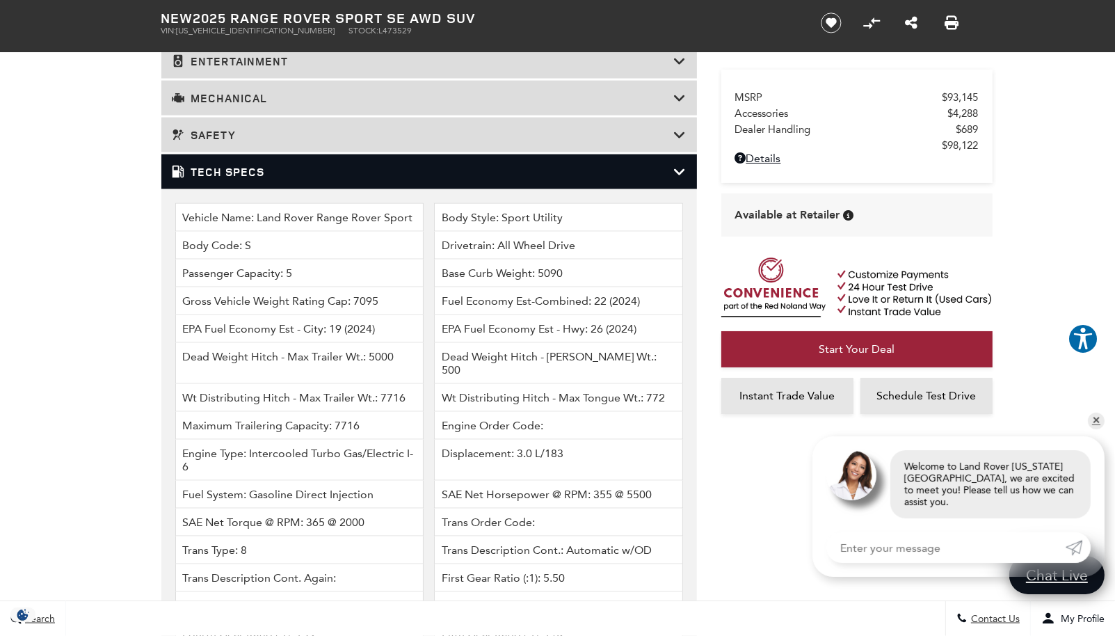
scroll to position [2017, 0]
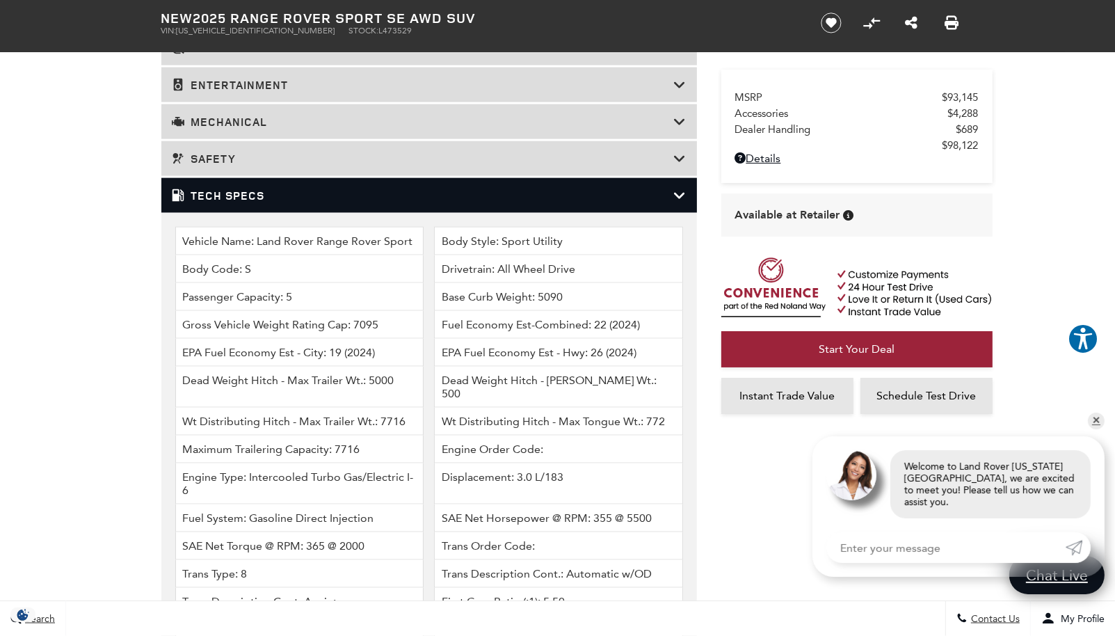
click at [680, 195] on icon at bounding box center [680, 195] width 13 height 14
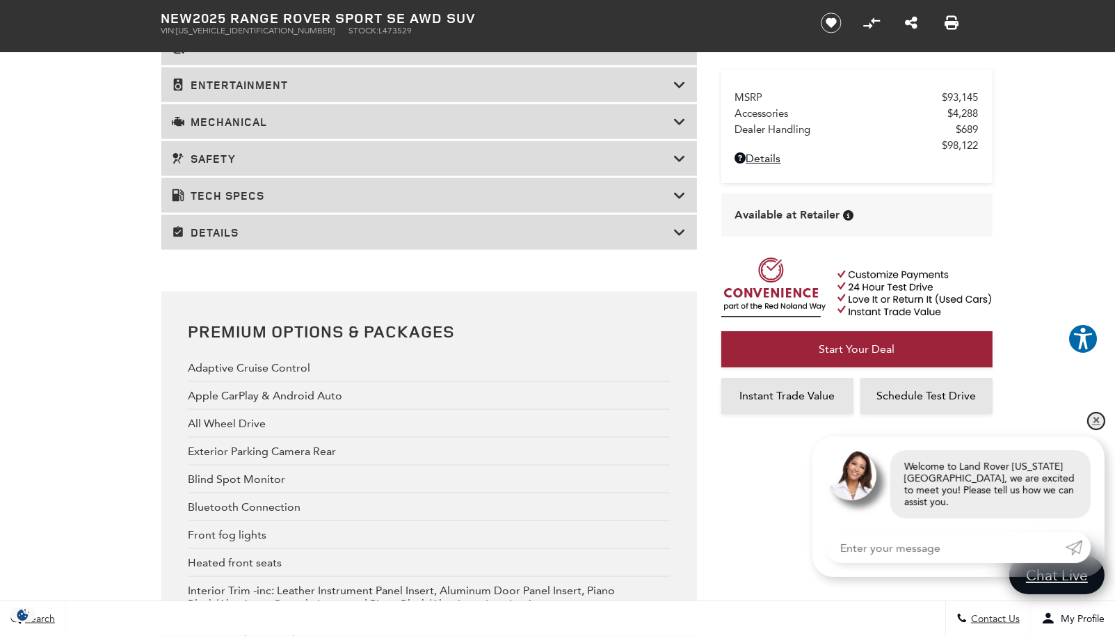
click at [1095, 429] on link "✕" at bounding box center [1096, 420] width 17 height 17
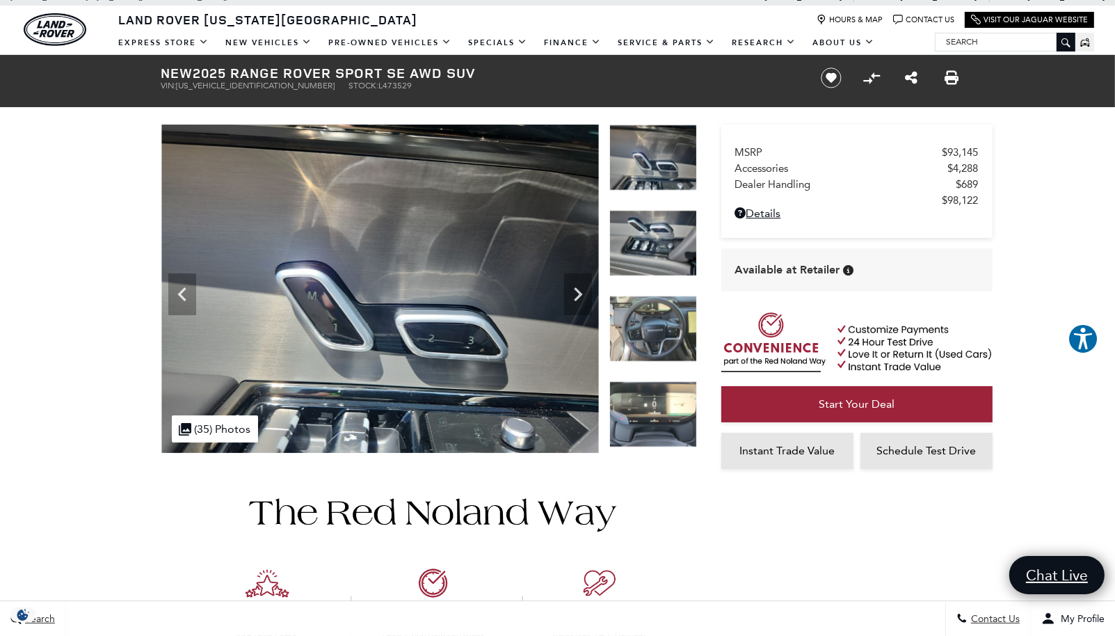
scroll to position [0, 0]
